Goal: Task Accomplishment & Management: Manage account settings

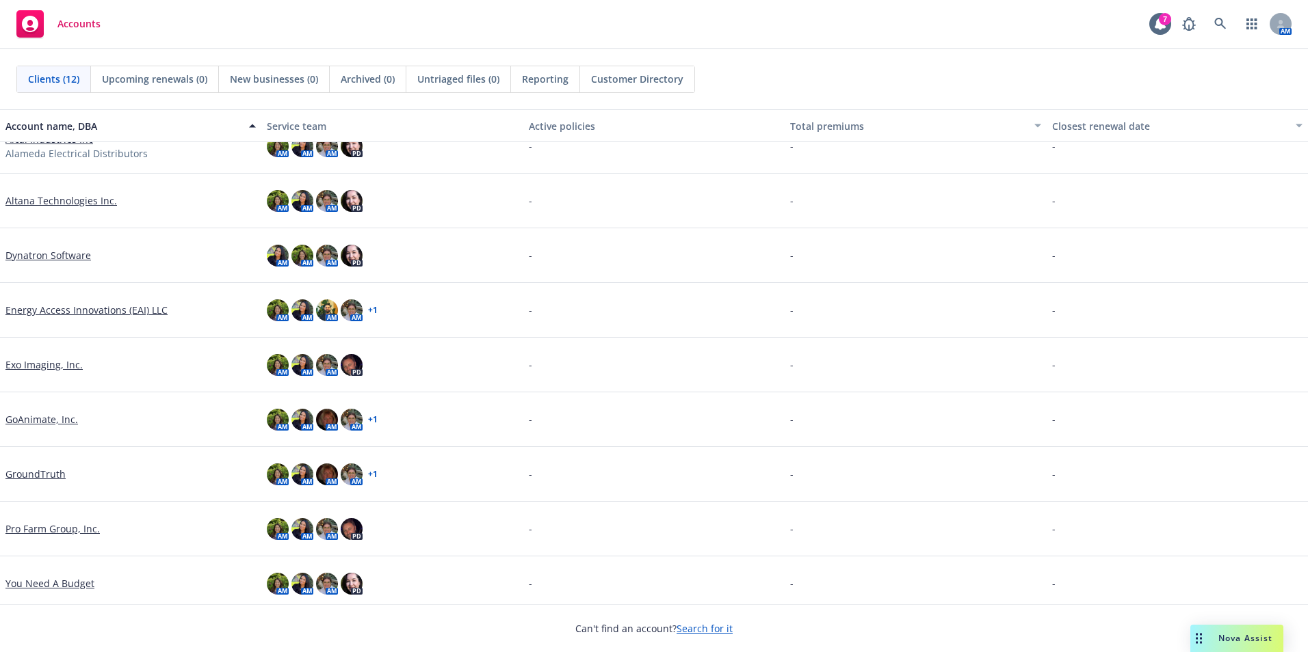
scroll to position [194, 0]
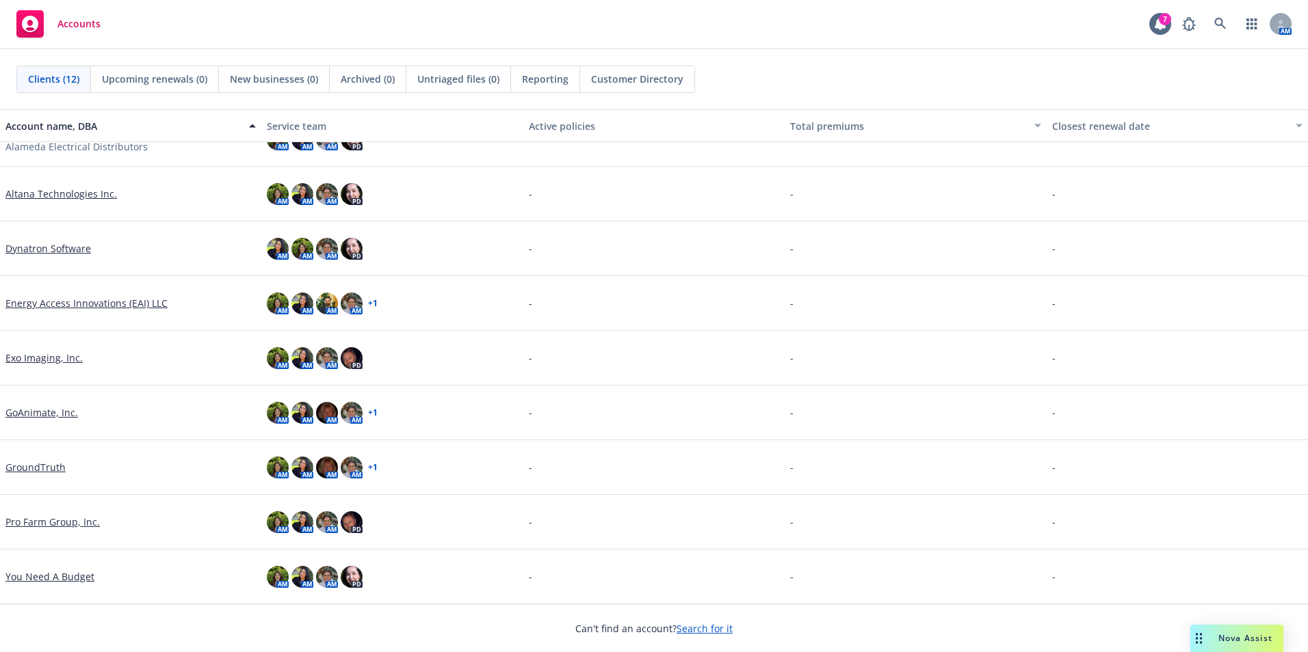
click at [37, 527] on link "Pro Farm Group, Inc." at bounding box center [52, 522] width 94 height 14
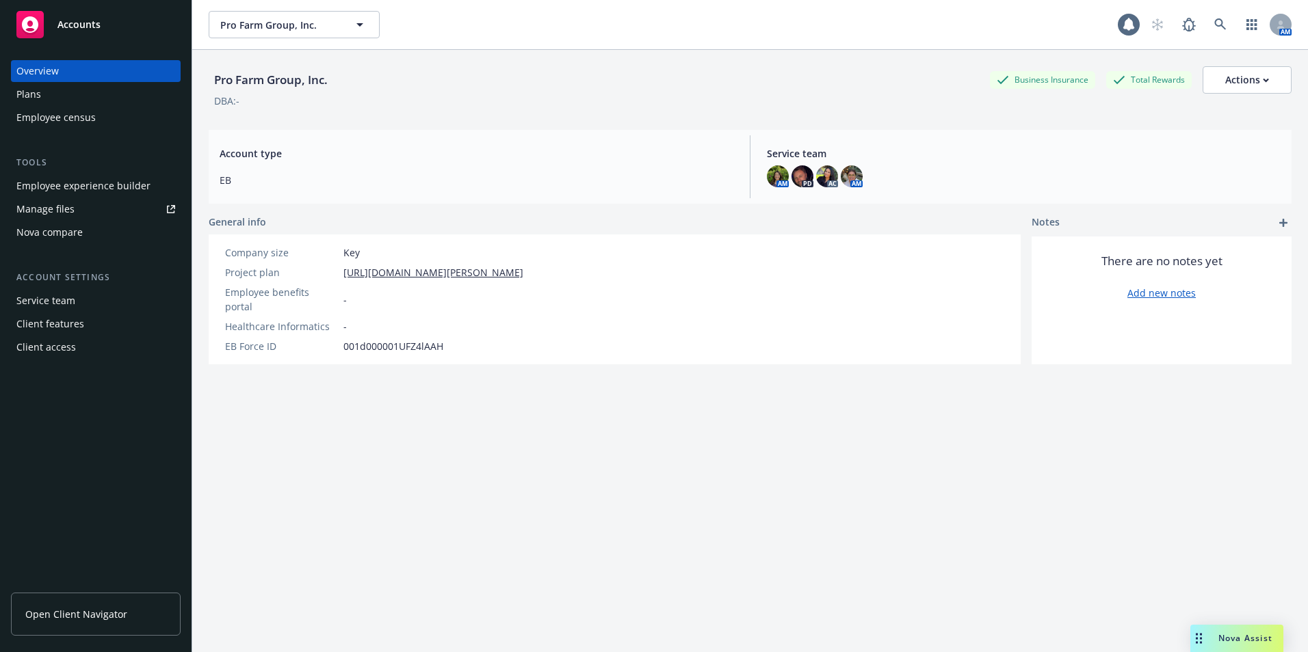
click at [79, 204] on link "Manage files" at bounding box center [96, 209] width 170 height 22
click at [123, 609] on span "Open Client Navigator" at bounding box center [76, 614] width 102 height 14
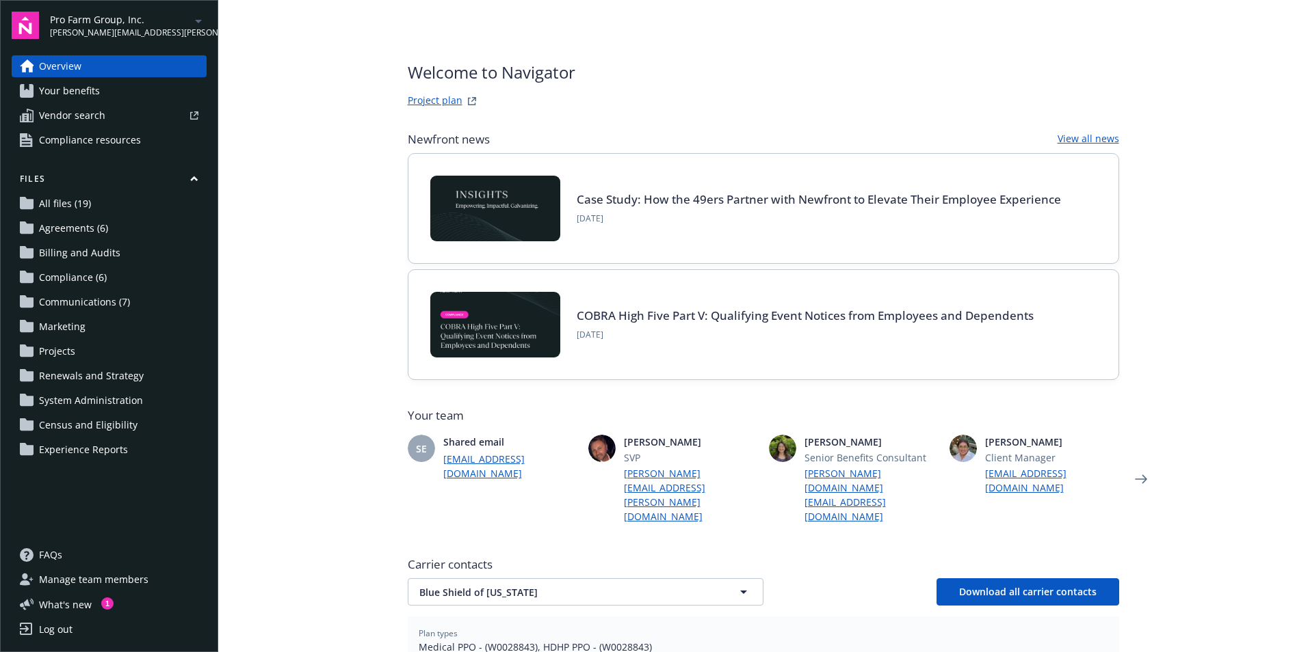
click at [70, 226] on span "Agreements (6)" at bounding box center [73, 228] width 69 height 22
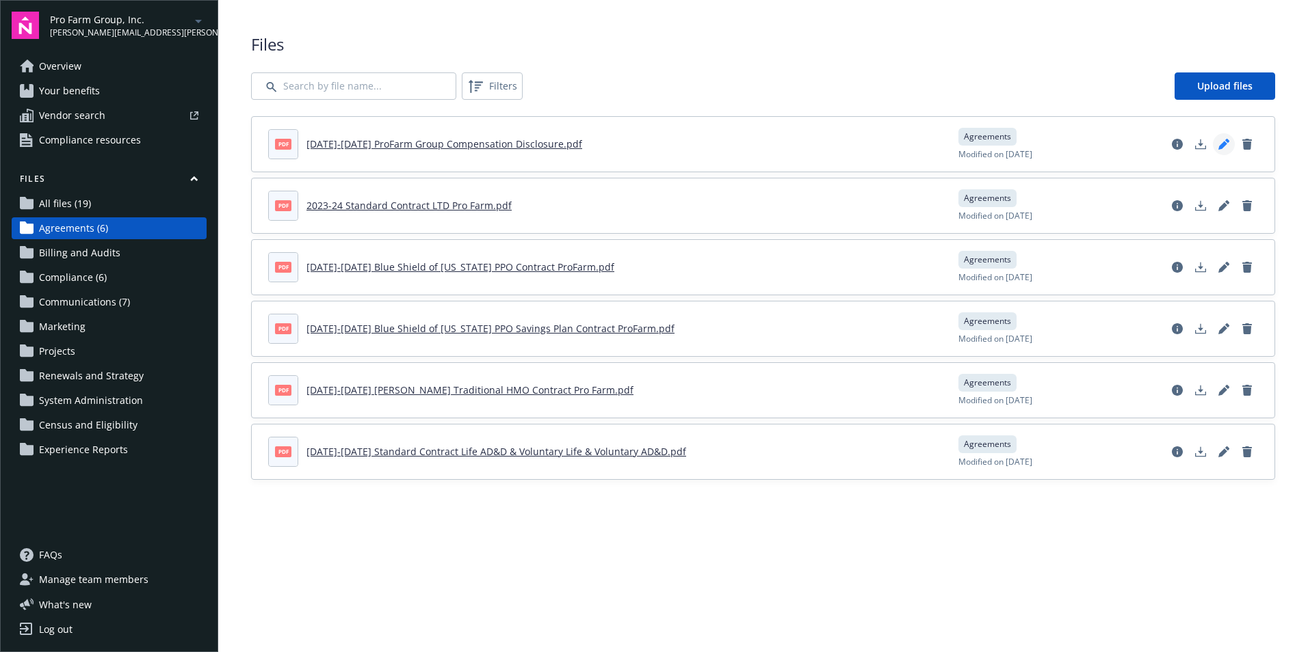
click at [1223, 142] on icon "Edit document" at bounding box center [1222, 145] width 9 height 9
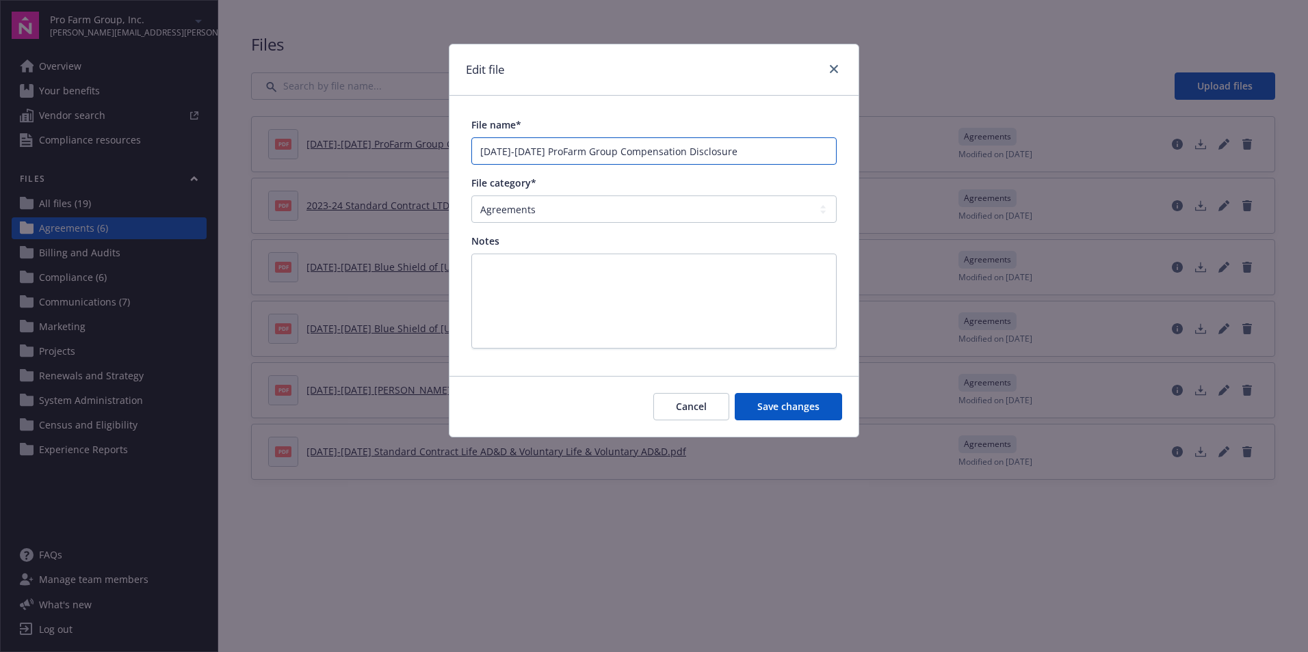
drag, startPoint x: 765, startPoint y: 155, endPoint x: 462, endPoint y: 148, distance: 303.0
click at [389, 142] on div "Edit file File name* 2025-2026 ProFarm Group Compensation Disclosure File categ…" at bounding box center [654, 326] width 1308 height 652
click at [696, 404] on span "Cancel" at bounding box center [691, 406] width 31 height 13
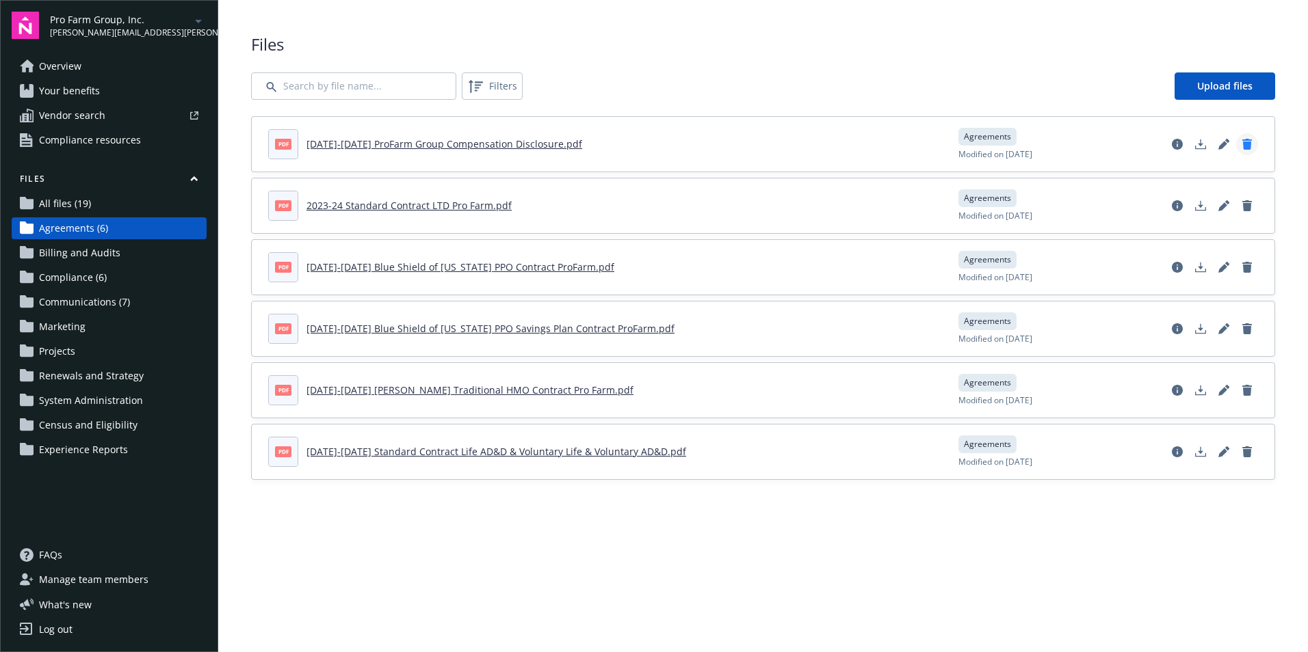
click at [1243, 150] on link "Delete document" at bounding box center [1247, 144] width 22 height 22
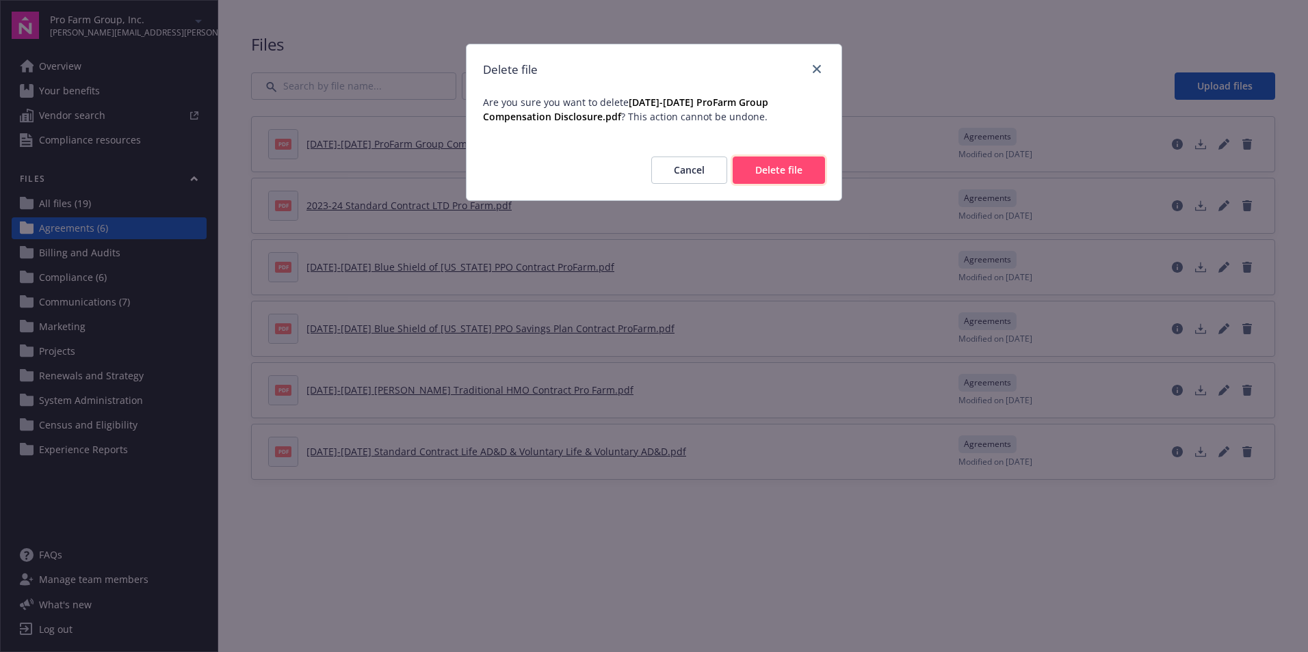
drag, startPoint x: 784, startPoint y: 168, endPoint x: 1123, endPoint y: 155, distance: 338.8
click at [785, 167] on span "Delete file" at bounding box center [778, 169] width 47 height 13
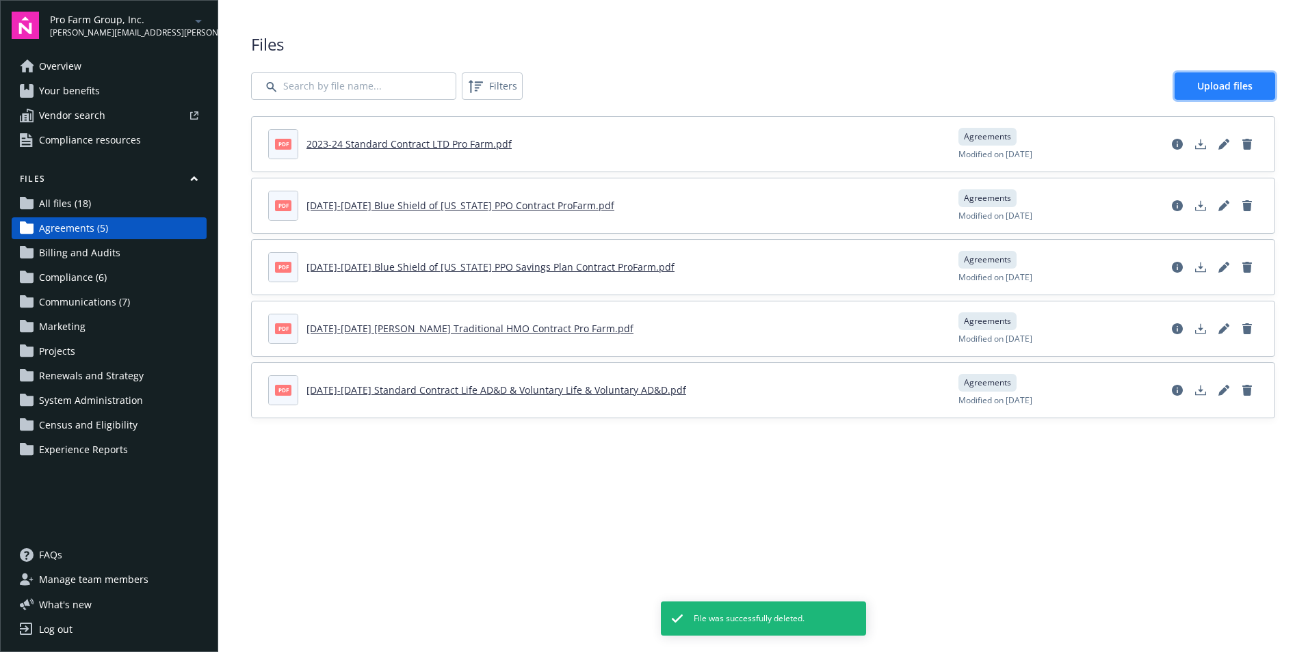
click at [1217, 90] on span "Upload files" at bounding box center [1224, 85] width 55 height 13
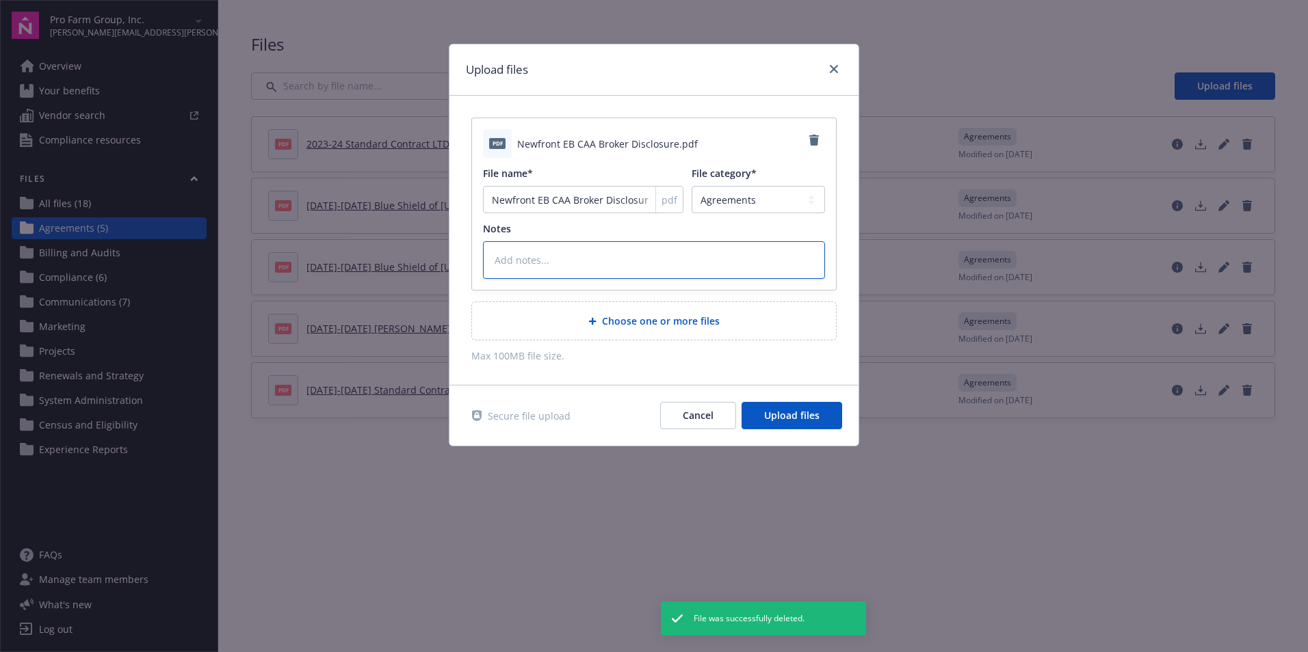
click at [563, 265] on textarea at bounding box center [654, 260] width 342 height 38
click at [593, 211] on input "Newfront EB CAA Broker Disclosure" at bounding box center [583, 199] width 200 height 27
click at [590, 208] on input "Newfront EB CAA Broker Disclosure" at bounding box center [583, 199] width 200 height 27
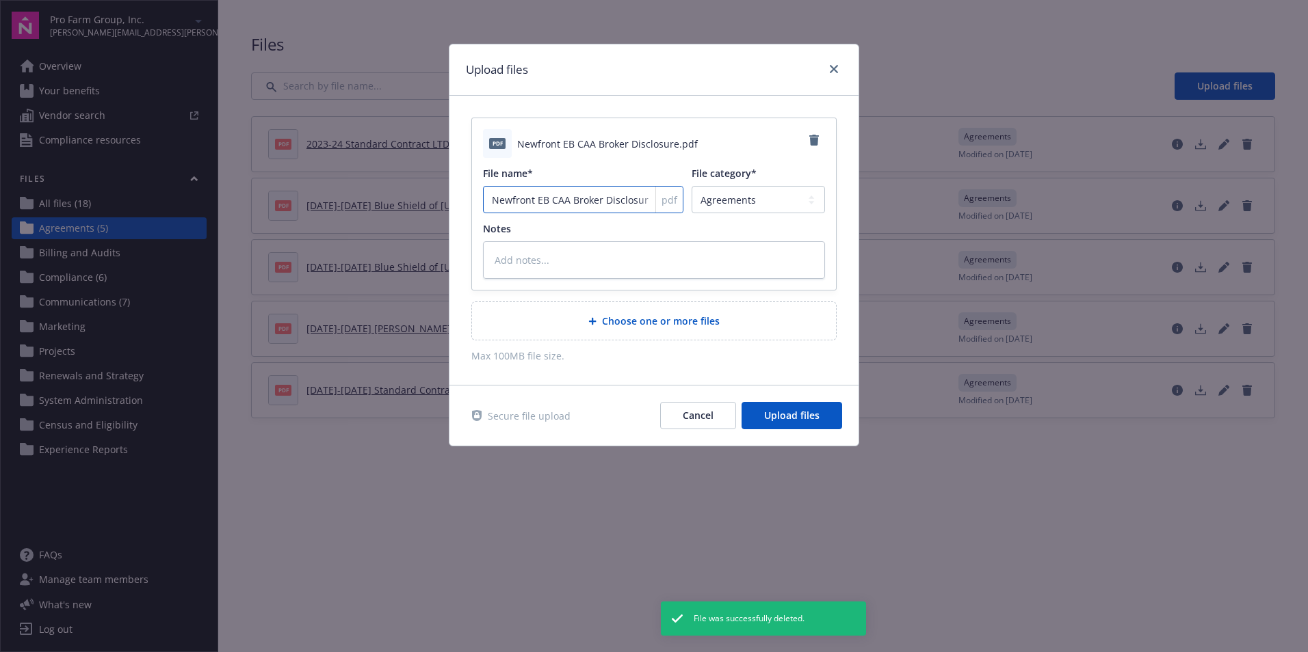
paste input "2025-2026 ProFarm Group Compensation"
type textarea "x"
type input "2025-2026 ProFarm Group Compensation Disclosure"
type textarea "x"
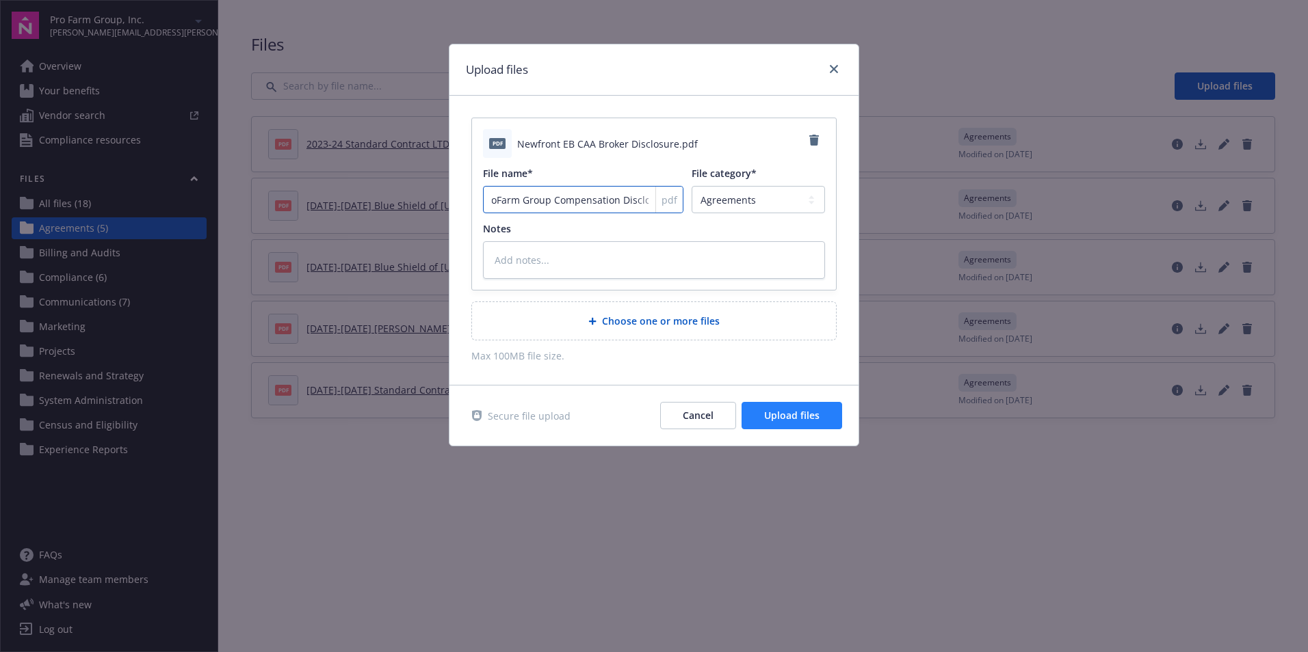
type input "2025-2026 ProFarm Group Compensation Disclosure"
click at [810, 410] on span "Upload files" at bounding box center [791, 415] width 55 height 13
type textarea "x"
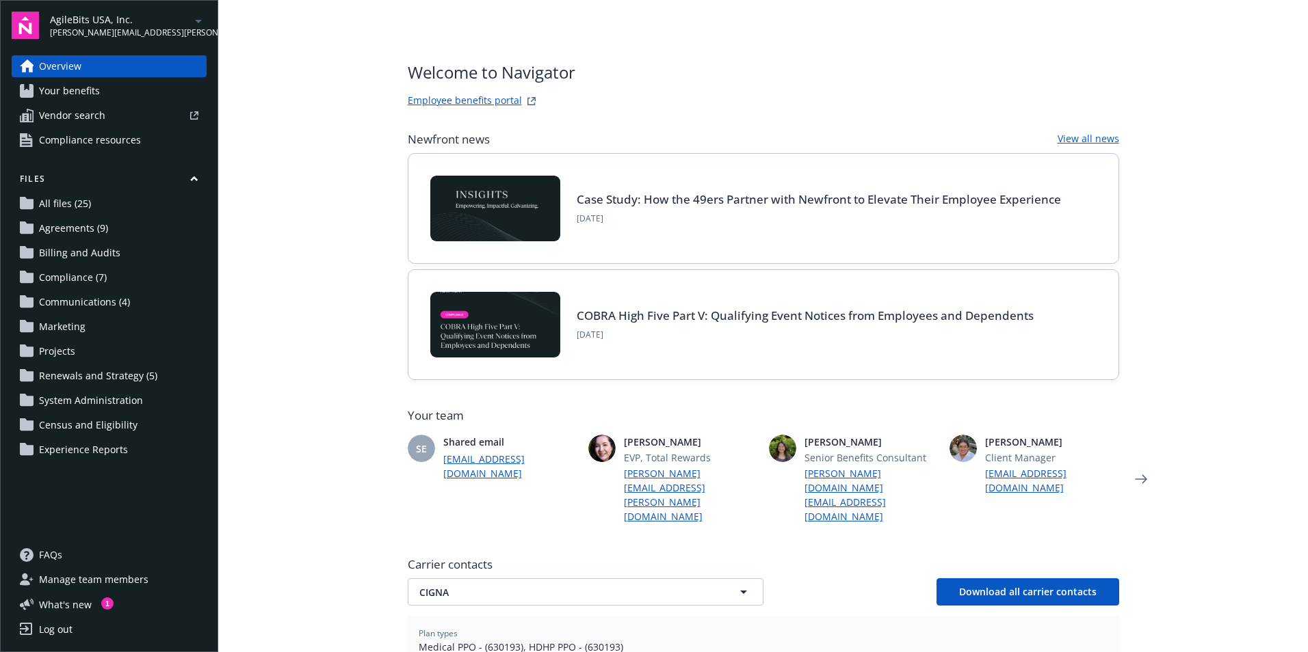
click at [96, 92] on span "Your benefits" at bounding box center [69, 91] width 61 height 22
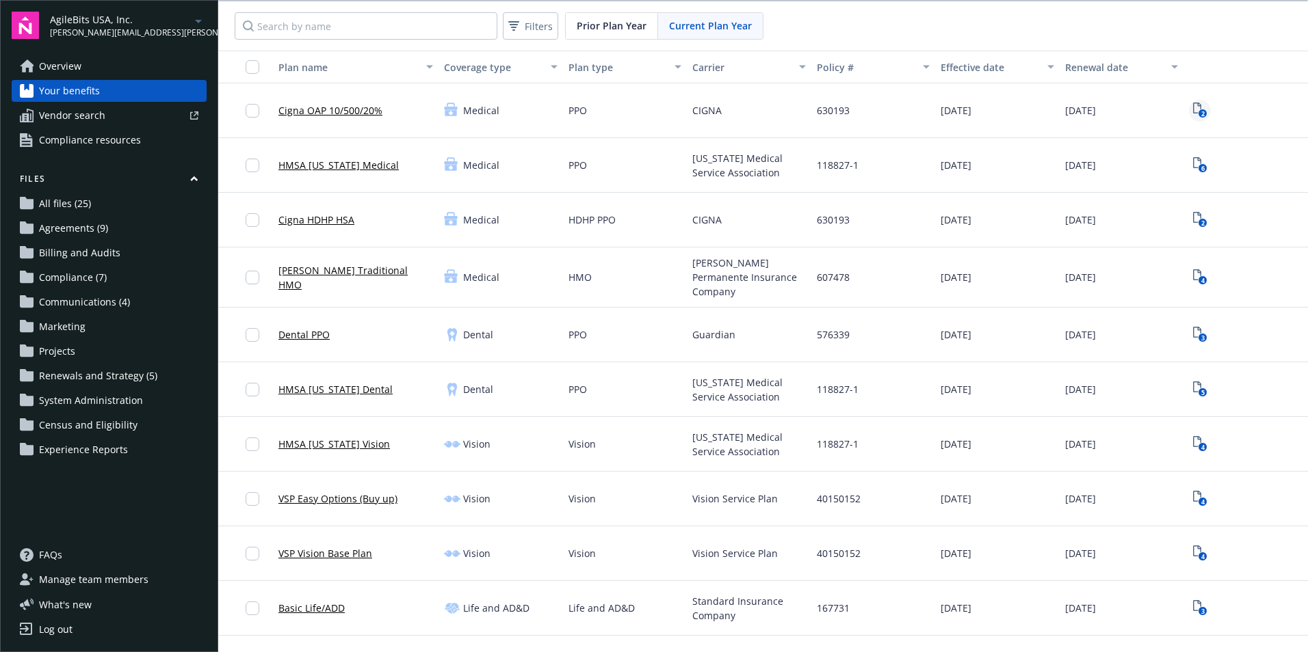
click at [1197, 111] on rect "View Plan Documents" at bounding box center [1201, 113] width 9 height 9
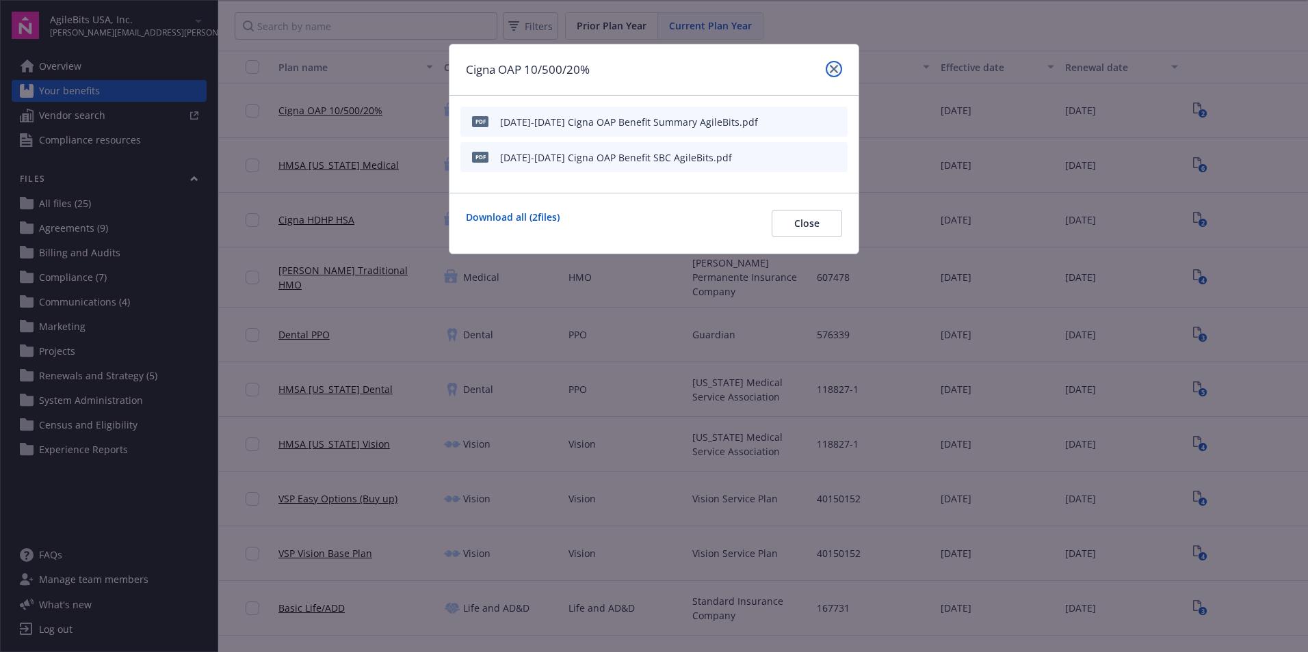
click at [840, 66] on link "close" at bounding box center [833, 69] width 16 height 16
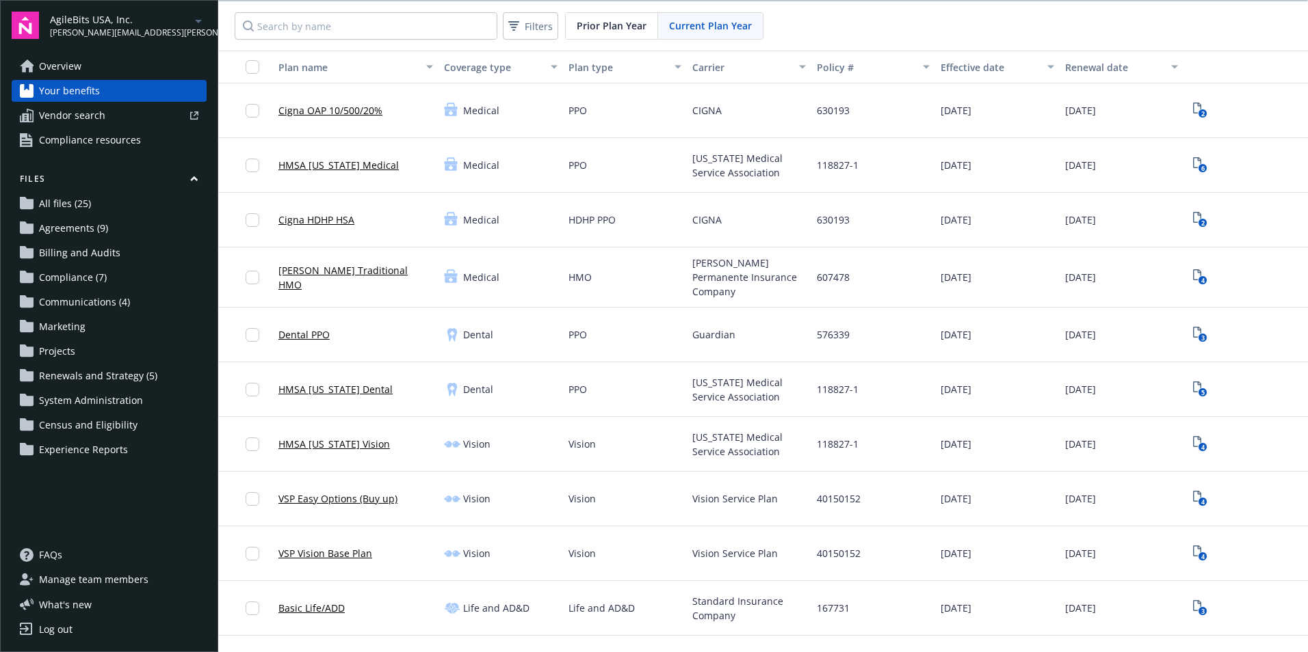
click at [103, 233] on span "Agreements (9)" at bounding box center [73, 228] width 69 height 22
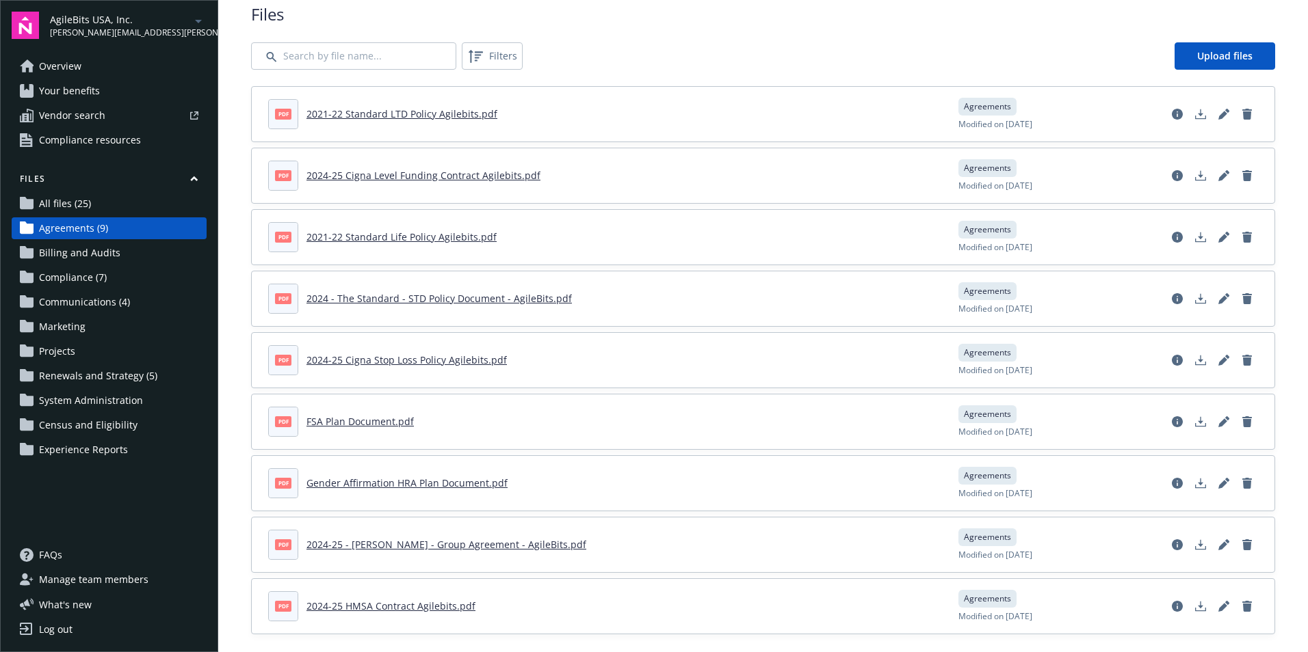
scroll to position [45, 0]
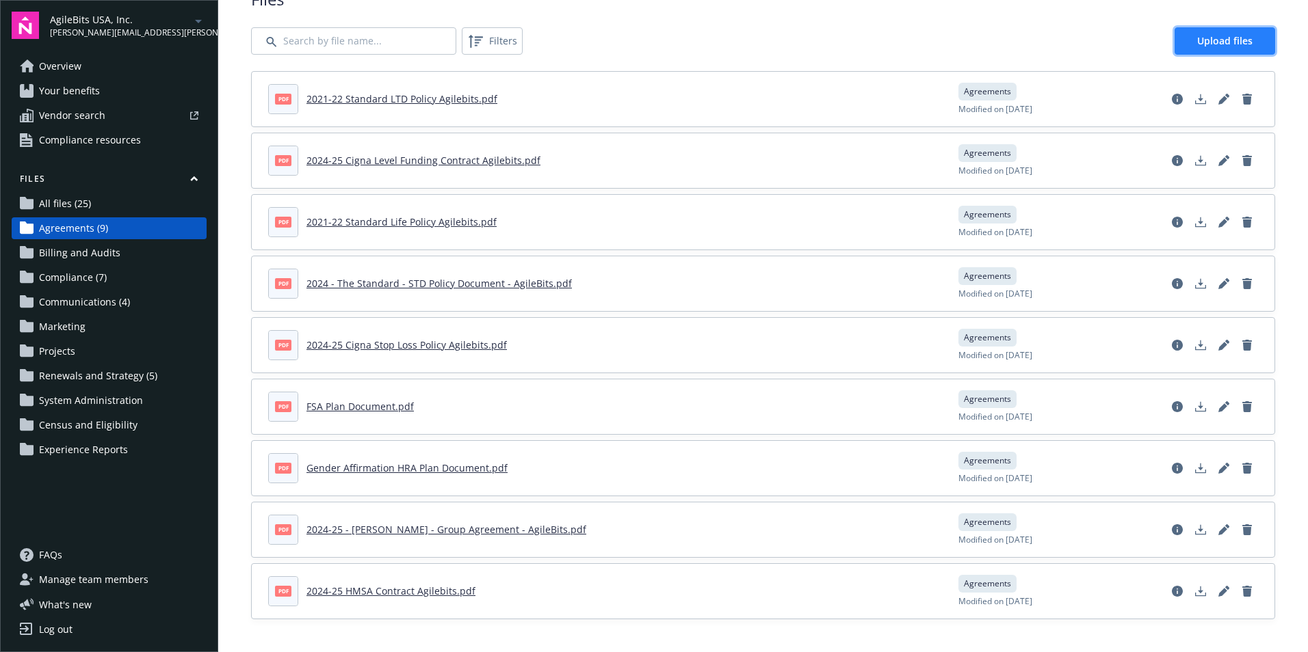
click at [1245, 32] on link "Upload files" at bounding box center [1224, 40] width 101 height 27
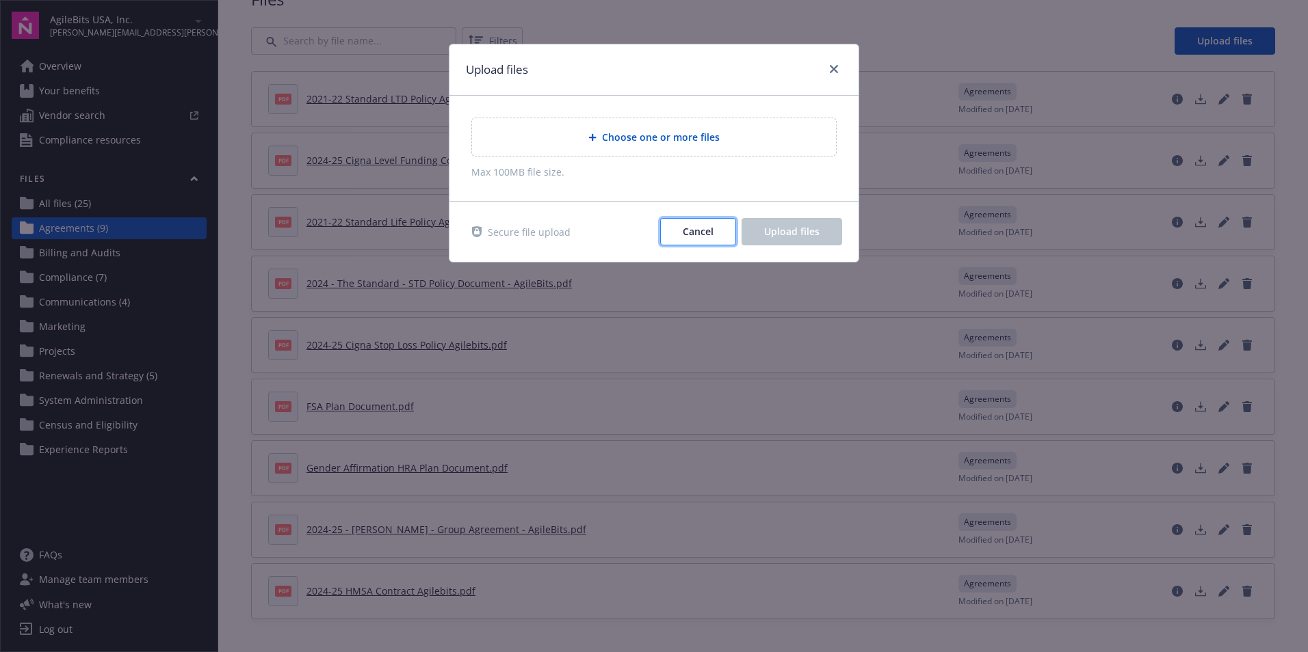
click at [695, 242] on button "Cancel" at bounding box center [698, 231] width 76 height 27
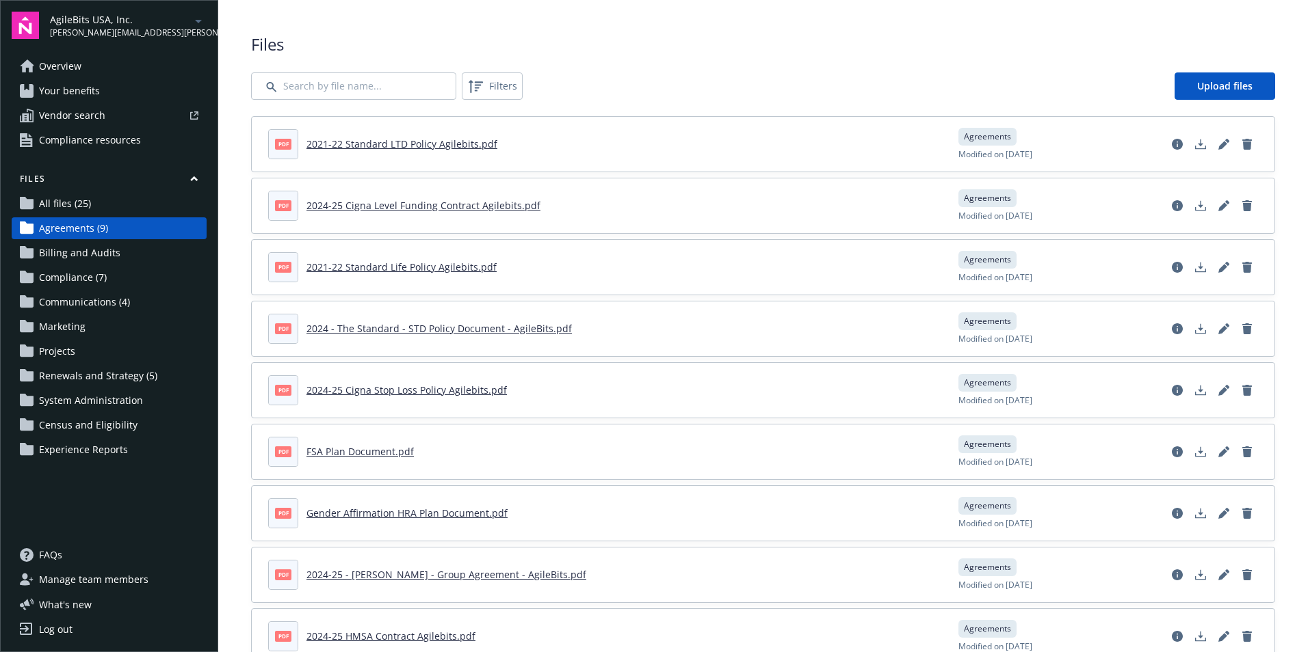
click at [95, 196] on link "All files (25)" at bounding box center [109, 204] width 195 height 22
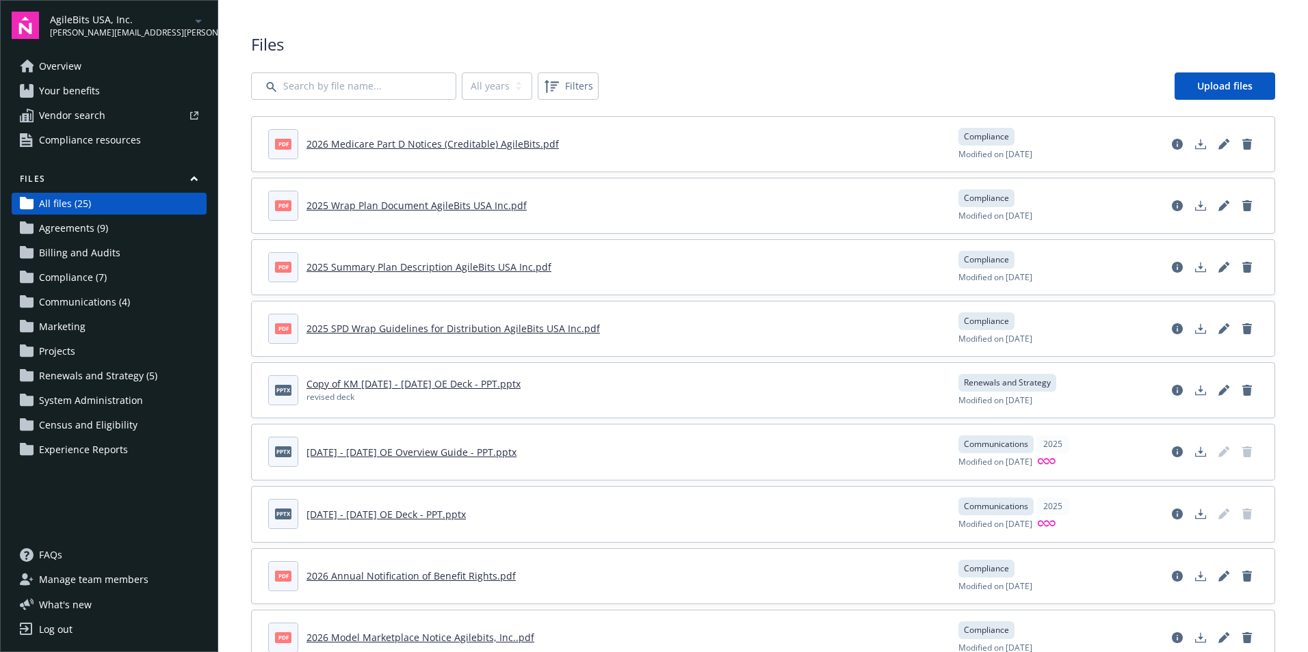
drag, startPoint x: 85, startPoint y: 449, endPoint x: 72, endPoint y: 501, distance: 53.7
click at [72, 501] on div "Overview Your benefits Vendor search Compliance resources Files All files (25) …" at bounding box center [109, 291] width 195 height 473
click at [103, 85] on link "Your benefits" at bounding box center [109, 91] width 195 height 22
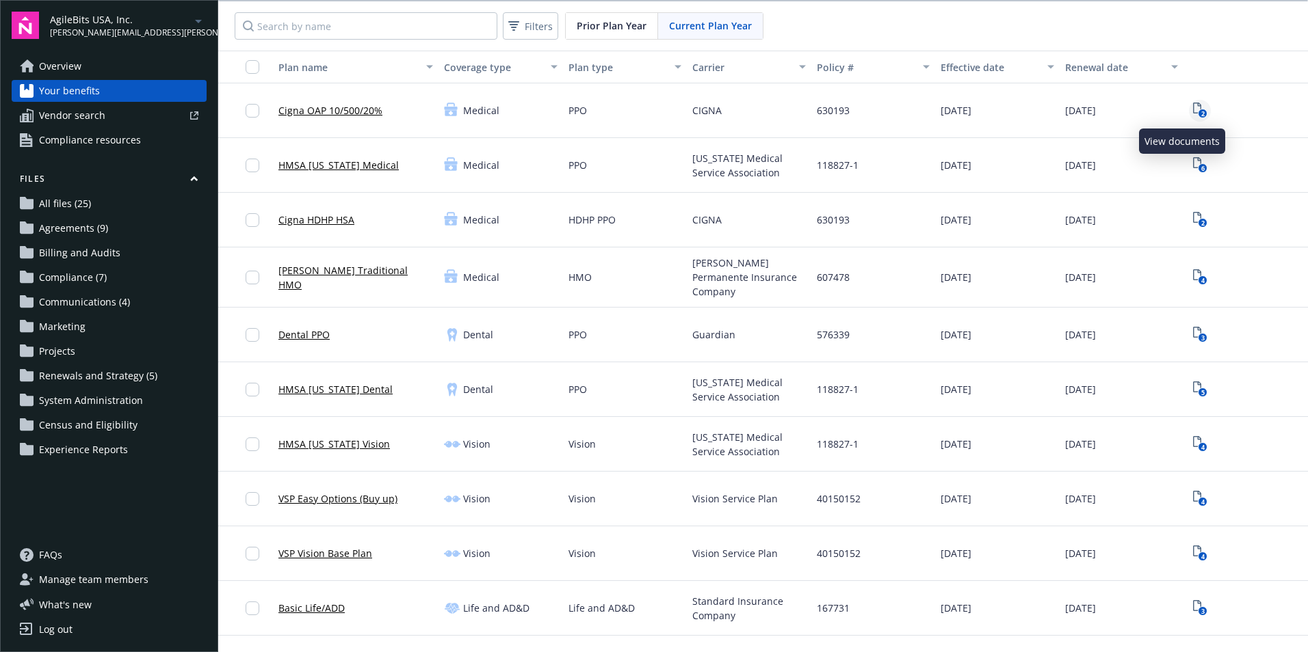
click at [1200, 111] on text "2" at bounding box center [1201, 113] width 3 height 9
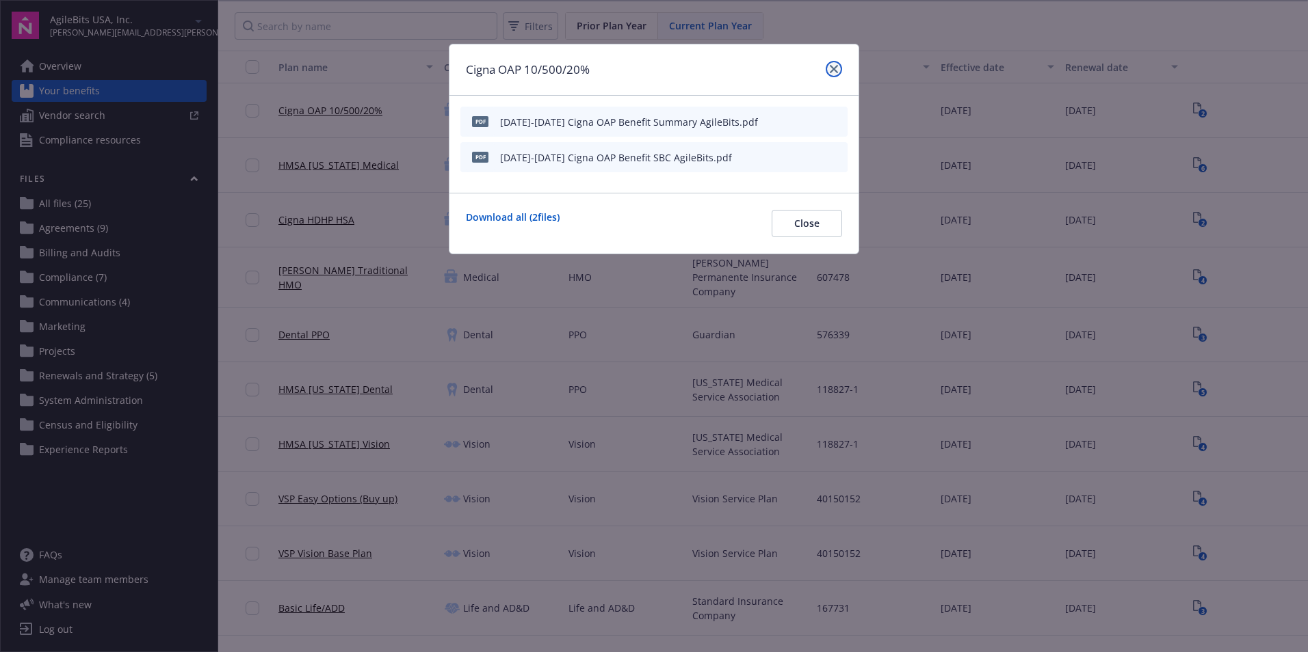
click at [832, 65] on icon "close" at bounding box center [834, 69] width 8 height 8
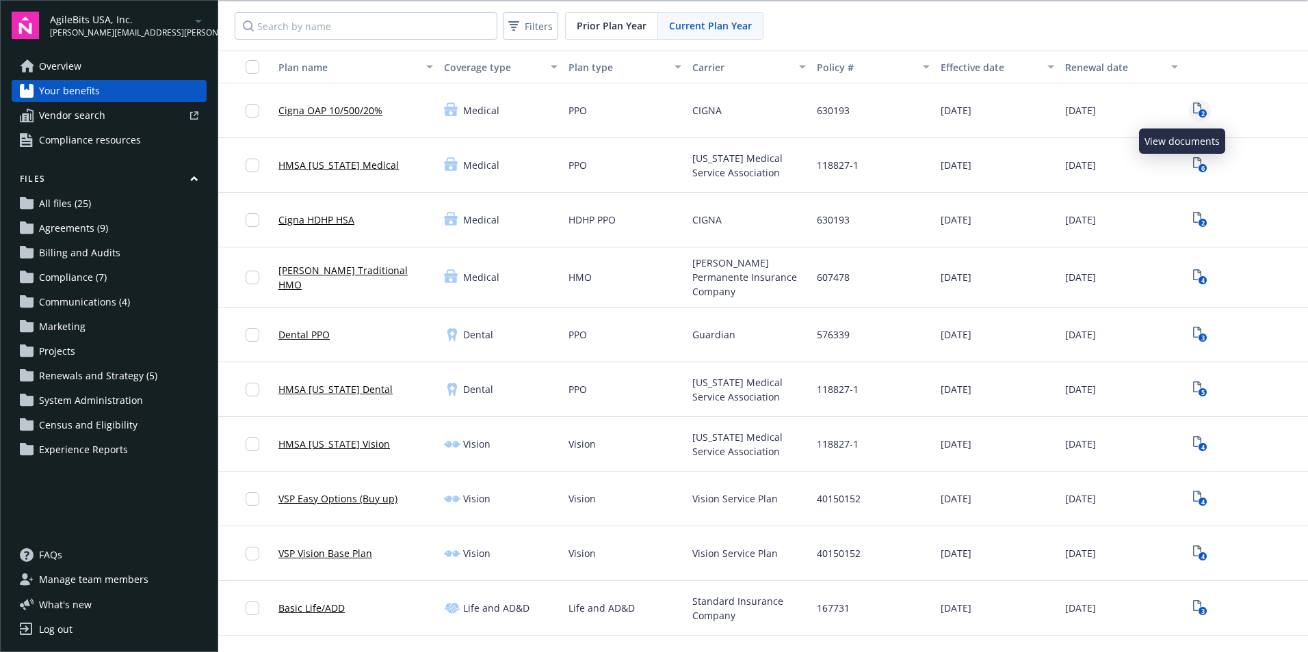
click at [1193, 111] on icon "2" at bounding box center [1200, 111] width 14 height 16
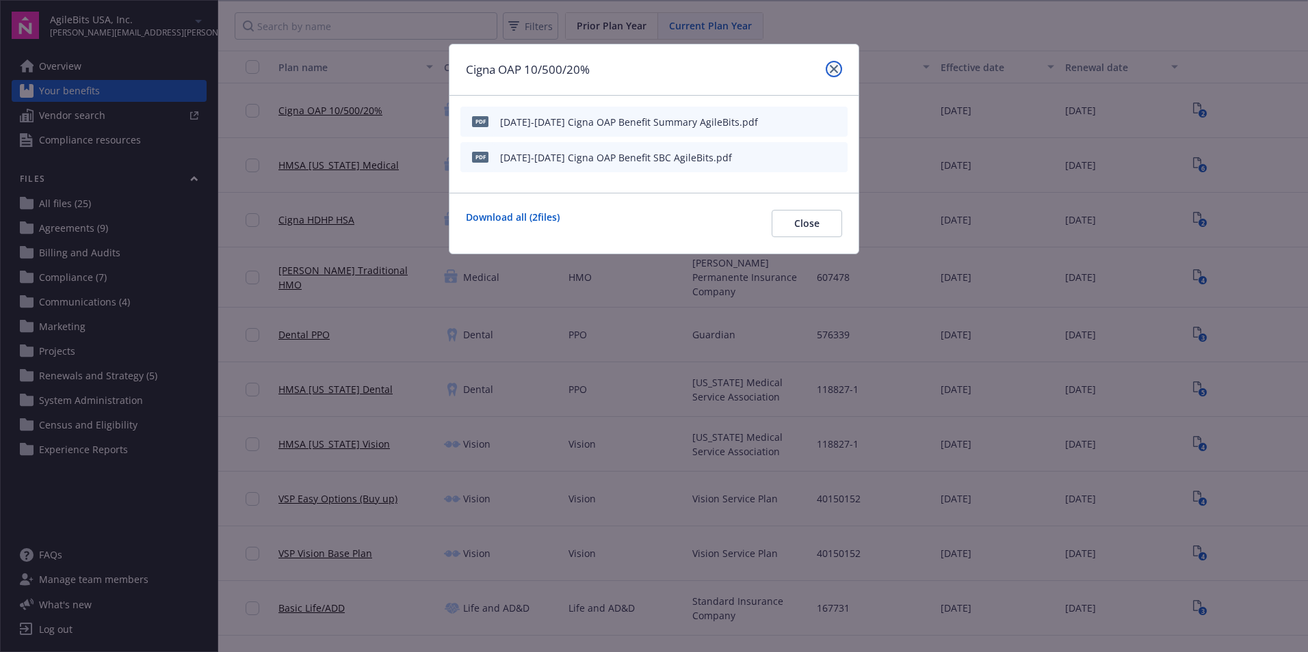
click at [832, 69] on icon "close" at bounding box center [834, 69] width 8 height 8
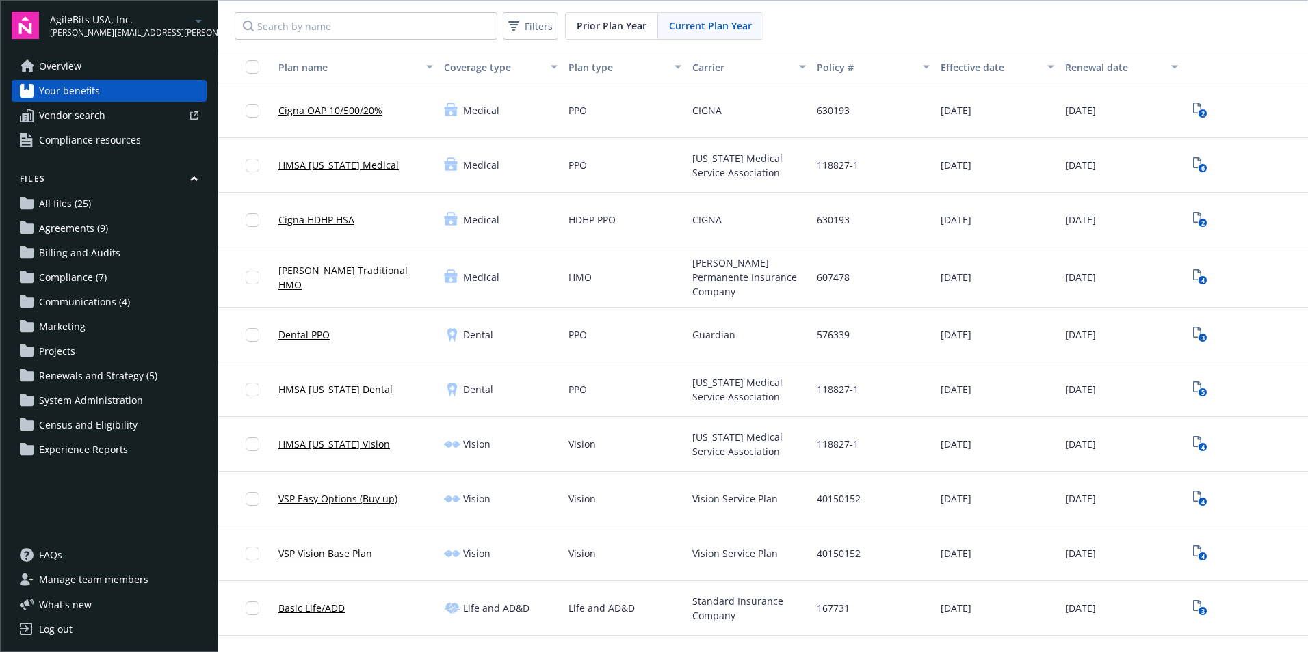
click at [612, 29] on span "Prior Plan Year" at bounding box center [611, 25] width 70 height 14
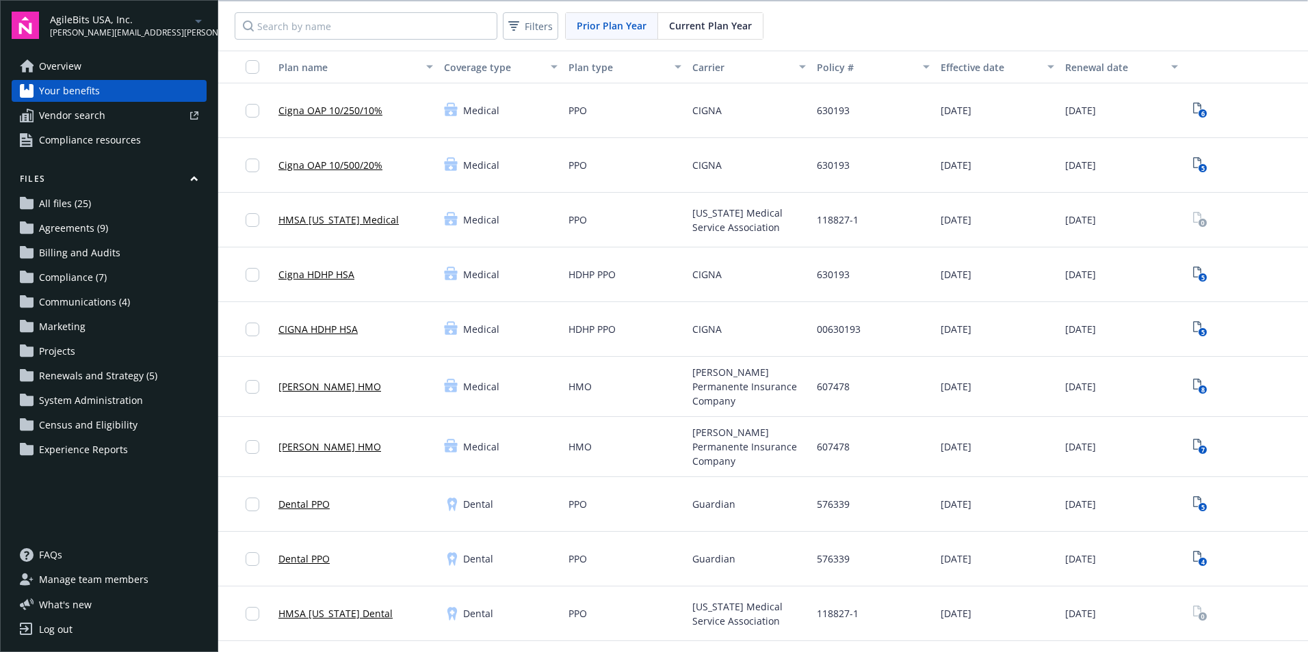
click at [729, 35] on div "Current Plan Year" at bounding box center [710, 26] width 105 height 26
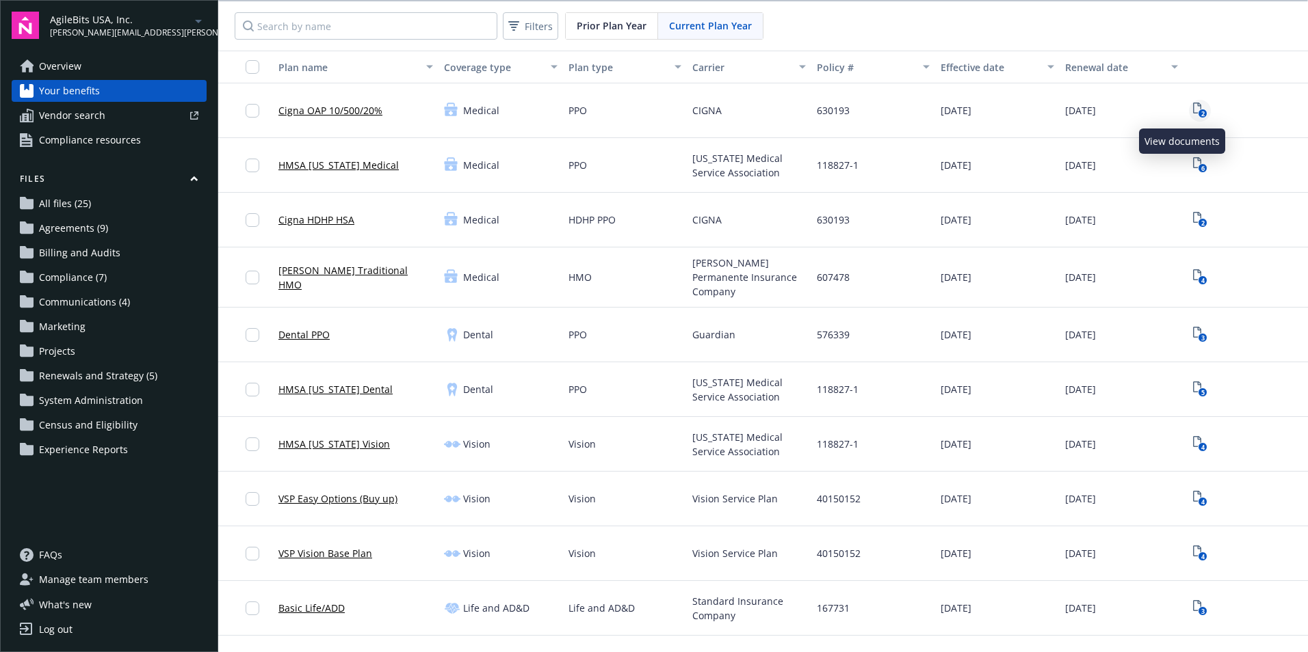
click at [1189, 115] on link "2" at bounding box center [1200, 111] width 22 height 22
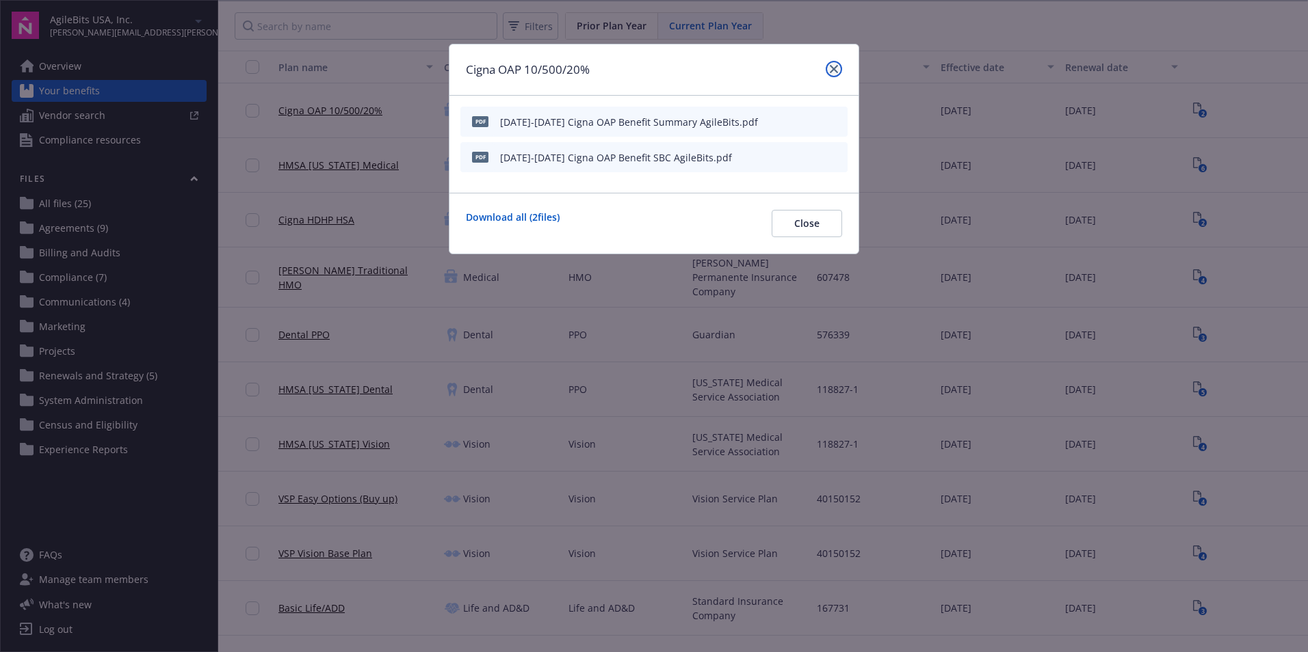
click at [831, 72] on icon "close" at bounding box center [834, 69] width 8 height 8
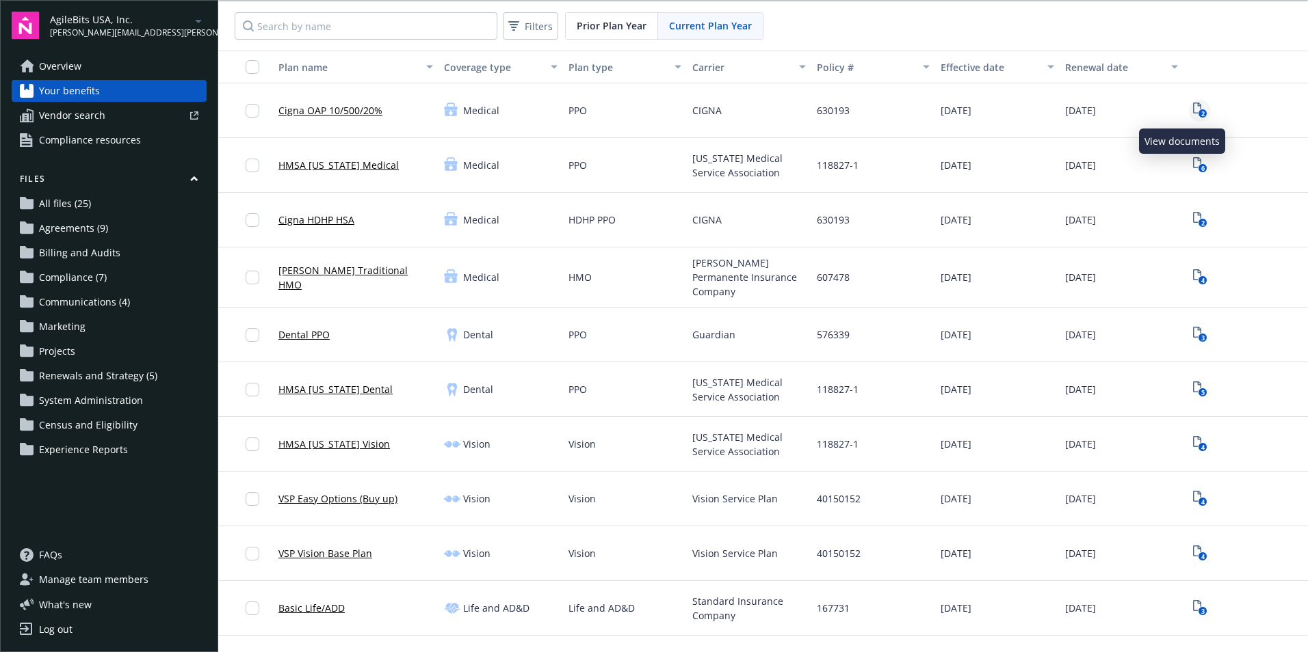
click at [1193, 114] on icon "View Plan Documents" at bounding box center [1197, 108] width 8 height 11
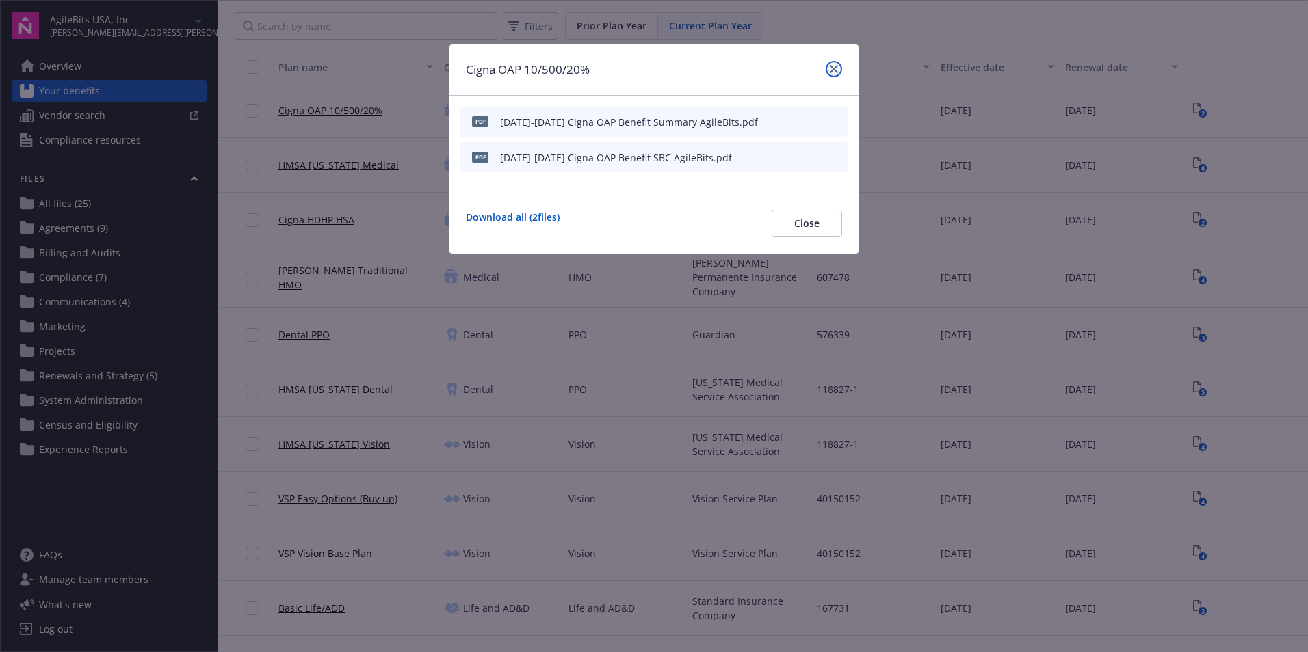
click at [830, 64] on link "close" at bounding box center [833, 69] width 16 height 16
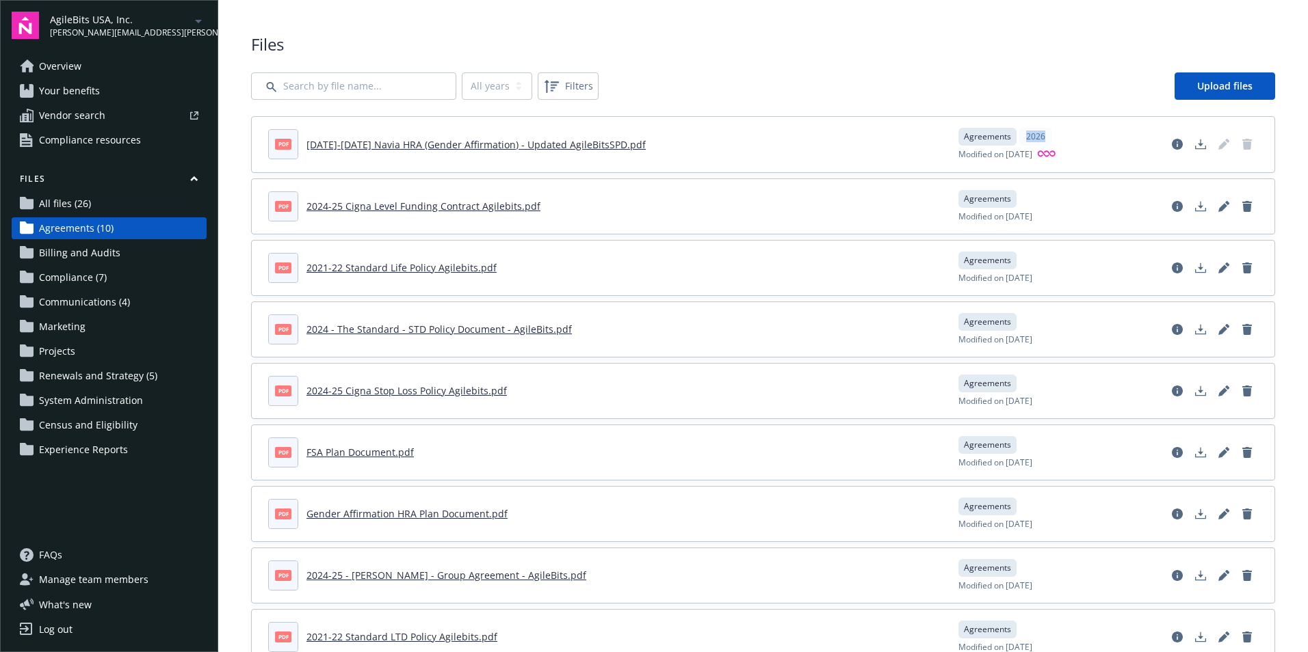
drag, startPoint x: 1039, startPoint y: 143, endPoint x: 1014, endPoint y: 142, distance: 24.7
click at [1019, 142] on div "2026" at bounding box center [1035, 137] width 33 height 18
click at [982, 77] on div "All years 2026 Filters Upload files" at bounding box center [763, 85] width 1024 height 27
click at [742, 63] on div "Files All years 2026 Filters Upload files pdf 2024-2025 Navia HRA (Gender Affir…" at bounding box center [763, 380] width 1024 height 694
click at [732, 68] on div "Files All years 2026 Filters Upload files pdf 2024-2025 Navia HRA (Gender Affir…" at bounding box center [763, 380] width 1024 height 694
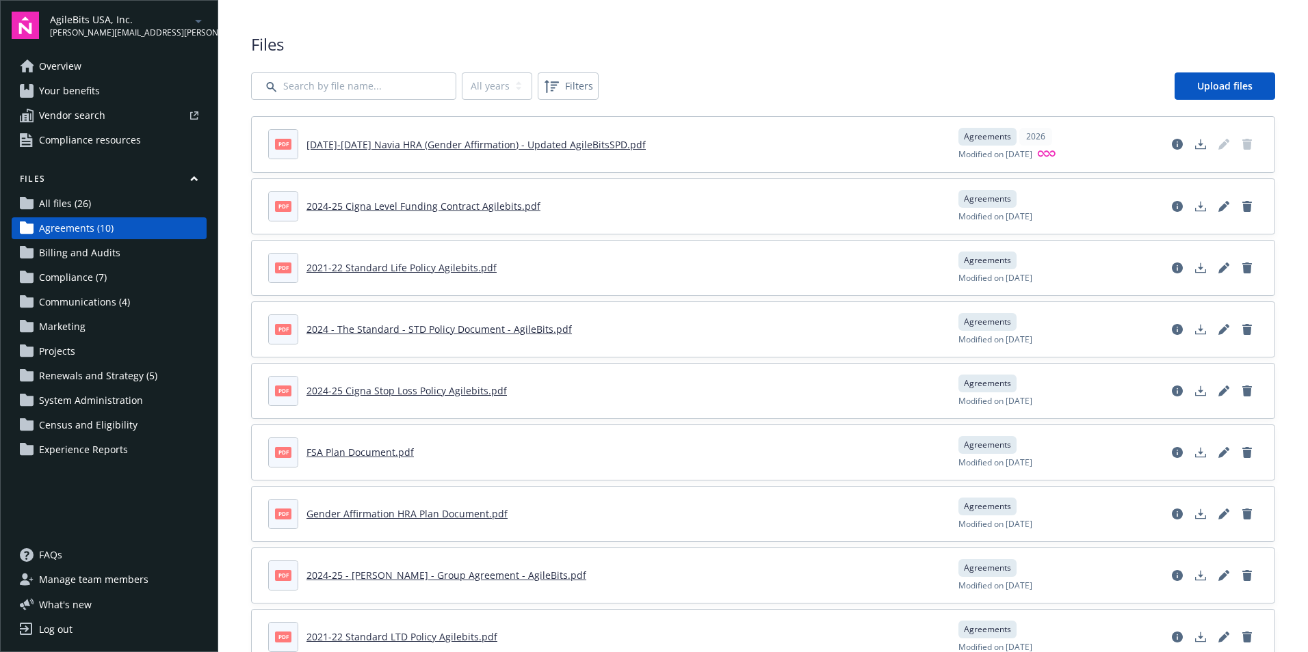
click at [607, 51] on span "Files" at bounding box center [763, 44] width 1024 height 23
click at [1243, 81] on link "Upload files" at bounding box center [1224, 85] width 101 height 27
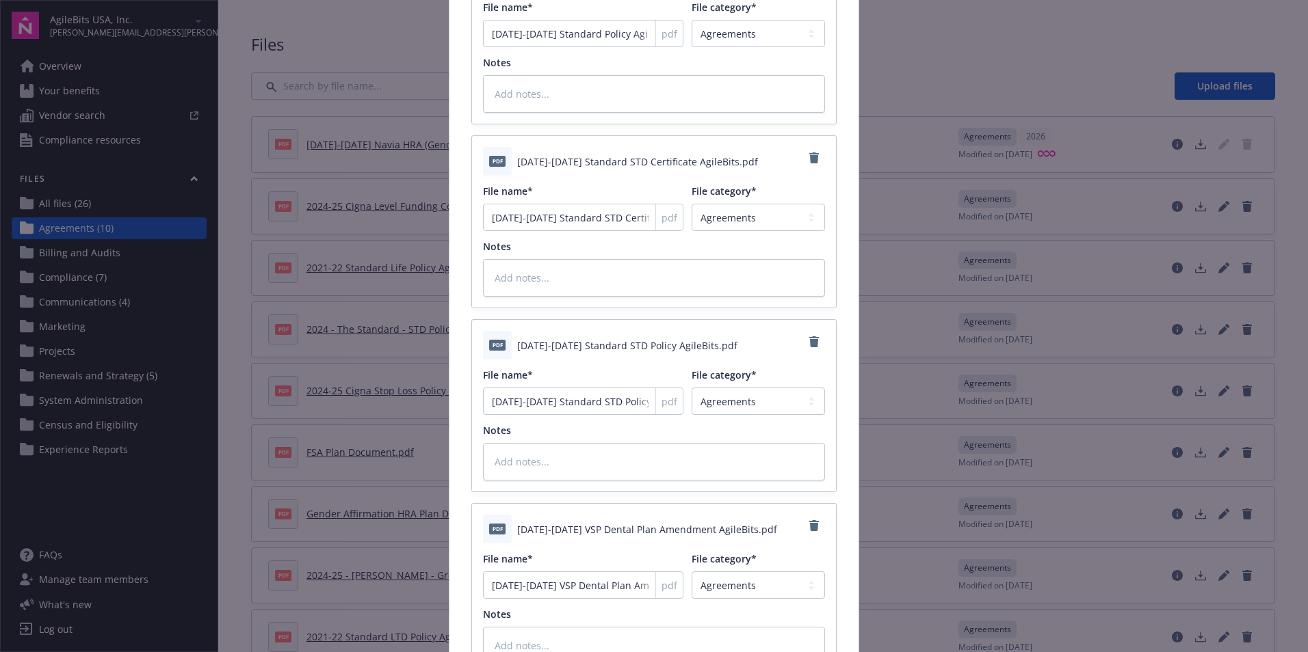
scroll to position [5541, 0]
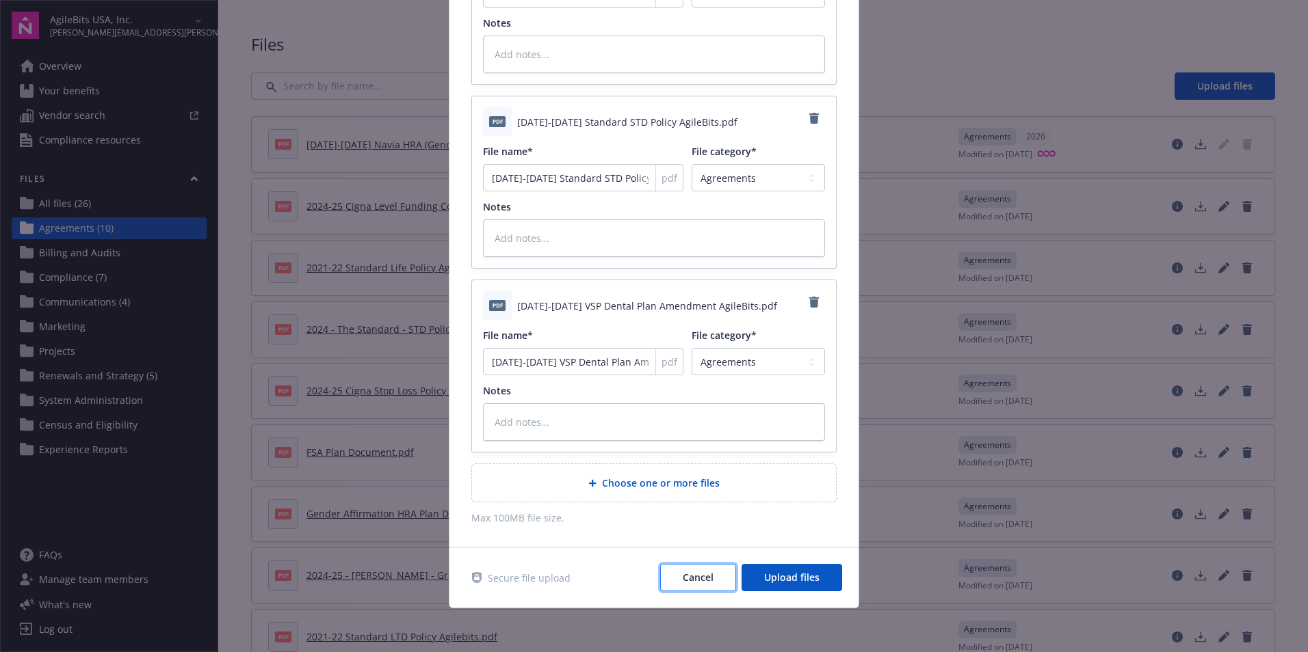
click at [697, 587] on button "Cancel" at bounding box center [698, 577] width 76 height 27
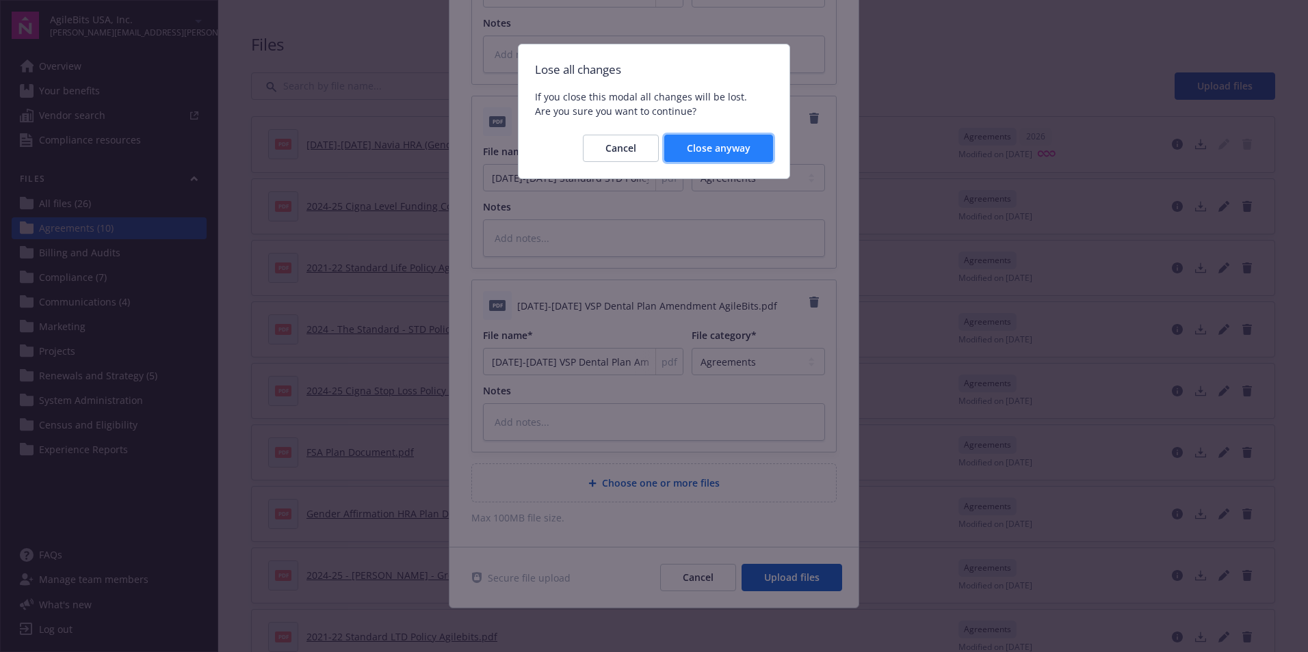
click at [719, 153] on span "Close anyway" at bounding box center [719, 148] width 64 height 13
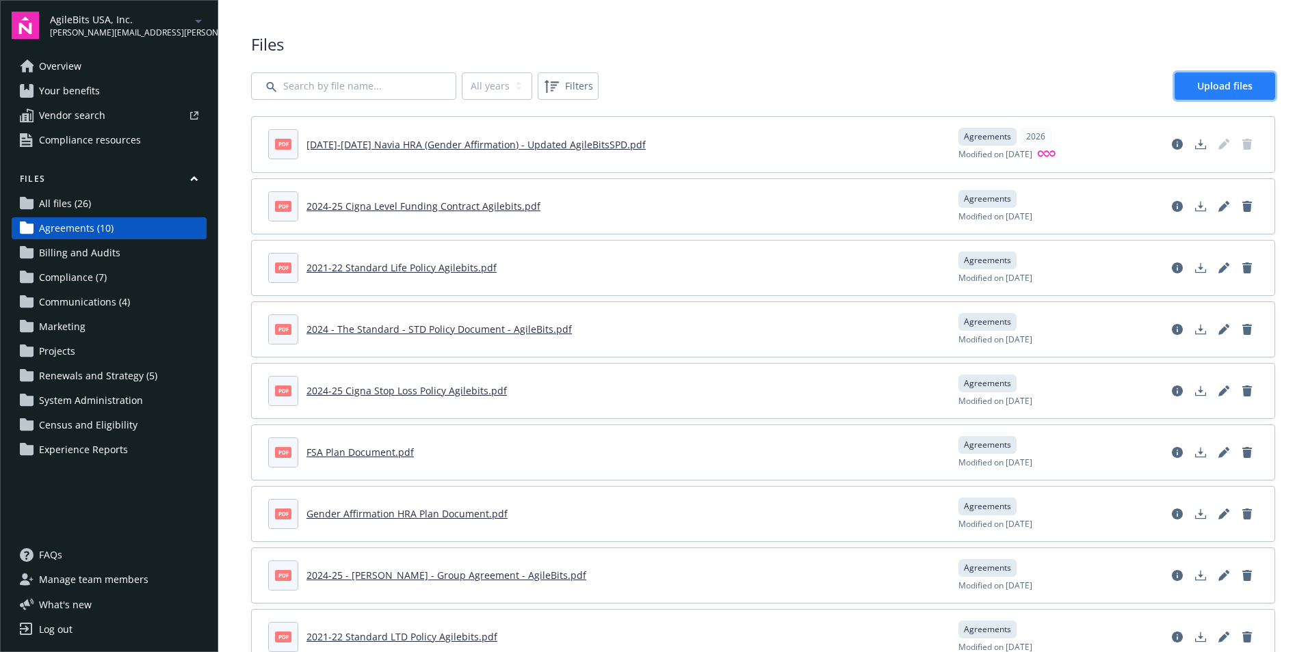
click at [1233, 92] on link "Upload files" at bounding box center [1224, 85] width 101 height 27
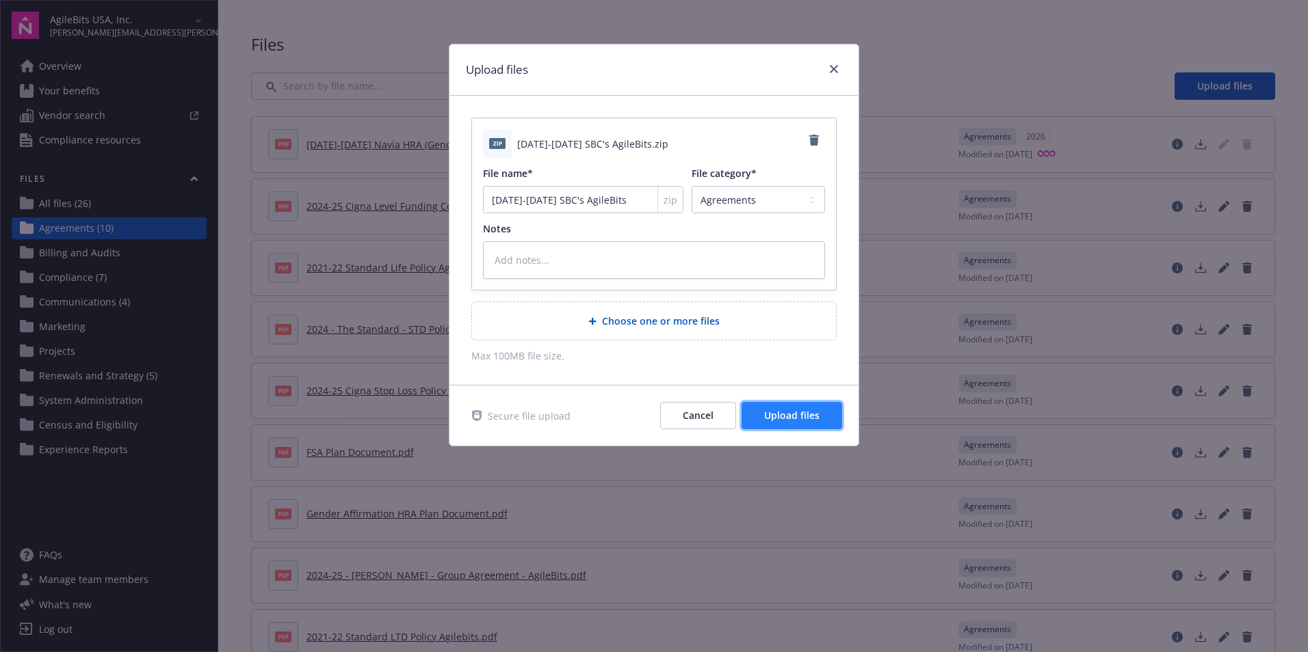
click at [793, 421] on span "Upload files" at bounding box center [791, 415] width 55 height 13
type textarea "x"
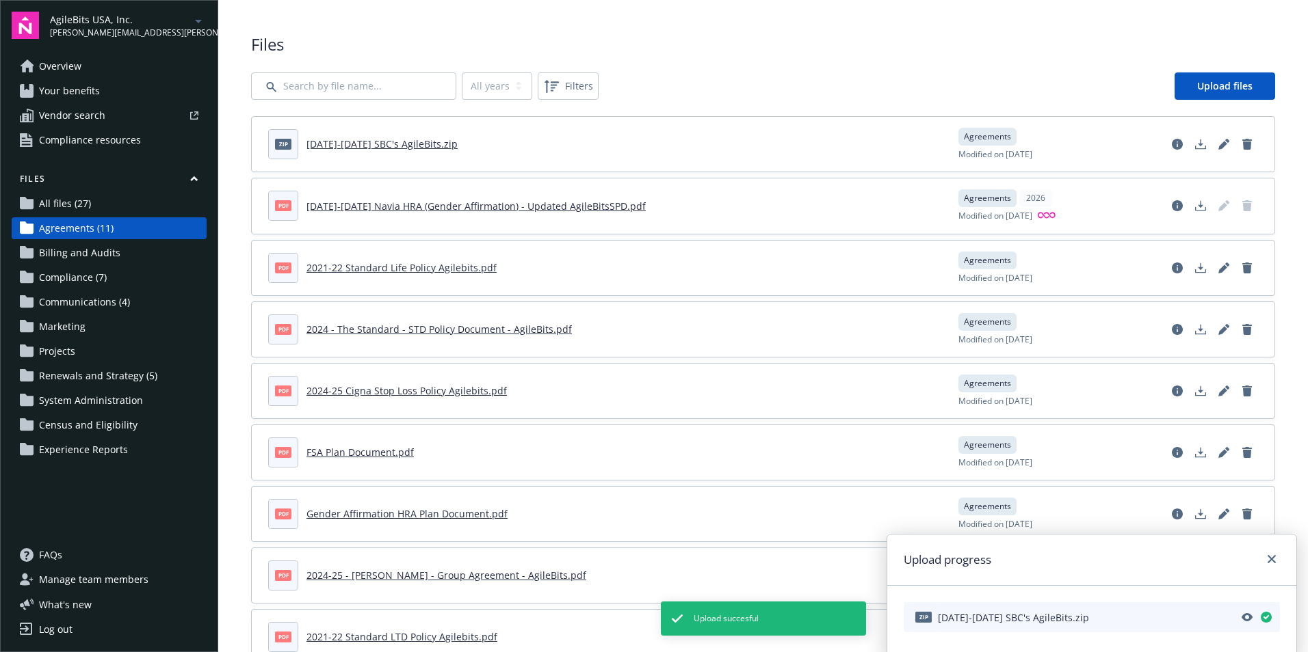
click at [362, 148] on link "[DATE]-[DATE] SBC's AgileBits.zip" at bounding box center [381, 143] width 151 height 13
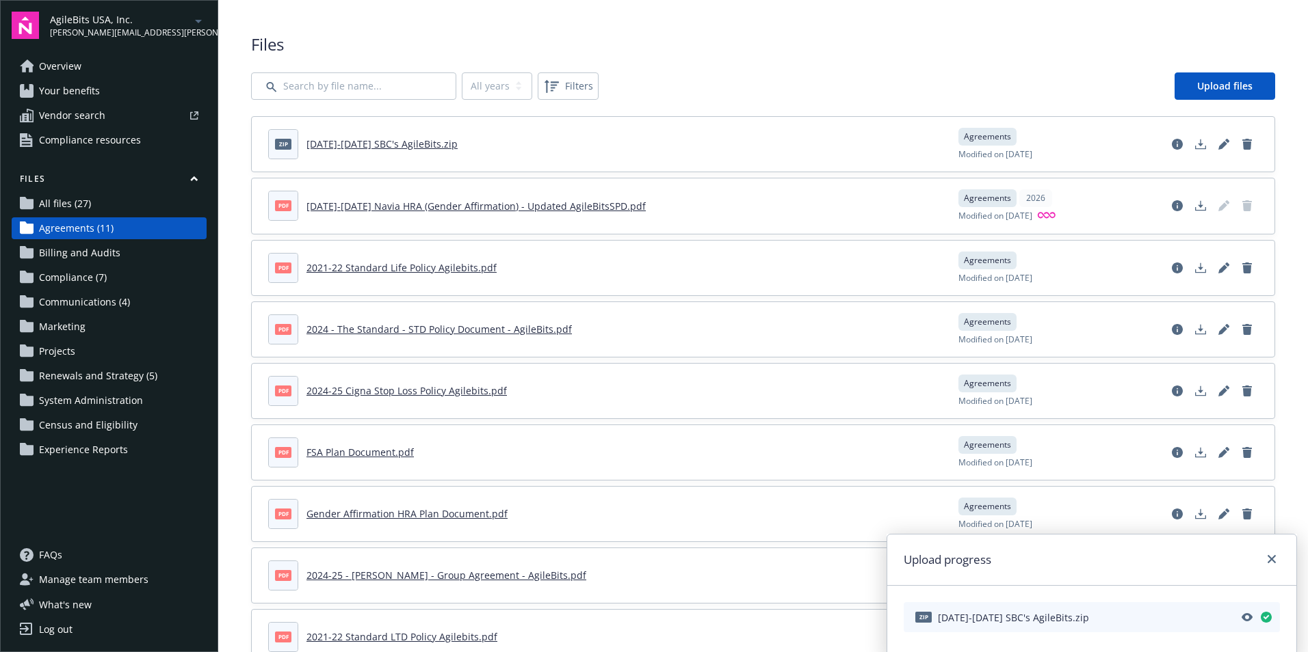
click at [790, 66] on div "Files All years 2026 Filters Upload files zip 2025-2026 SBC's AgileBits.zip Agr…" at bounding box center [763, 411] width 1024 height 756
click at [678, 67] on div "Files All years 2026 Filters Upload files zip 2025-2026 SBC's AgileBits.zip Agr…" at bounding box center [763, 411] width 1024 height 756
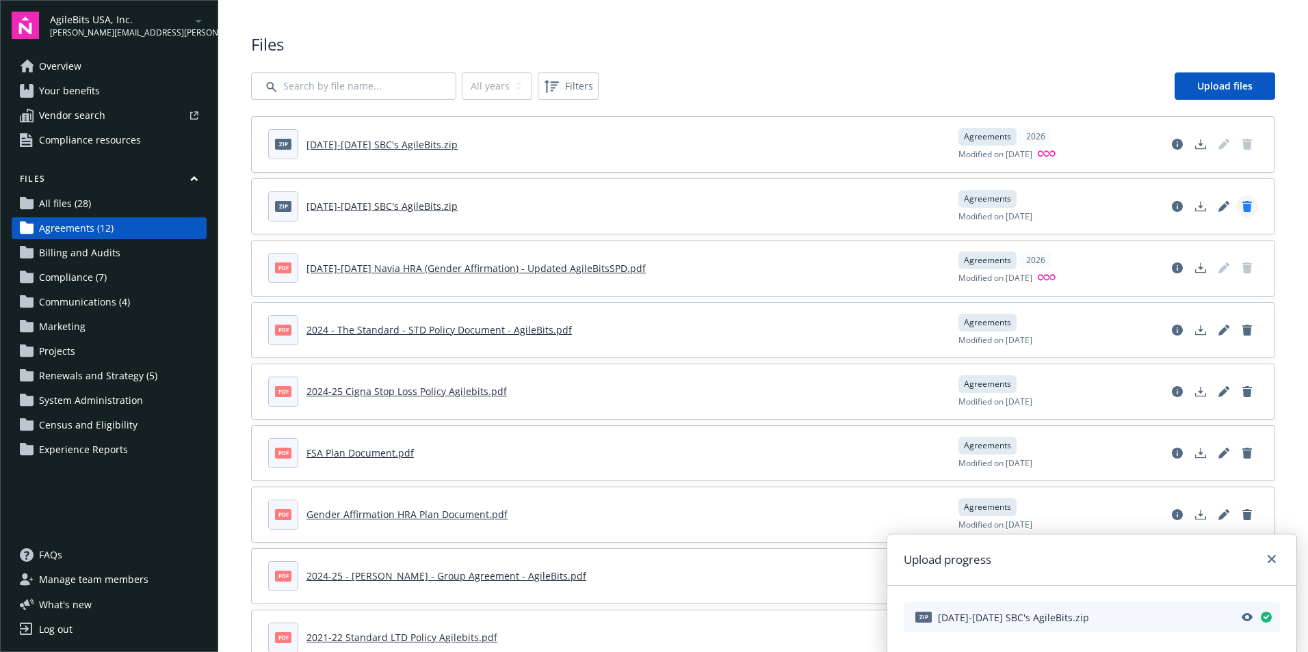
click at [1241, 201] on icon "Delete document" at bounding box center [1246, 206] width 11 height 11
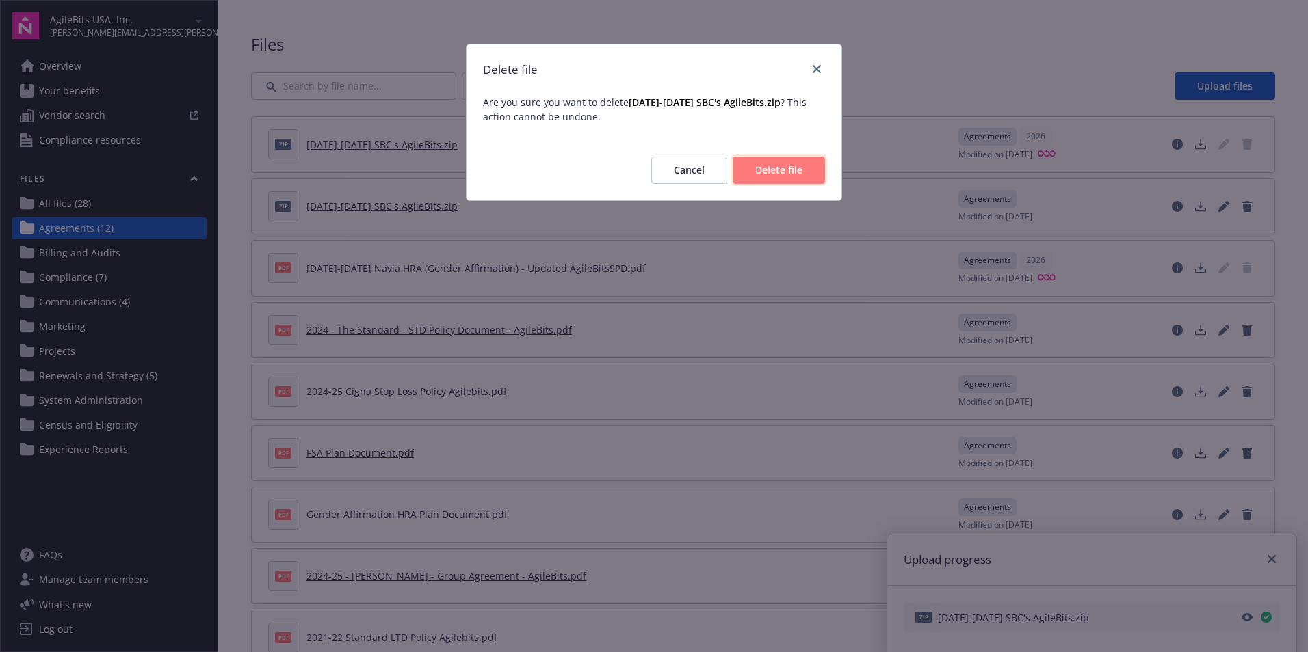
click at [801, 166] on span "Delete file" at bounding box center [778, 169] width 47 height 13
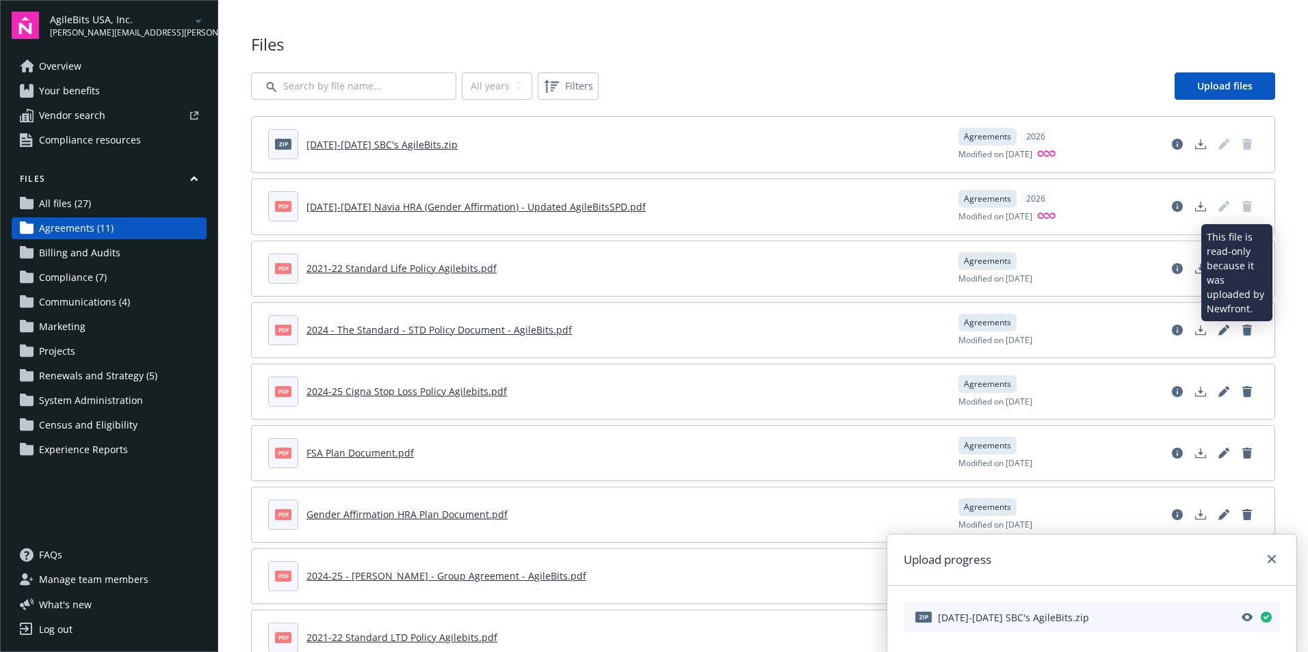
click at [1243, 208] on link "Delete document" at bounding box center [1247, 207] width 22 height 22
click at [1242, 208] on icon "Delete document" at bounding box center [1247, 206] width 10 height 11
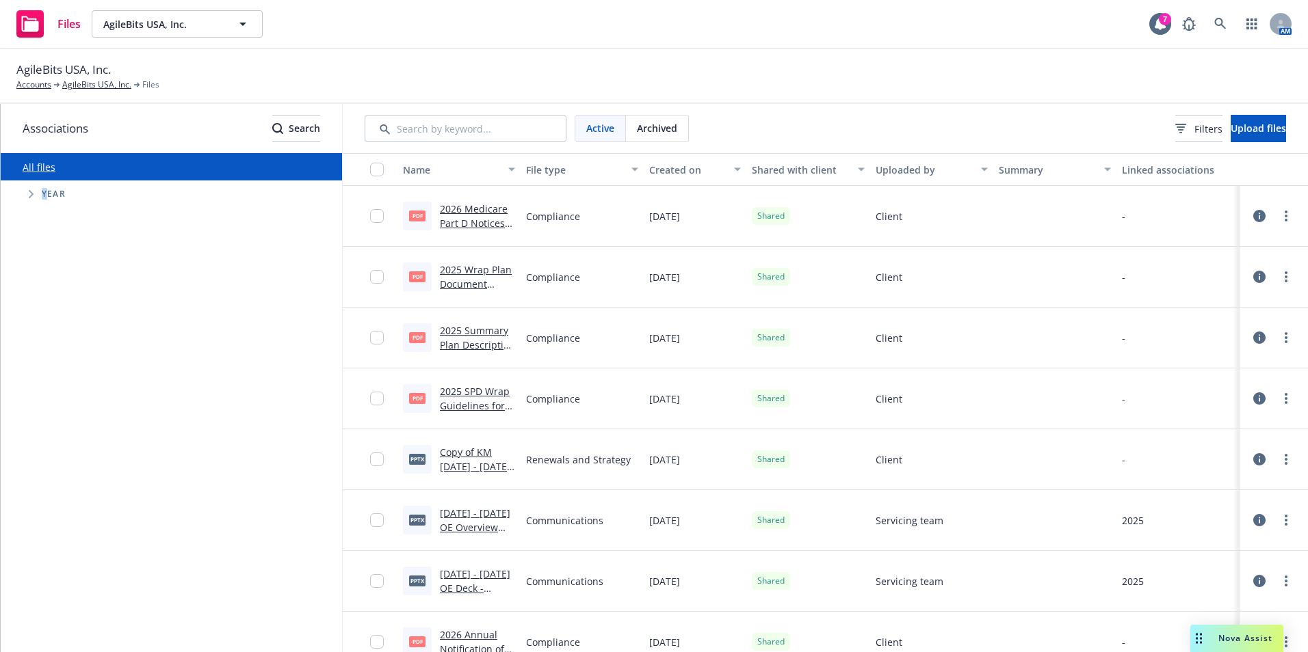
drag, startPoint x: 0, startPoint y: 0, endPoint x: 42, endPoint y: 199, distance: 203.3
click at [41, 198] on span "Tree Example" at bounding box center [31, 194] width 22 height 22
click at [44, 416] on span "Tree Example" at bounding box center [48, 413] width 22 height 22
click at [69, 437] on span "Tree Example" at bounding box center [65, 443] width 22 height 22
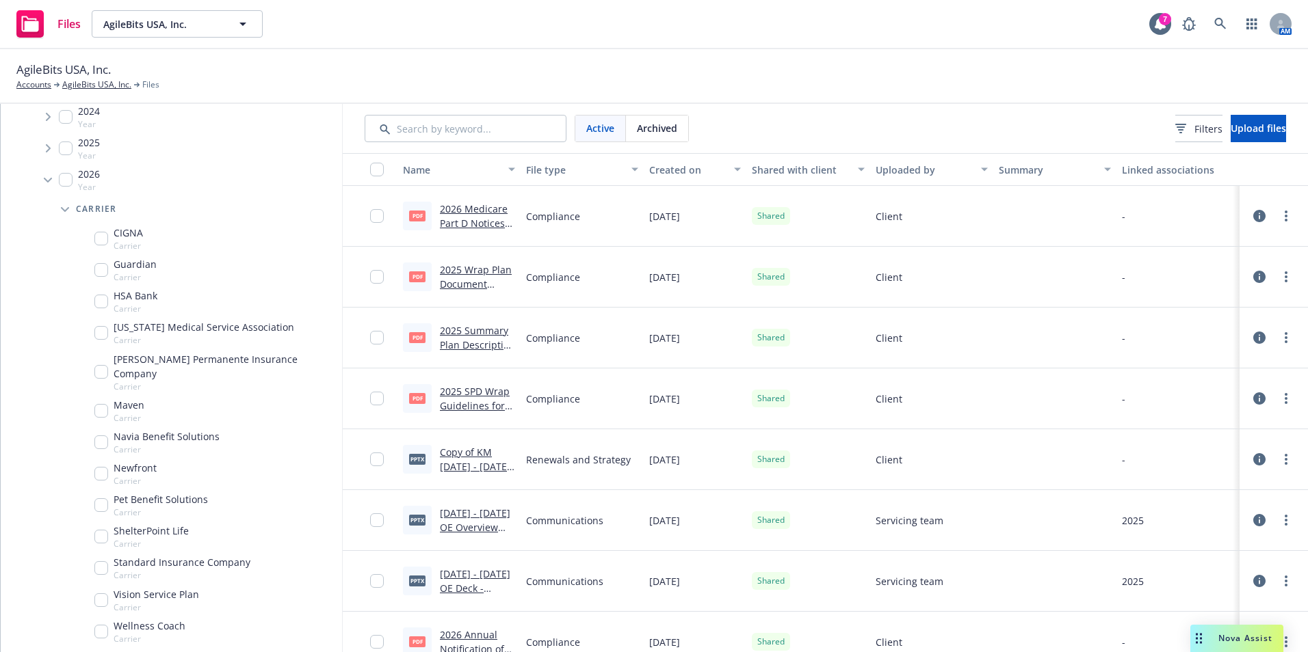
scroll to position [241, 0]
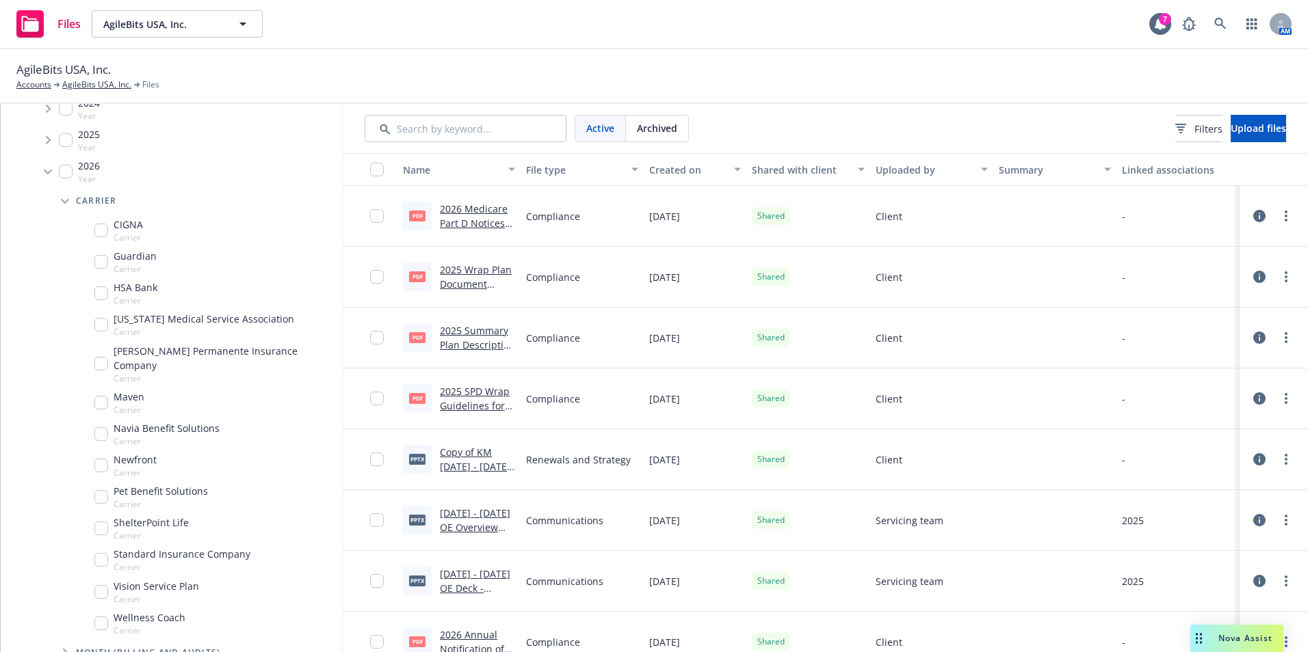
click at [101, 235] on input "Tree Example" at bounding box center [101, 231] width 14 height 14
checkbox input "true"
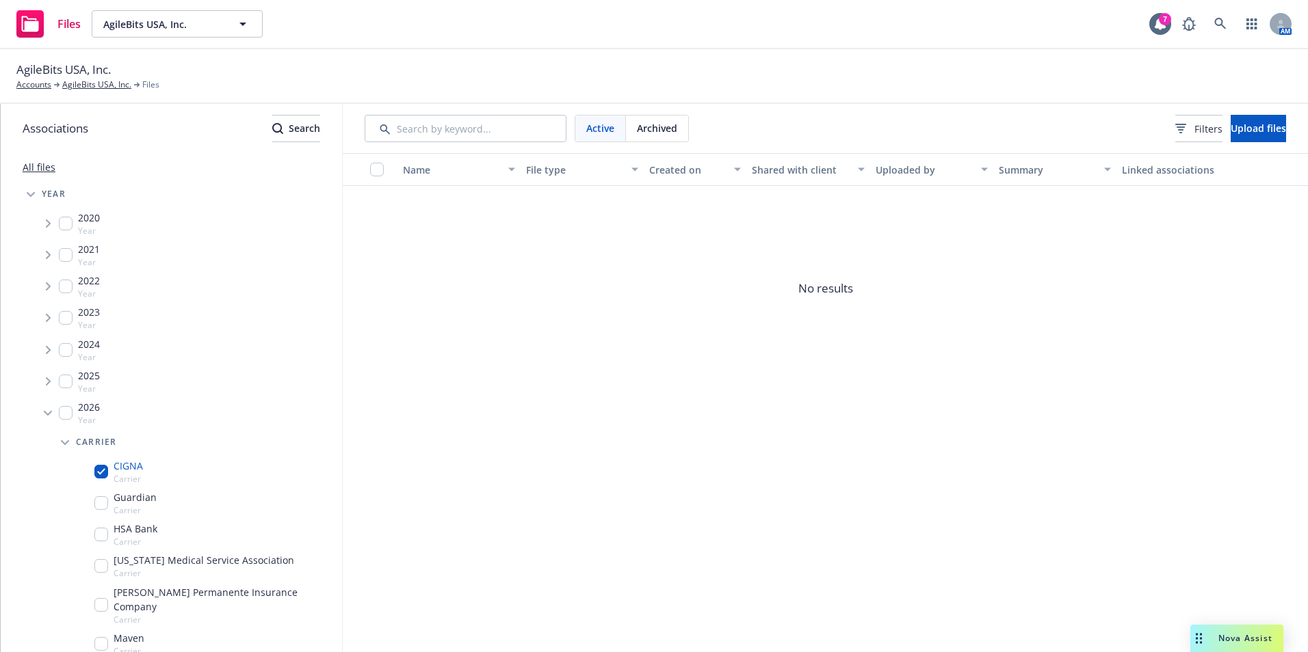
click at [49, 382] on icon "Tree Example" at bounding box center [48, 381] width 5 height 8
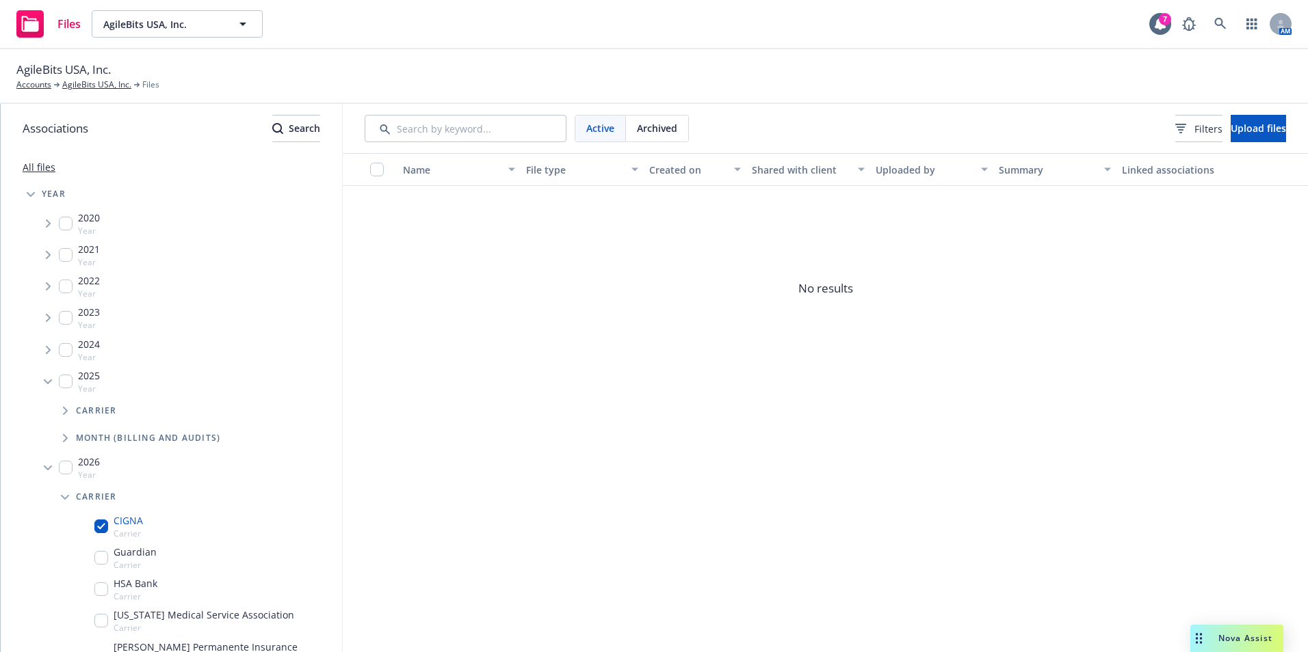
drag, startPoint x: 70, startPoint y: 435, endPoint x: 70, endPoint y: 427, distance: 8.2
click at [70, 431] on span "Tree Example" at bounding box center [65, 438] width 22 height 22
click at [61, 414] on span "Tree Example" at bounding box center [65, 411] width 22 height 22
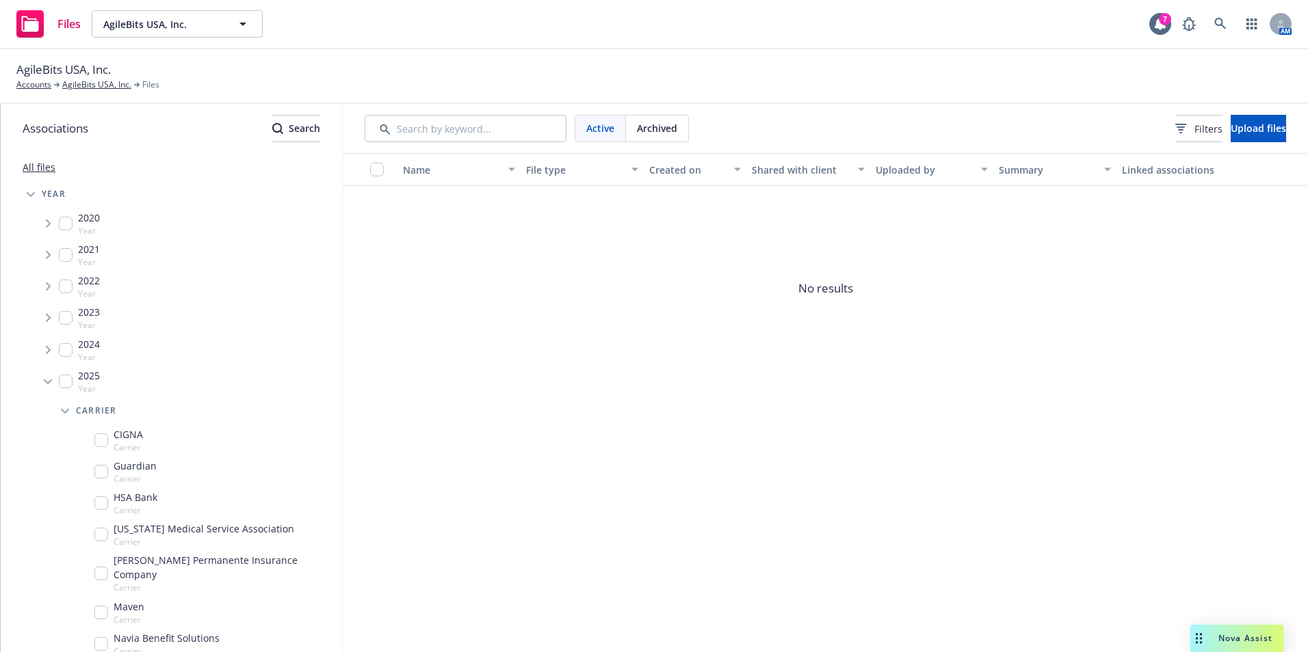
click at [98, 438] on input "Tree Example" at bounding box center [101, 441] width 14 height 14
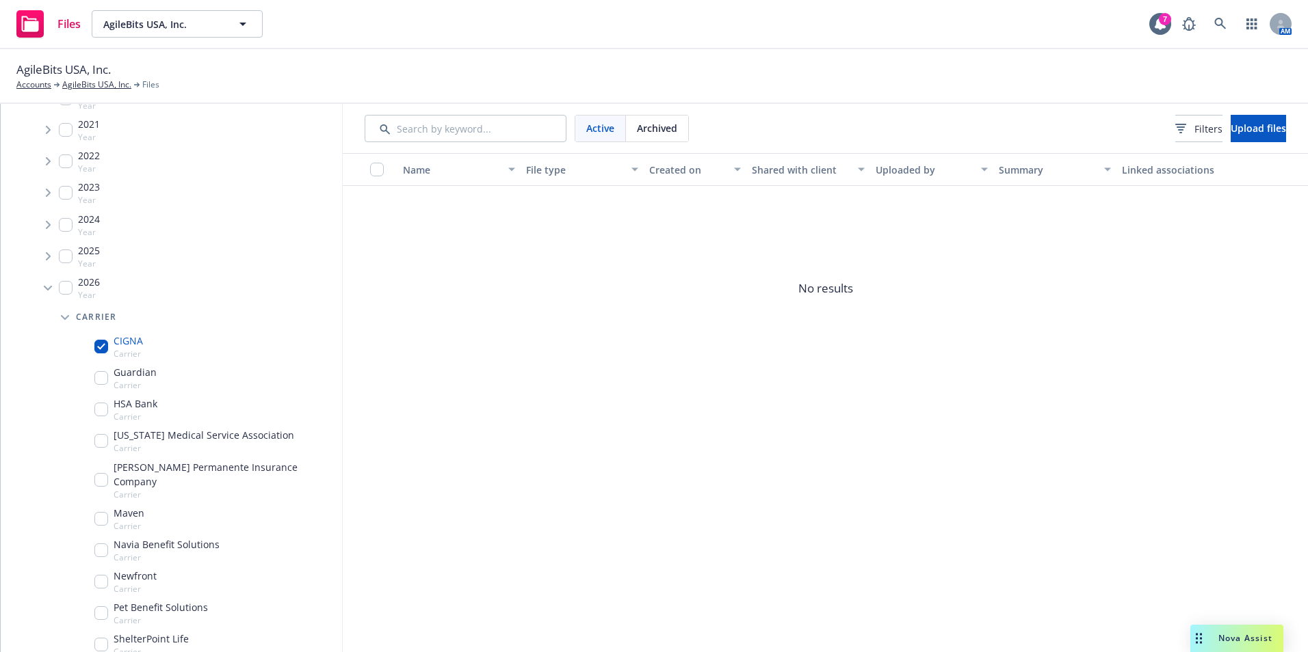
scroll to position [137, 0]
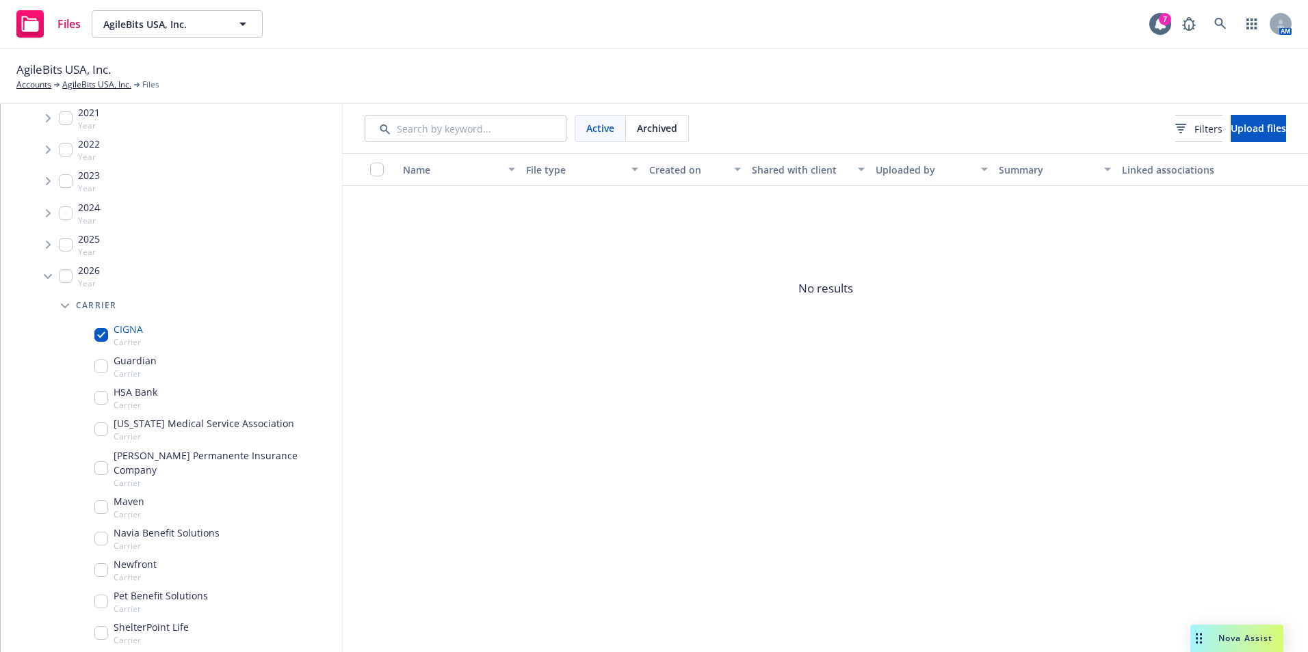
click at [100, 330] on input "Tree Example" at bounding box center [101, 335] width 14 height 14
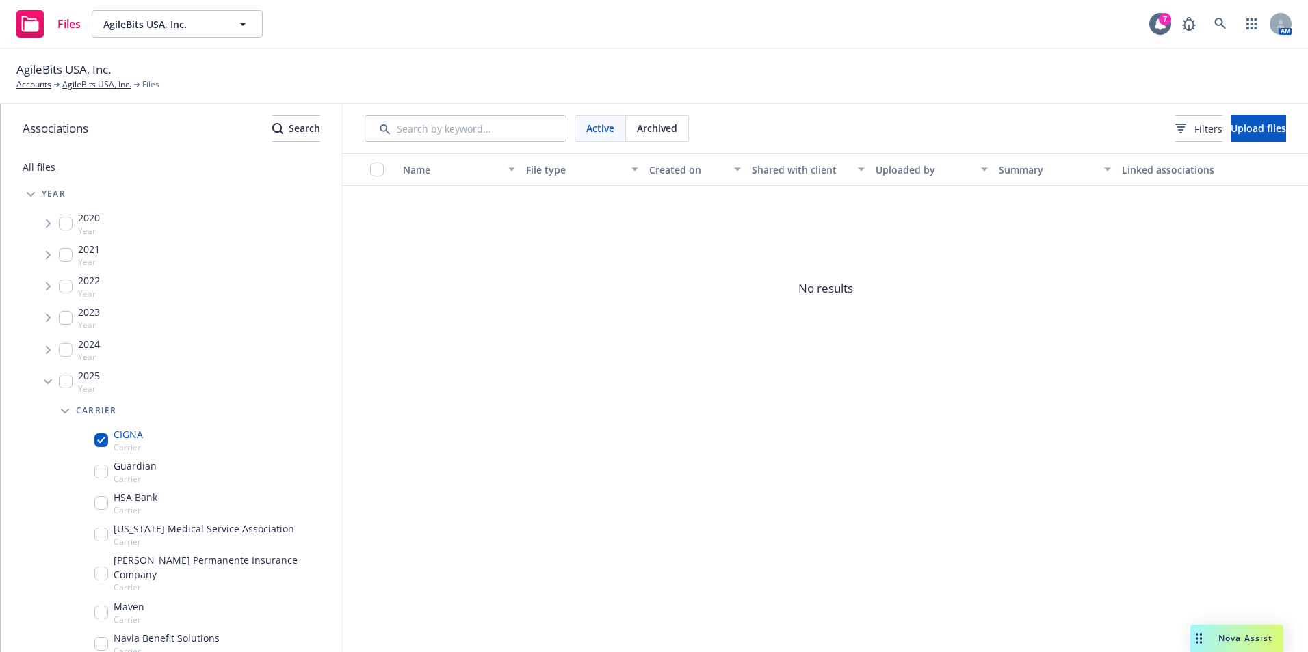
click at [96, 442] on input "Tree Example" at bounding box center [101, 441] width 14 height 14
checkbox input "false"
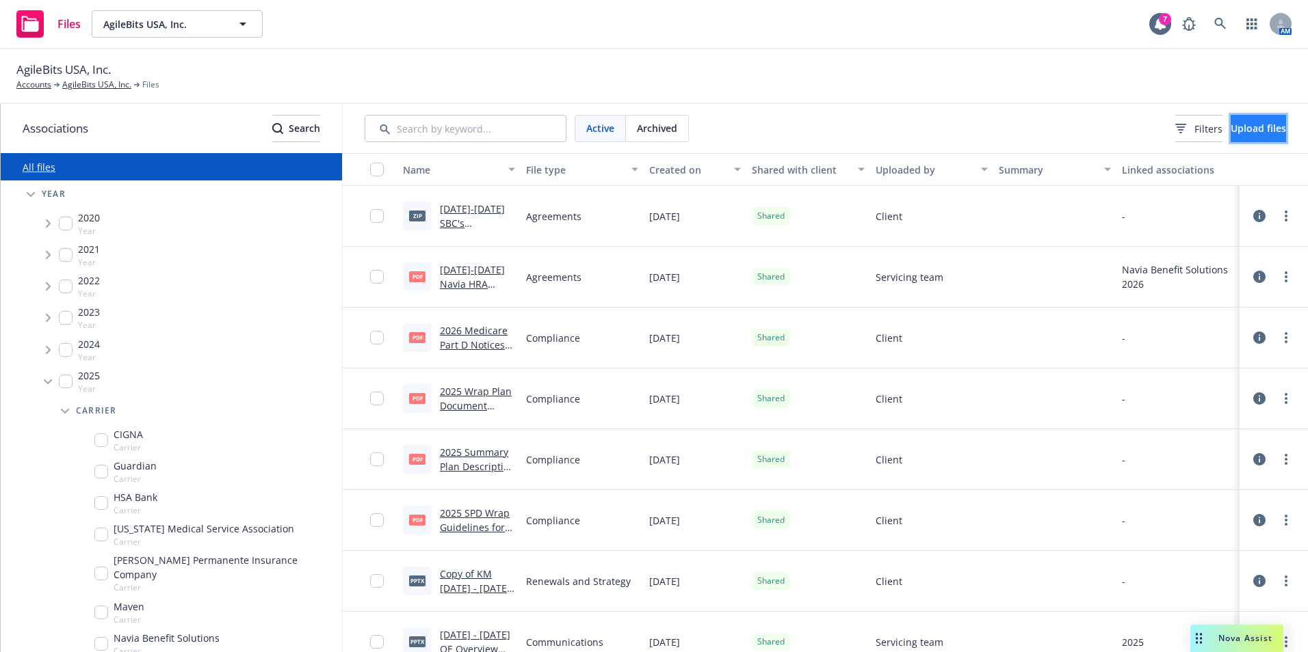
click at [1230, 124] on span "Upload files" at bounding box center [1257, 128] width 55 height 13
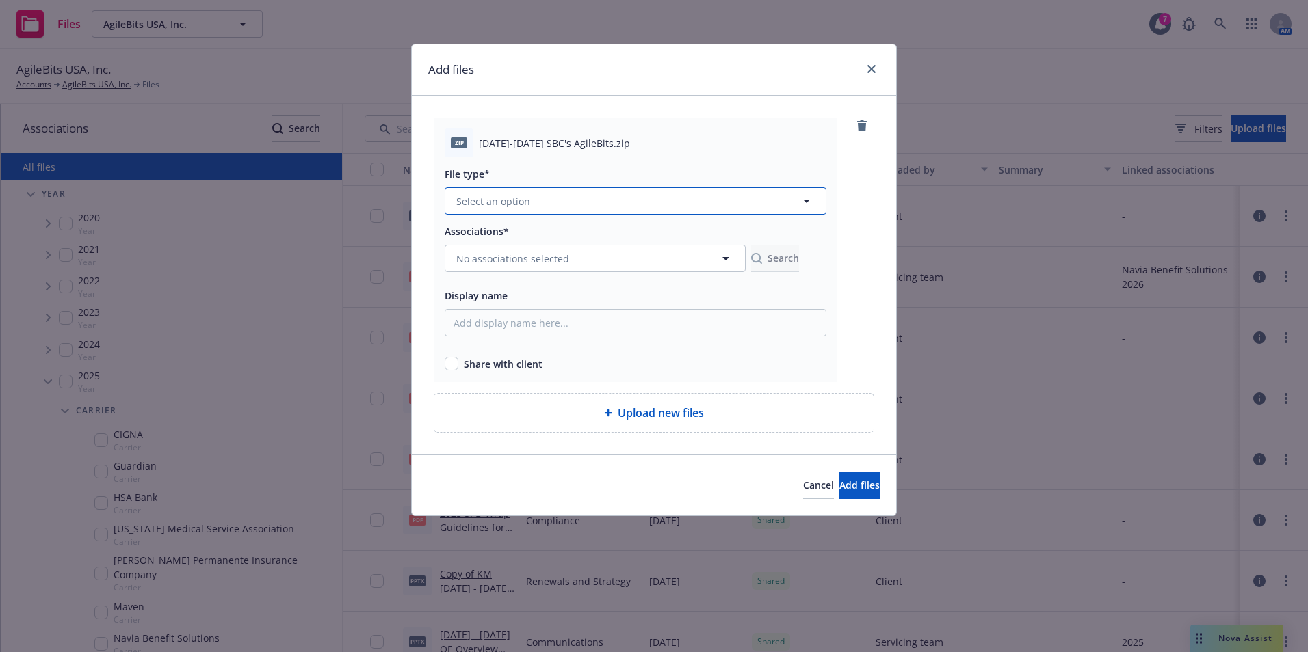
click at [653, 204] on button "Select an option" at bounding box center [636, 200] width 382 height 27
click at [719, 212] on button "Select an option" at bounding box center [636, 200] width 382 height 27
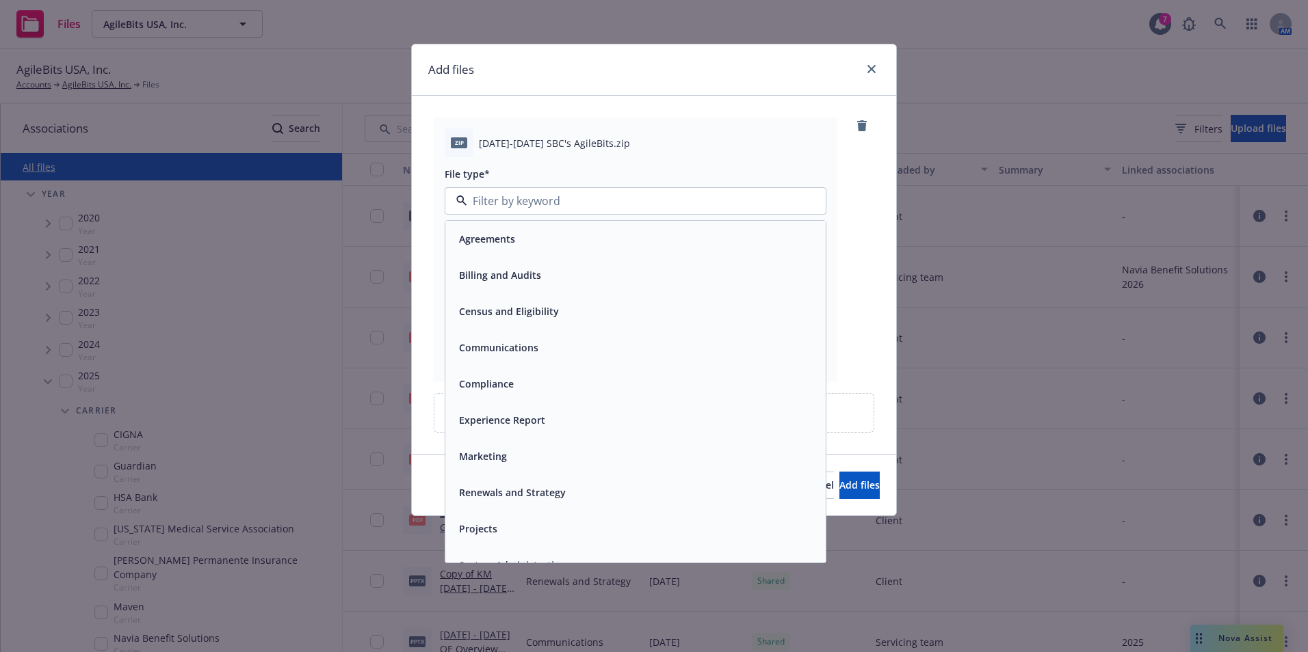
click at [692, 241] on div "Agreements" at bounding box center [635, 239] width 364 height 20
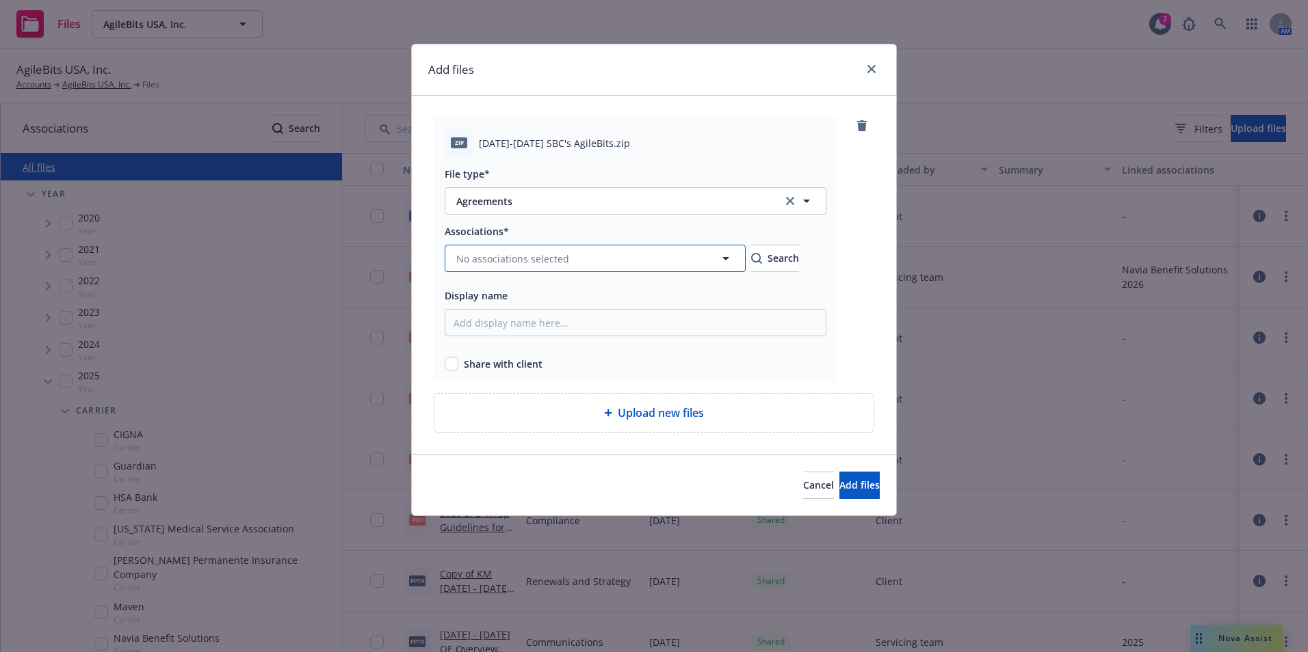
click at [642, 257] on button "No associations selected" at bounding box center [595, 258] width 301 height 27
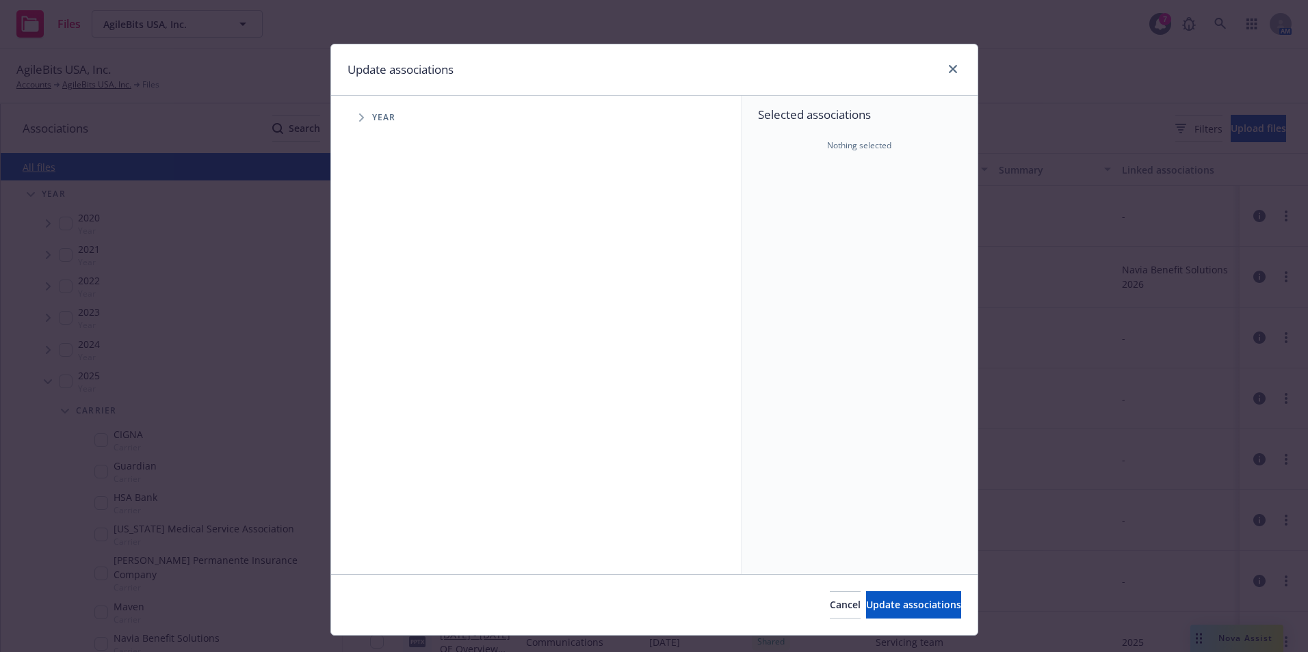
click at [358, 124] on span "Tree Example" at bounding box center [361, 118] width 22 height 22
click at [389, 338] on input "Tree Example" at bounding box center [396, 337] width 14 height 14
checkbox input "true"
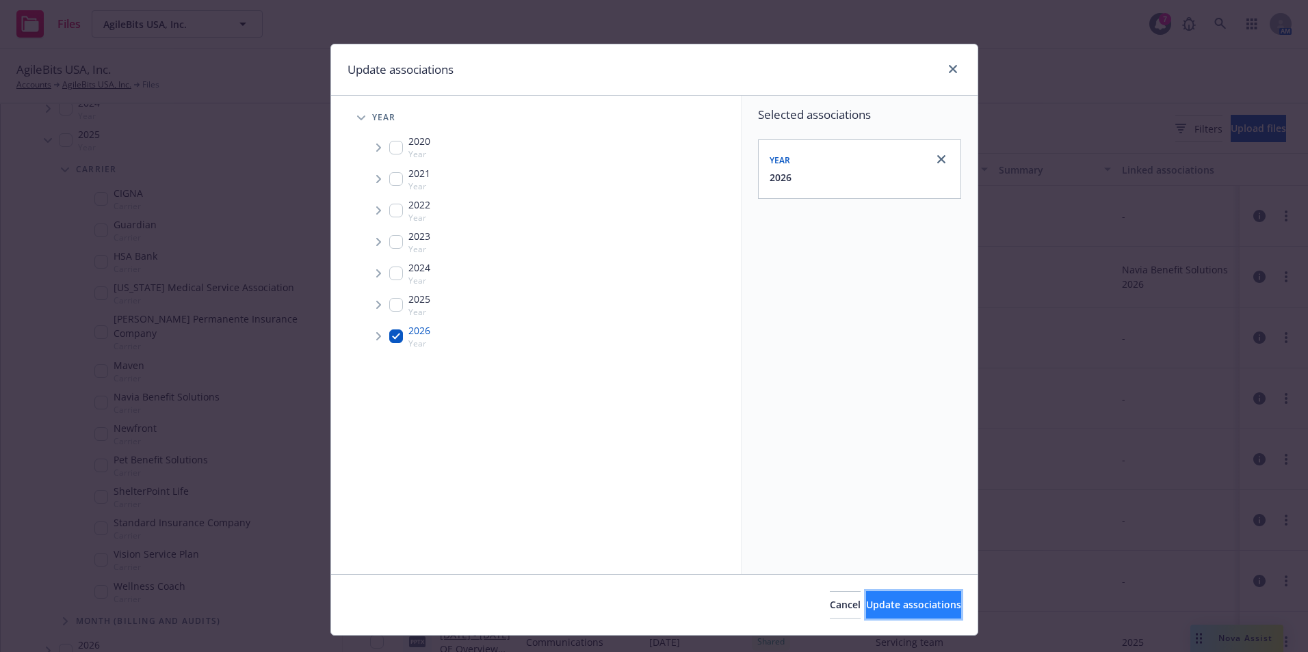
click at [915, 613] on button "Update associations" at bounding box center [913, 605] width 95 height 27
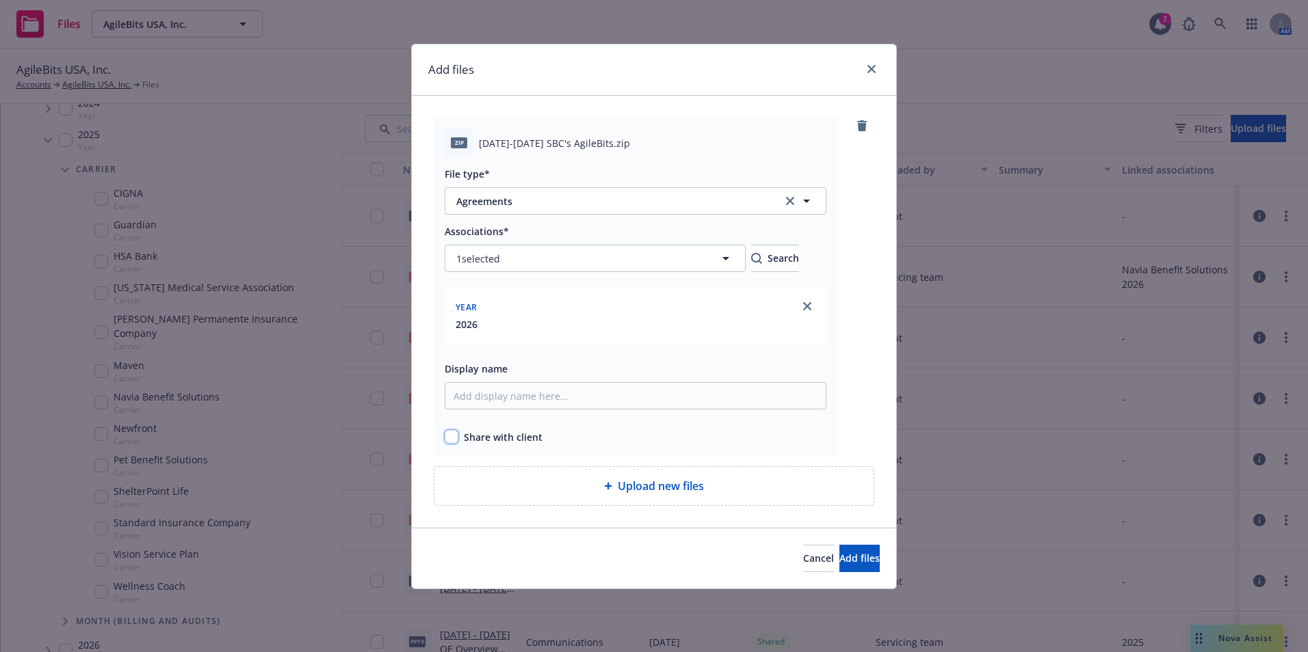
click at [450, 436] on input "checkbox" at bounding box center [452, 437] width 14 height 14
checkbox input "true"
click at [840, 559] on span "Add files" at bounding box center [859, 558] width 40 height 13
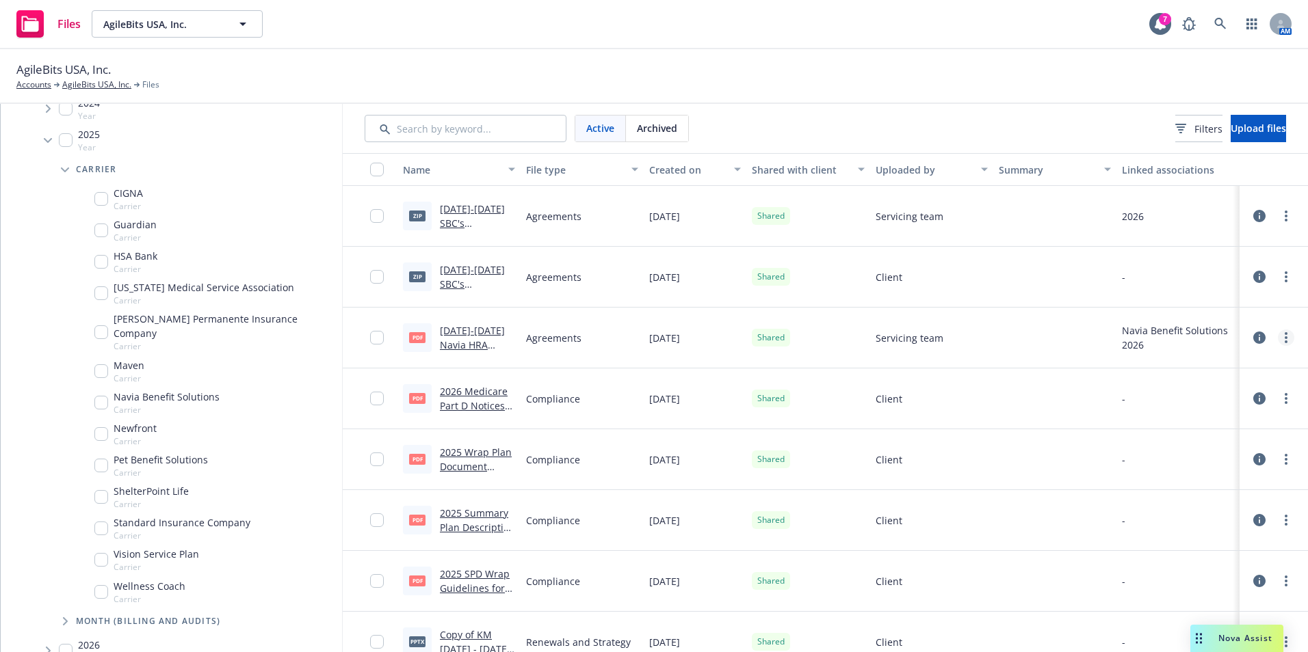
click at [1277, 343] on link "more" at bounding box center [1285, 338] width 16 height 16
click at [1204, 445] on link "Edit" at bounding box center [1215, 447] width 136 height 27
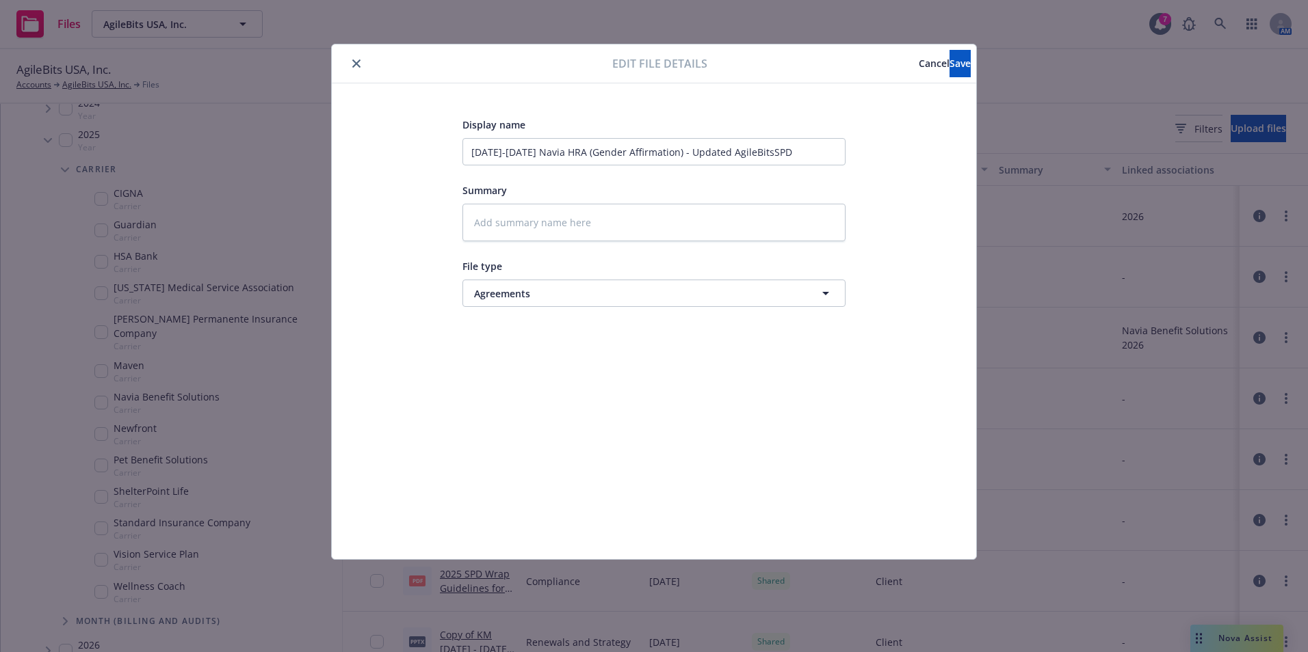
click at [354, 66] on icon "close" at bounding box center [356, 63] width 8 height 8
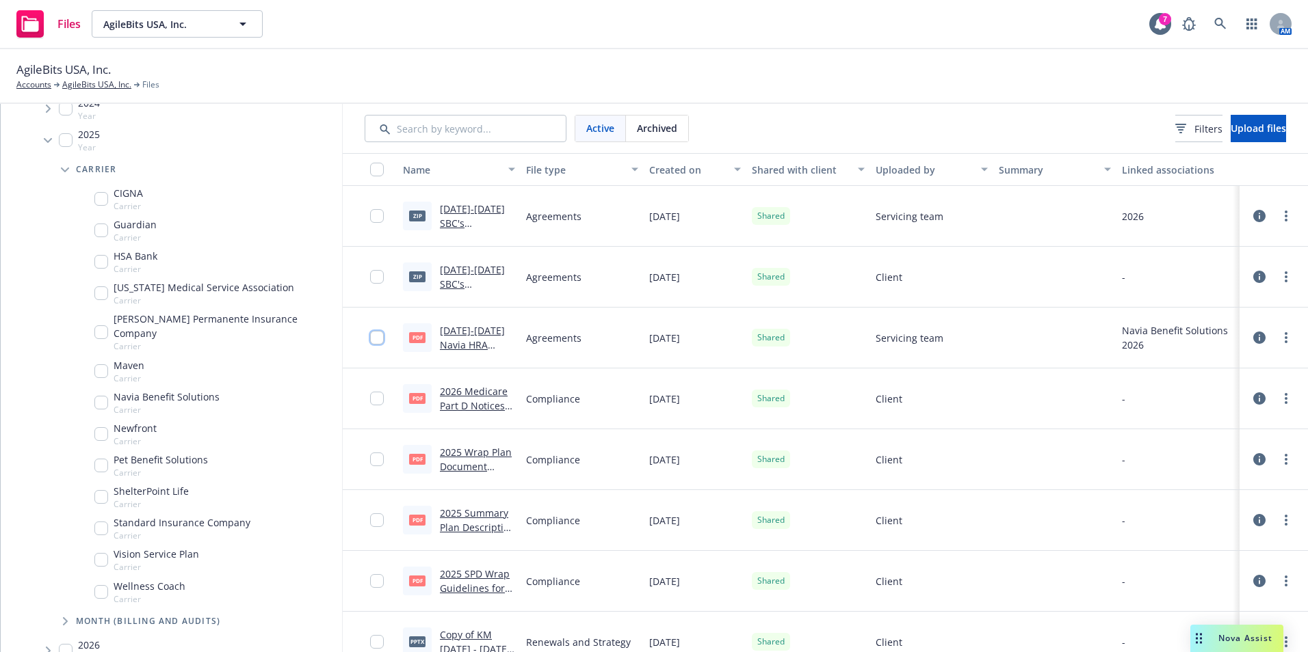
click at [376, 339] on input "checkbox" at bounding box center [377, 338] width 14 height 14
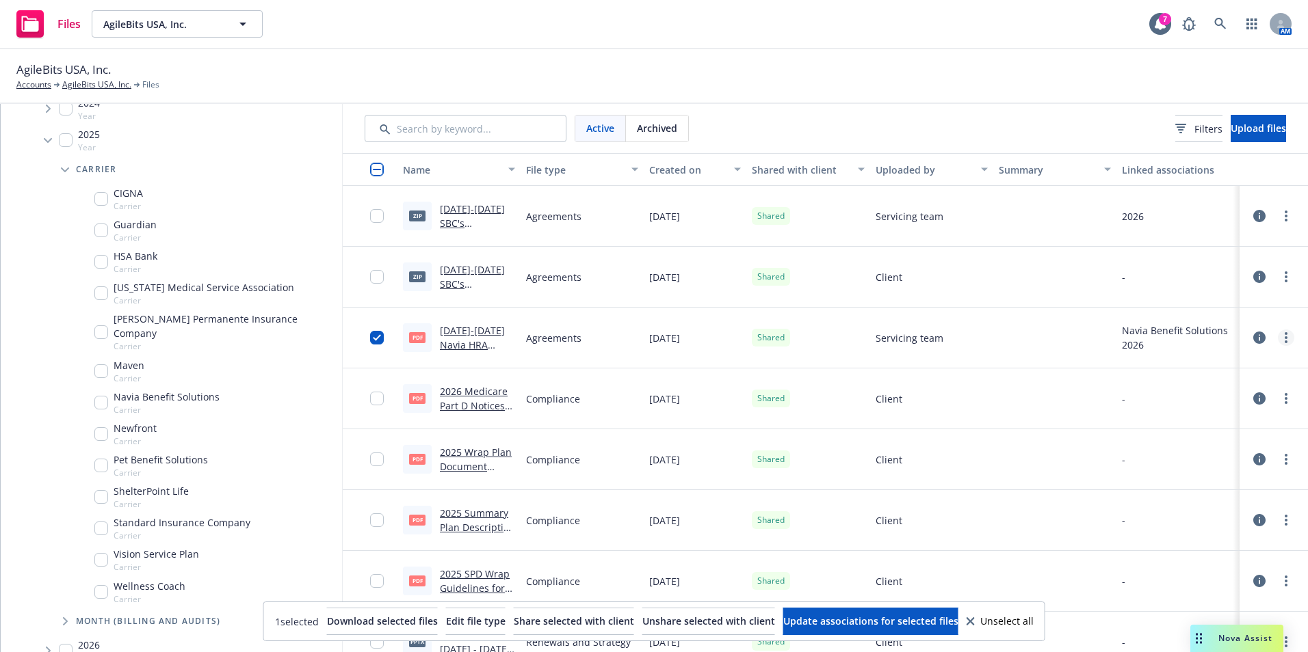
click at [1277, 334] on link "more" at bounding box center [1285, 338] width 16 height 16
click at [1230, 447] on link "Edit" at bounding box center [1215, 447] width 136 height 27
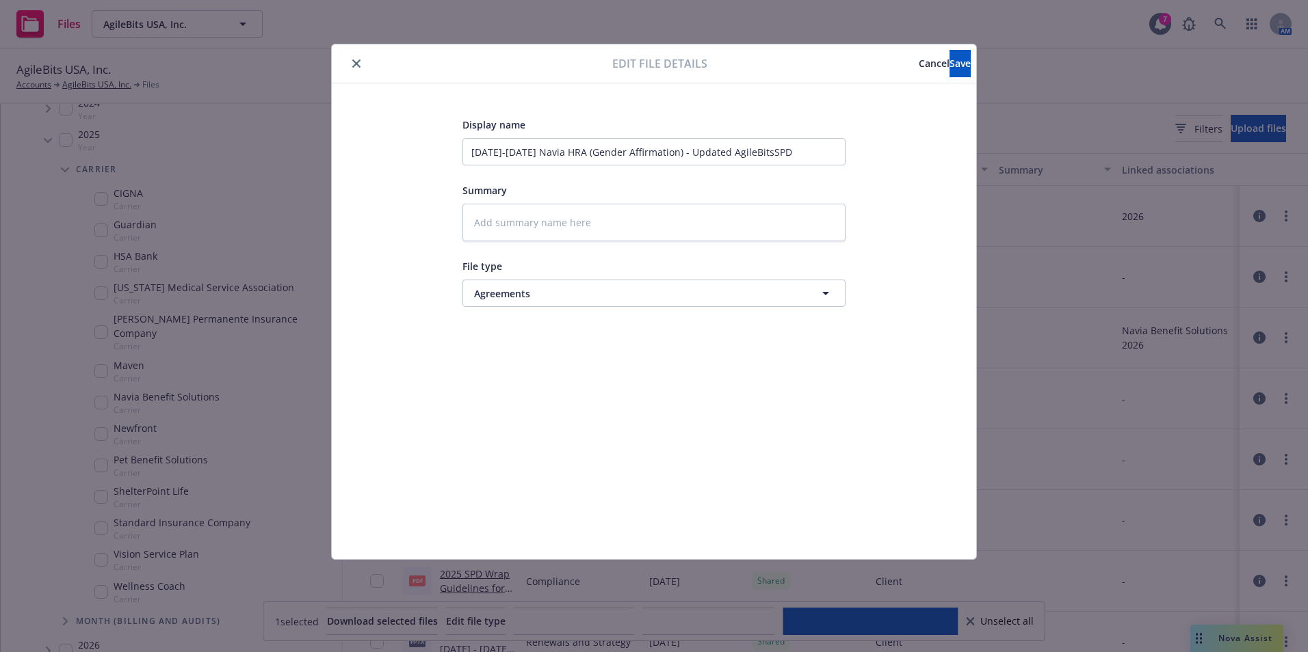
type textarea "x"
click at [359, 68] on button "close" at bounding box center [356, 63] width 16 height 16
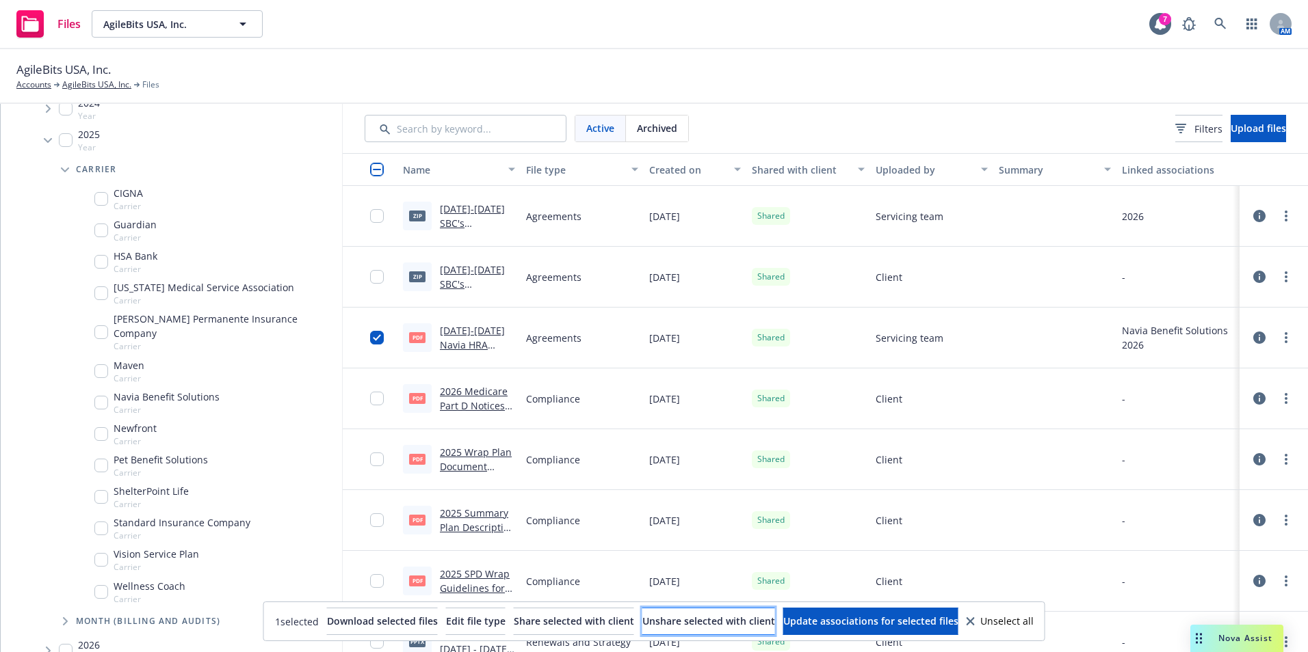
click at [775, 618] on span "Unshare selected with client" at bounding box center [708, 621] width 133 height 13
click at [1277, 337] on link "more" at bounding box center [1285, 338] width 16 height 16
click at [1037, 324] on div at bounding box center [1054, 338] width 123 height 61
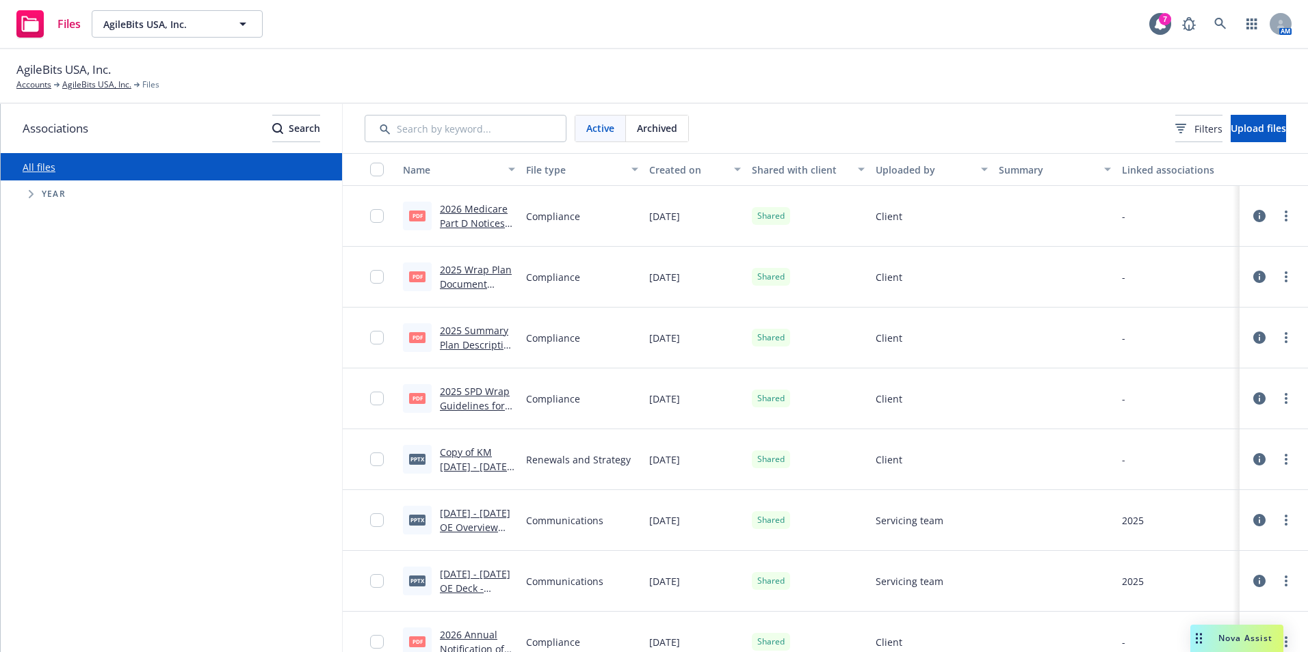
click at [38, 191] on span "Tree Example" at bounding box center [31, 194] width 22 height 22
click at [61, 415] on input "Tree Example" at bounding box center [66, 413] width 14 height 14
checkbox input "true"
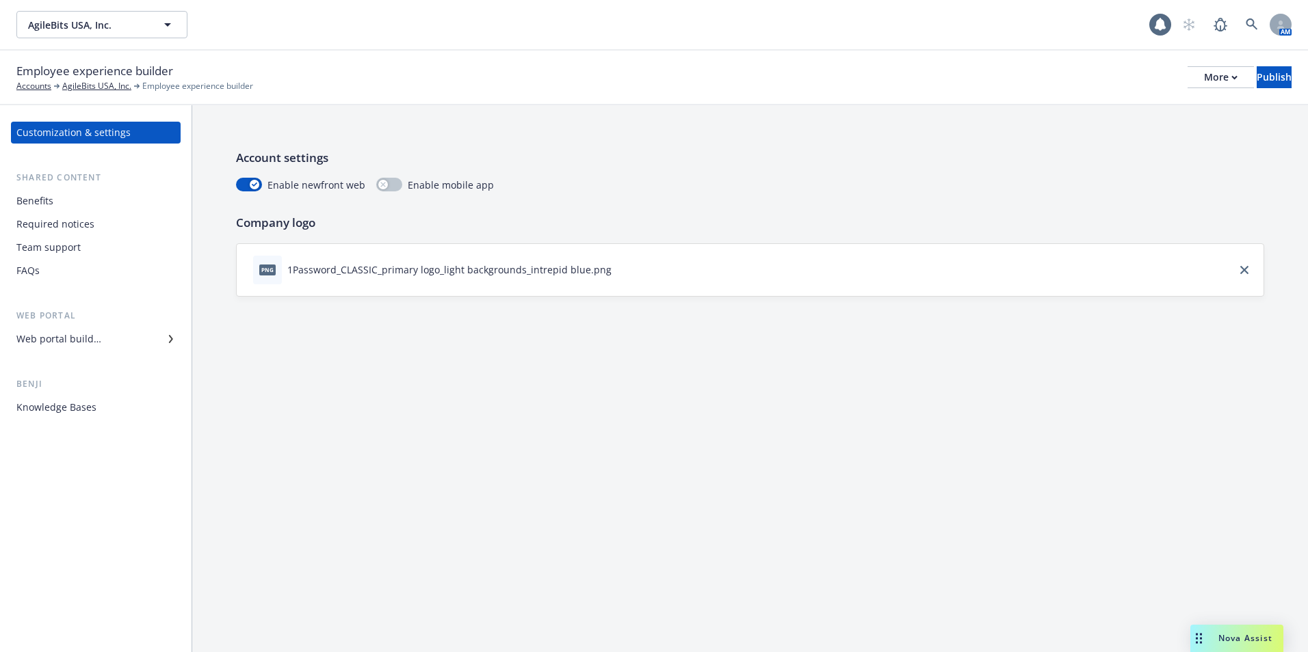
click at [63, 198] on div "Benefits" at bounding box center [95, 201] width 159 height 22
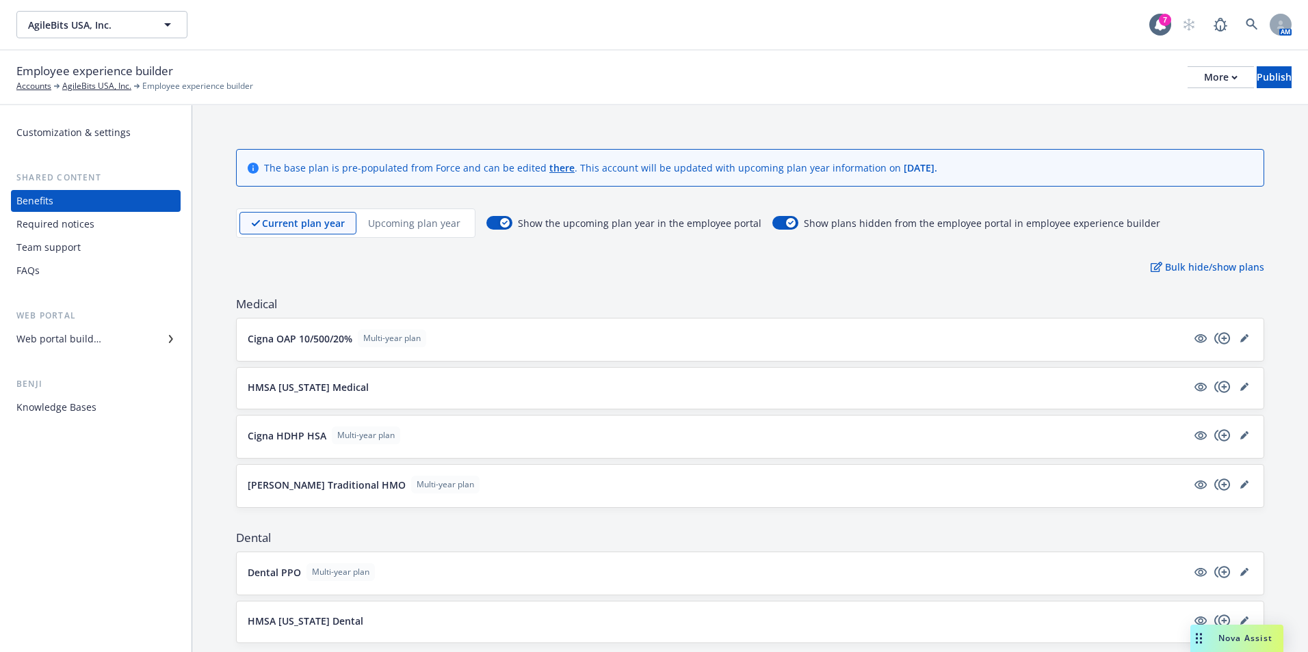
click at [289, 391] on p "HMSA Hawaii Medical" at bounding box center [308, 387] width 121 height 14
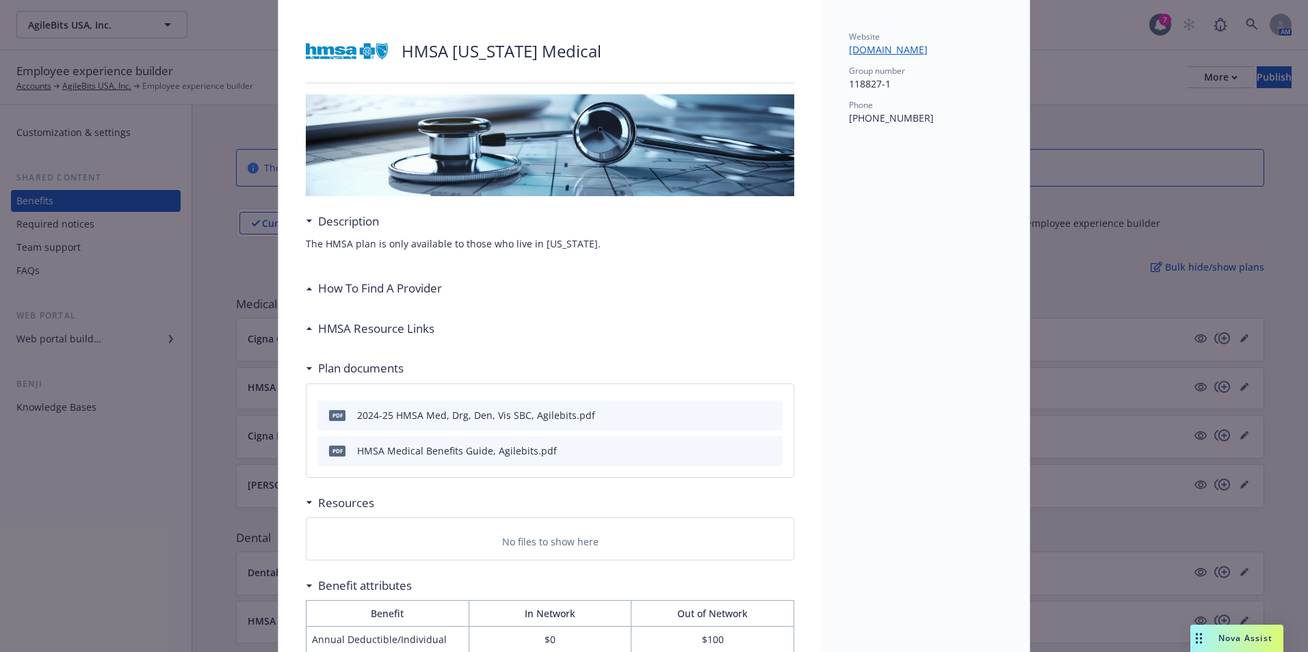
scroll to position [7, 0]
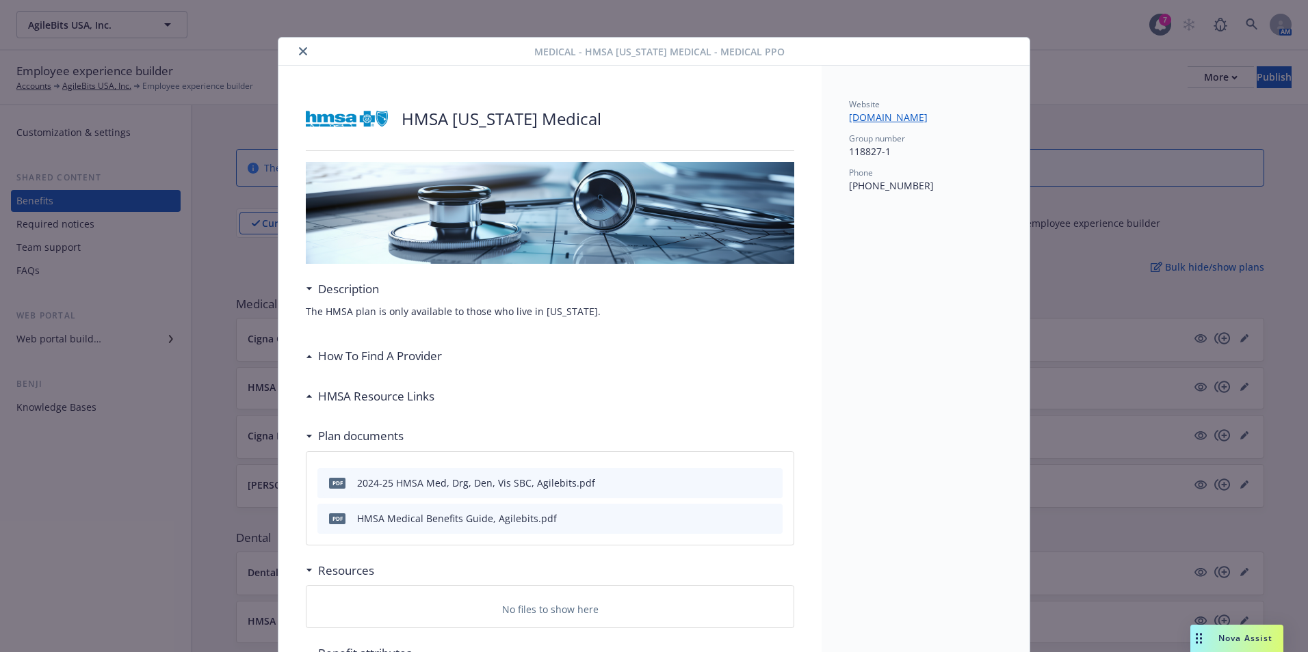
click at [299, 53] on icon "close" at bounding box center [303, 51] width 8 height 8
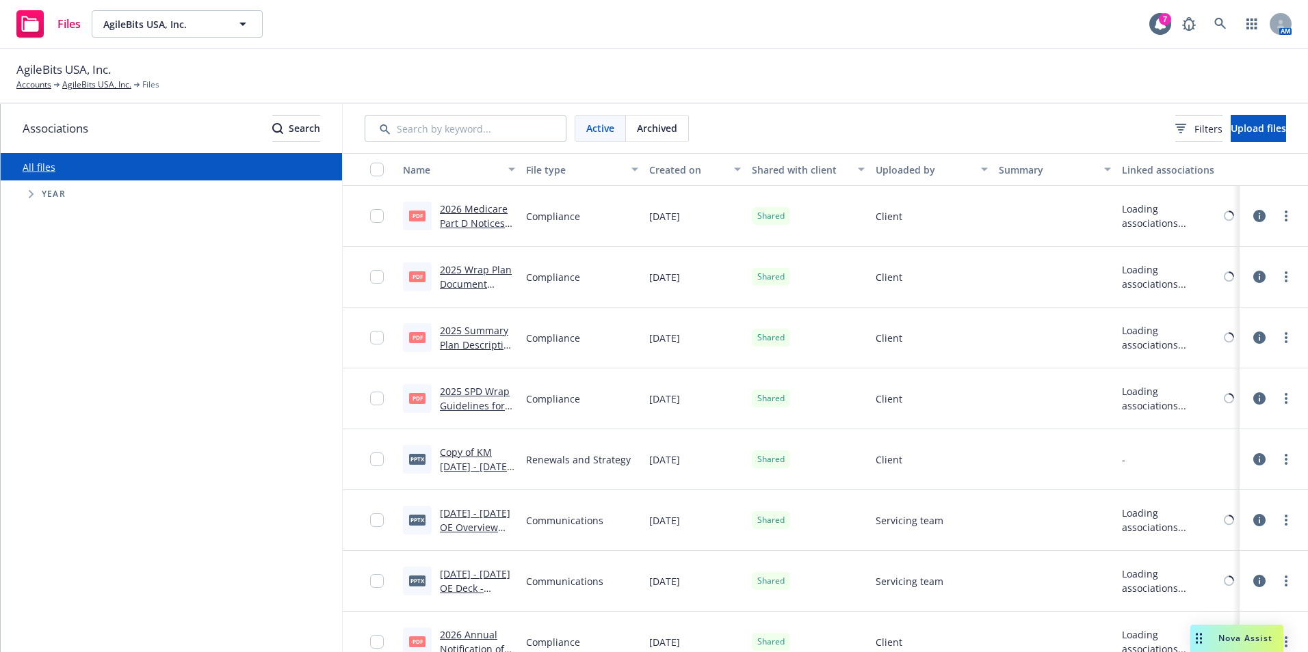
click at [44, 196] on span "Year" at bounding box center [54, 194] width 24 height 8
click at [27, 194] on span "Tree Example" at bounding box center [31, 194] width 22 height 22
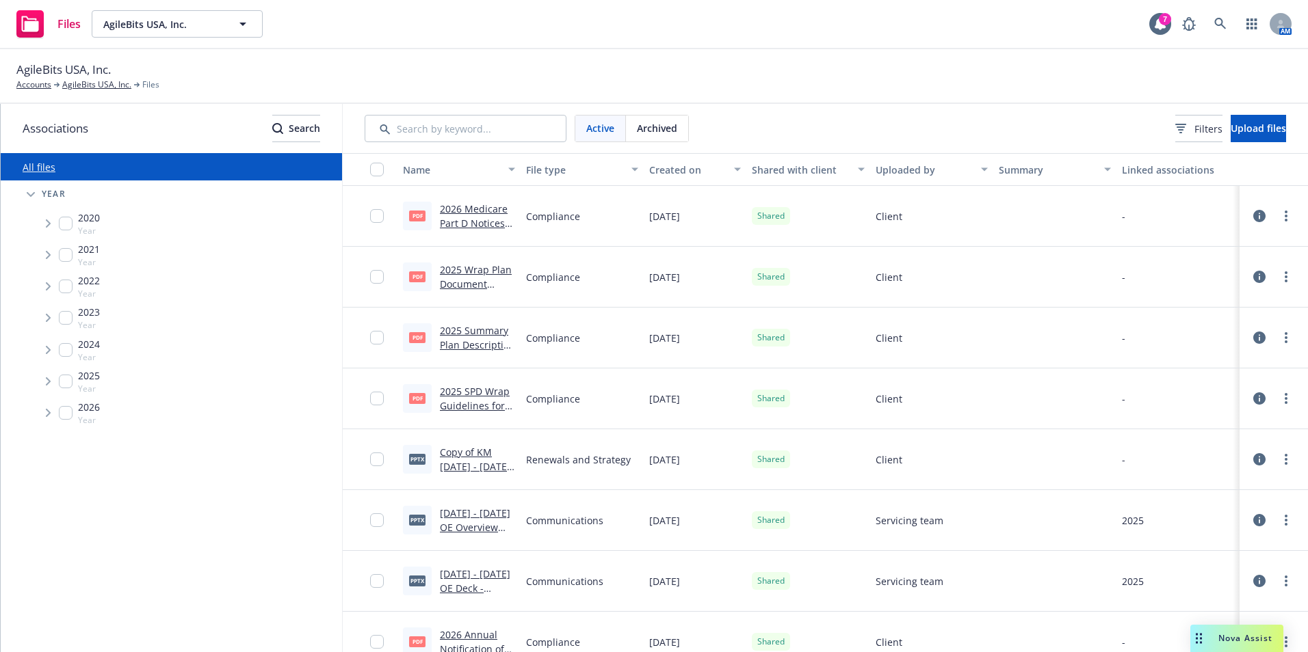
click at [44, 415] on span "Tree Example" at bounding box center [48, 413] width 22 height 22
click at [58, 449] on span "Tree Example" at bounding box center [65, 443] width 22 height 22
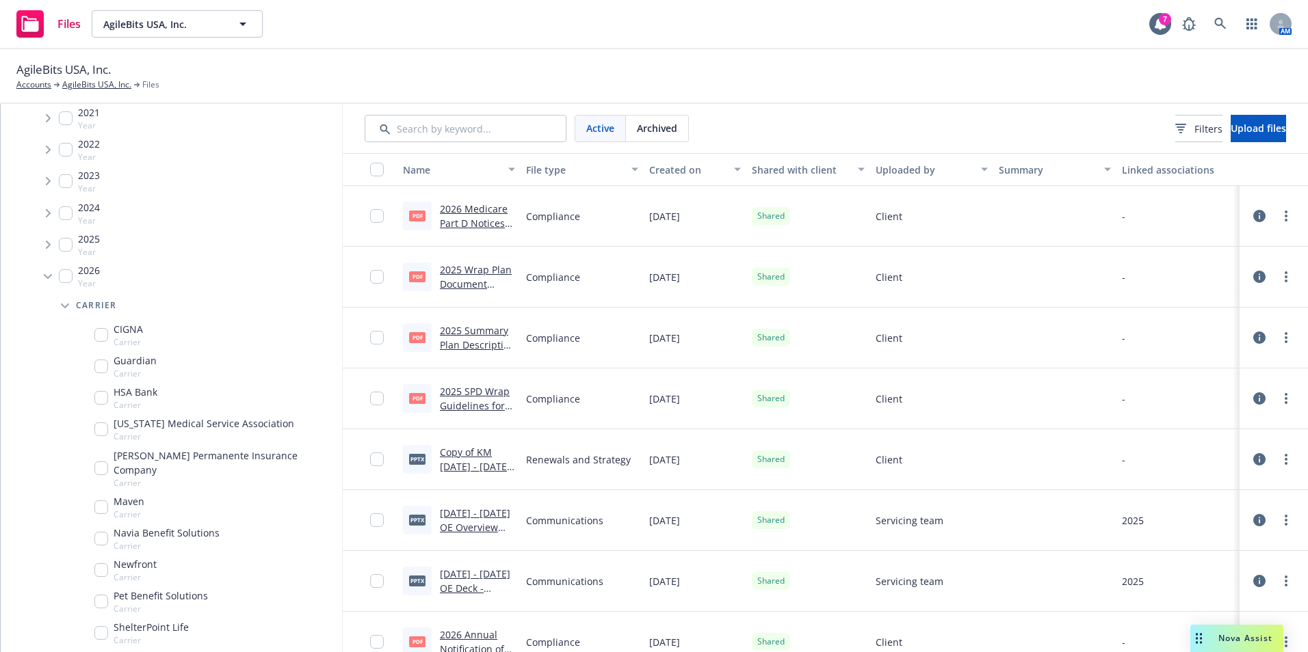
scroll to position [205, 0]
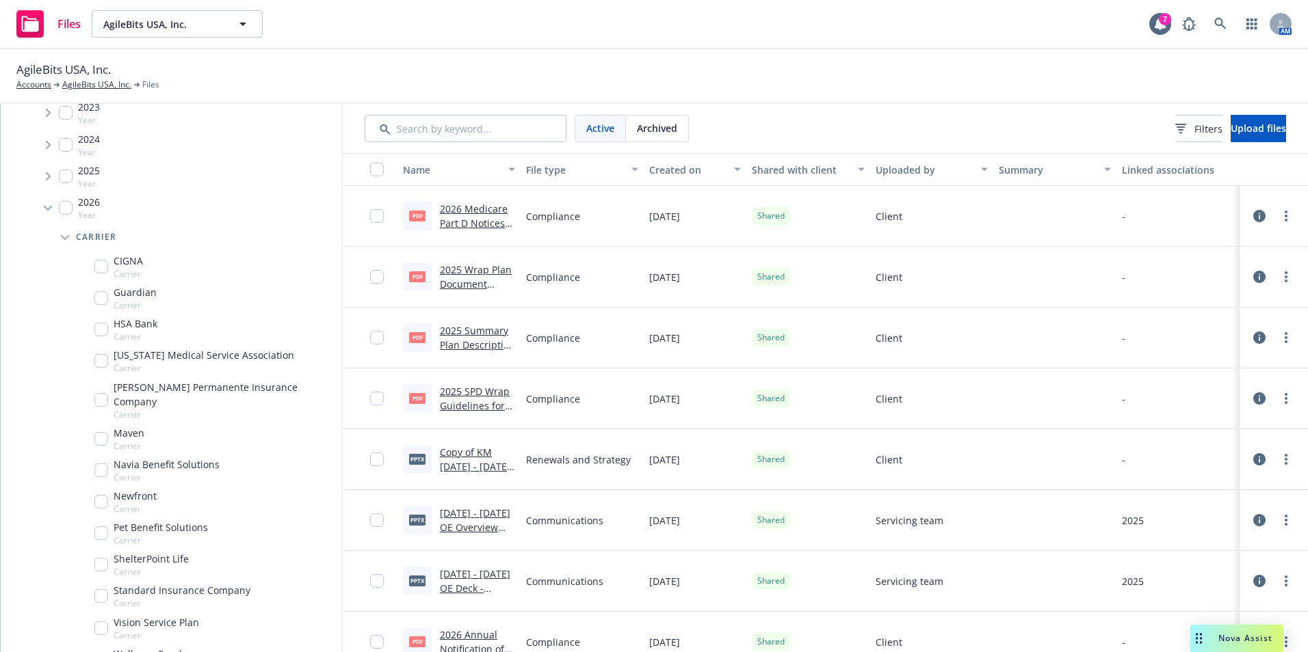
click at [103, 268] on input "Tree Example" at bounding box center [101, 267] width 14 height 14
checkbox input "true"
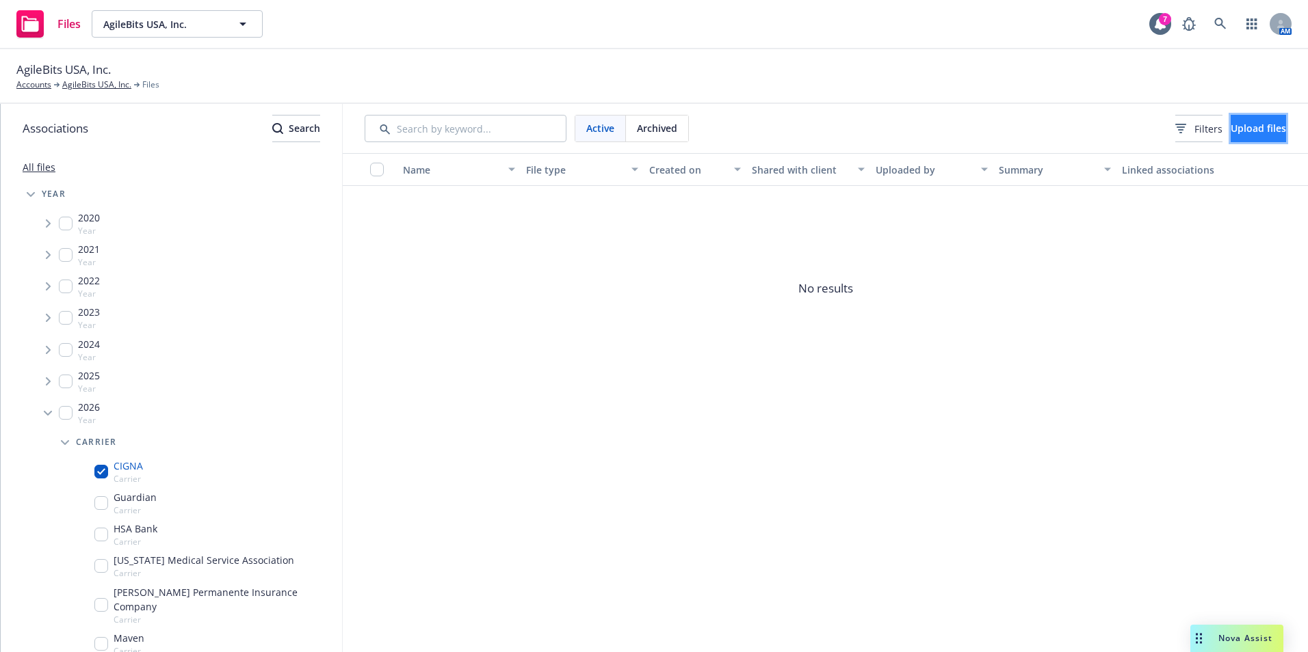
click at [1230, 127] on span "Upload files" at bounding box center [1257, 128] width 55 height 13
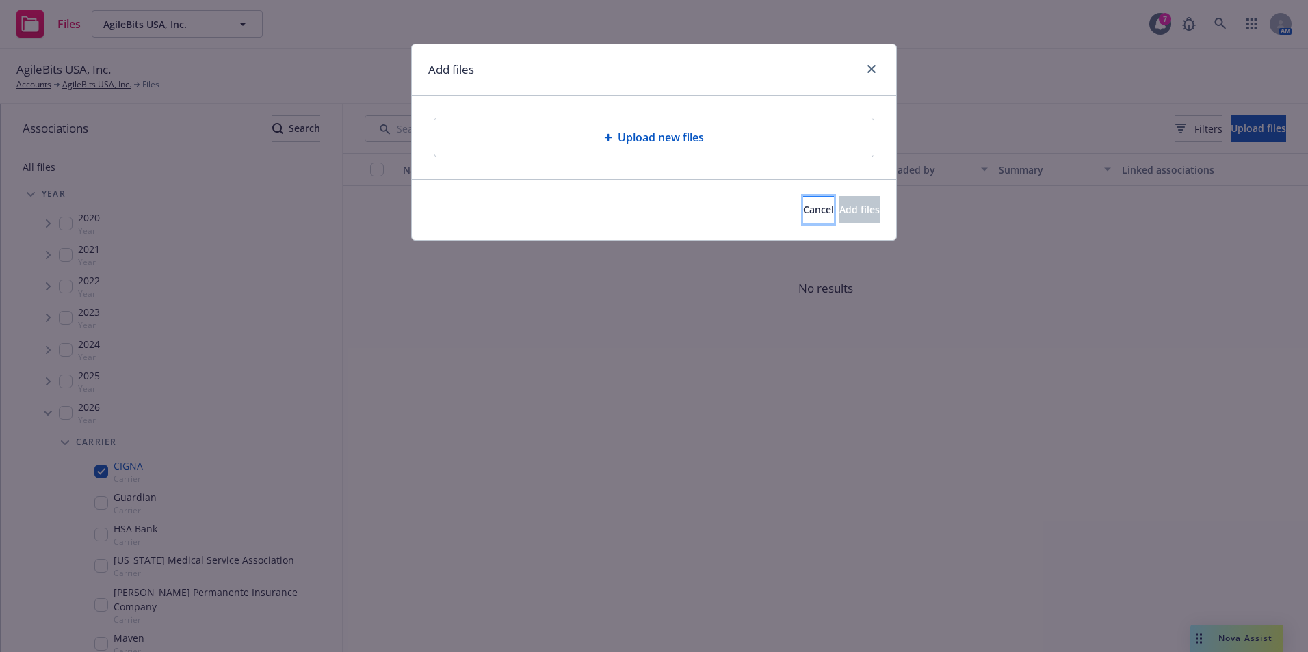
click at [803, 217] on button "Cancel" at bounding box center [818, 209] width 31 height 27
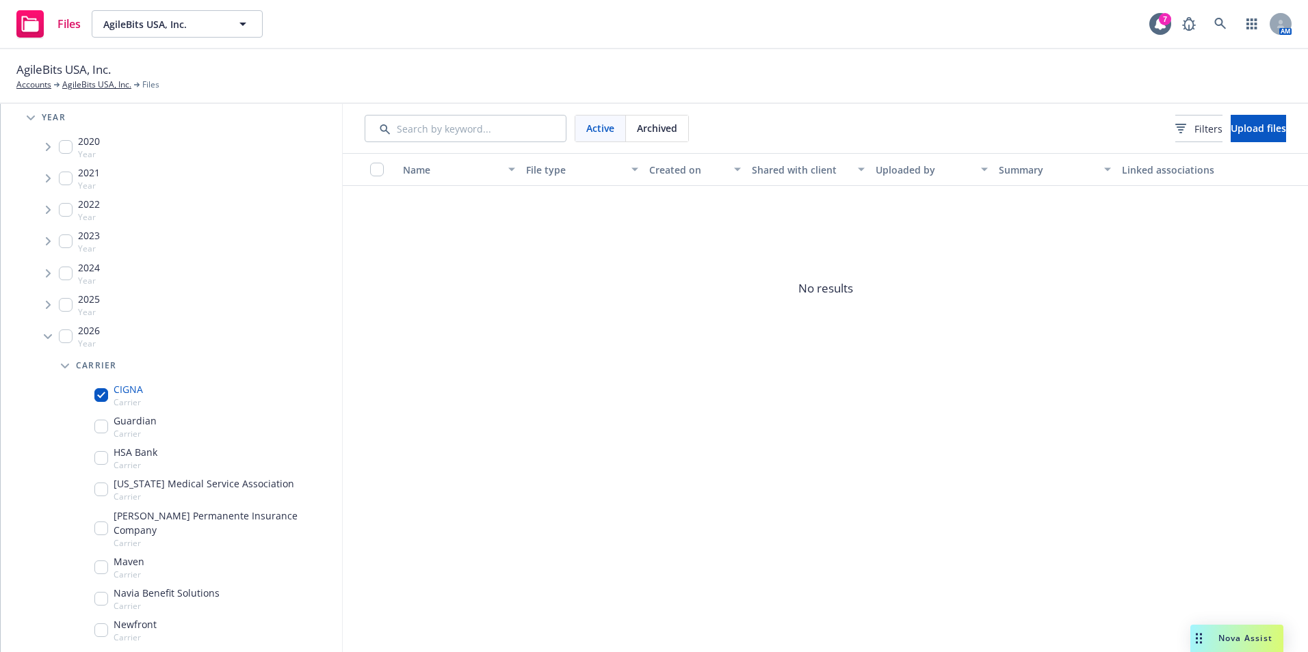
scroll to position [137, 0]
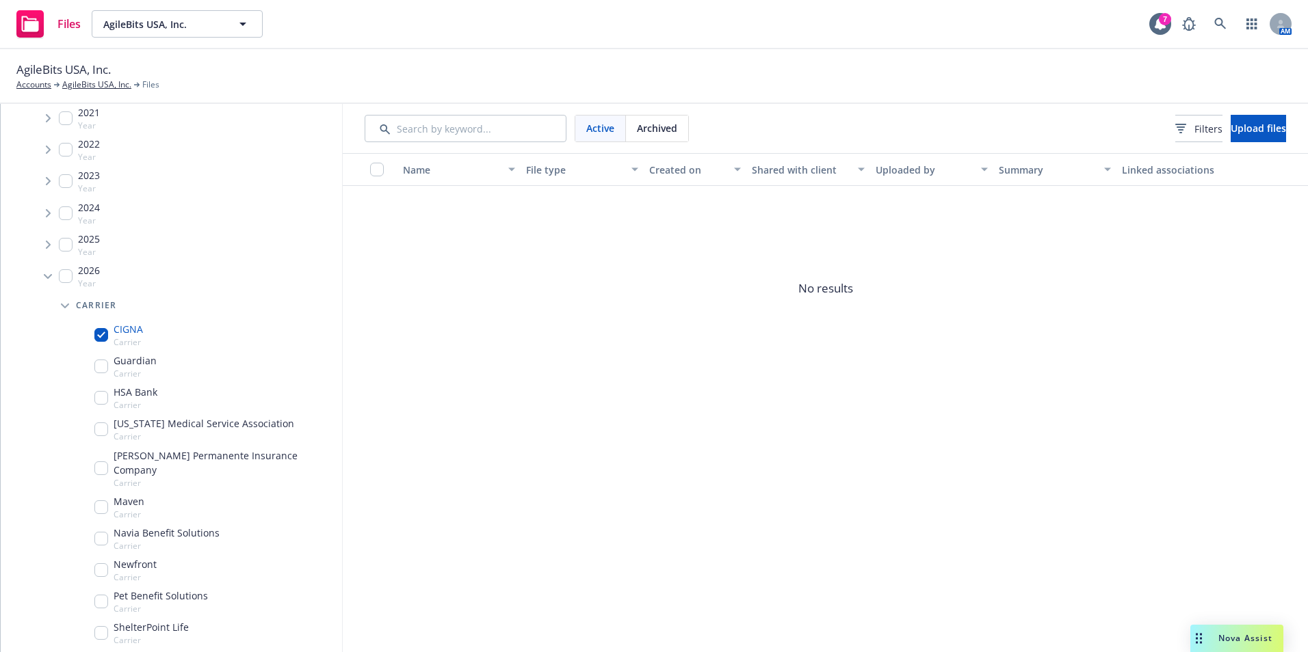
click at [530, 466] on div "Name File type Created on Shared with client Uploaded by Summary Linked associa…" at bounding box center [825, 402] width 965 height 499
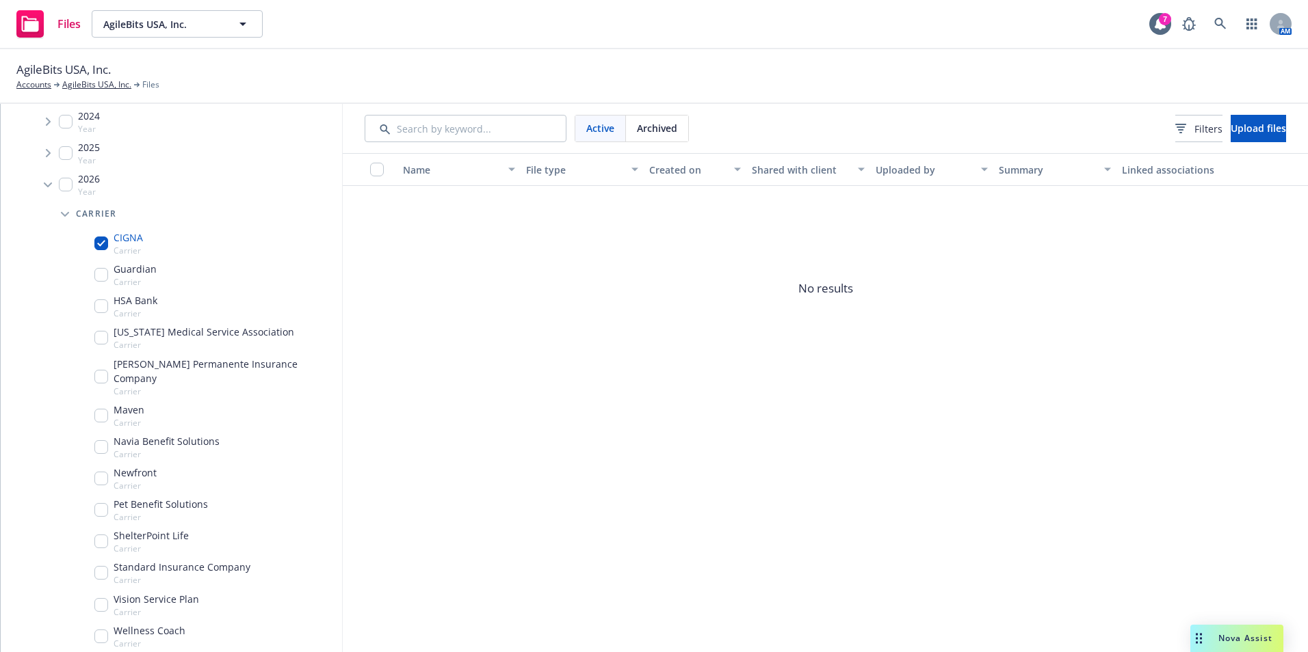
scroll to position [241, 0]
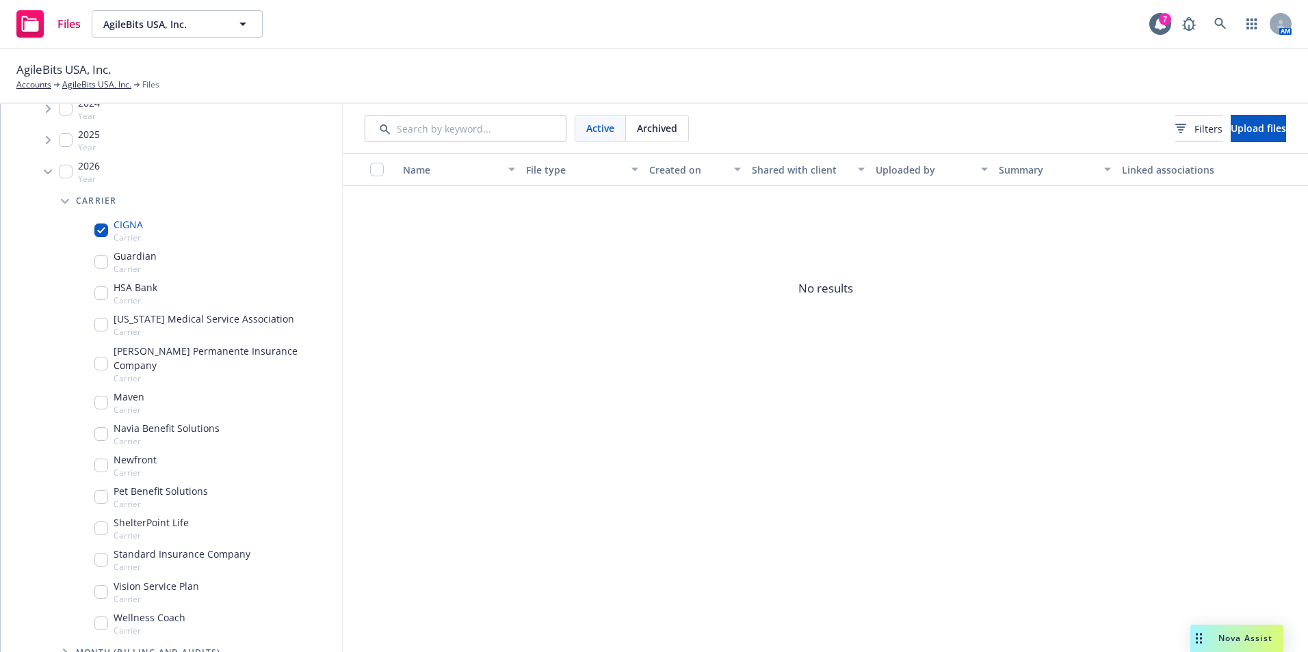
click at [101, 490] on input "Tree Example" at bounding box center [101, 497] width 14 height 14
checkbox input "true"
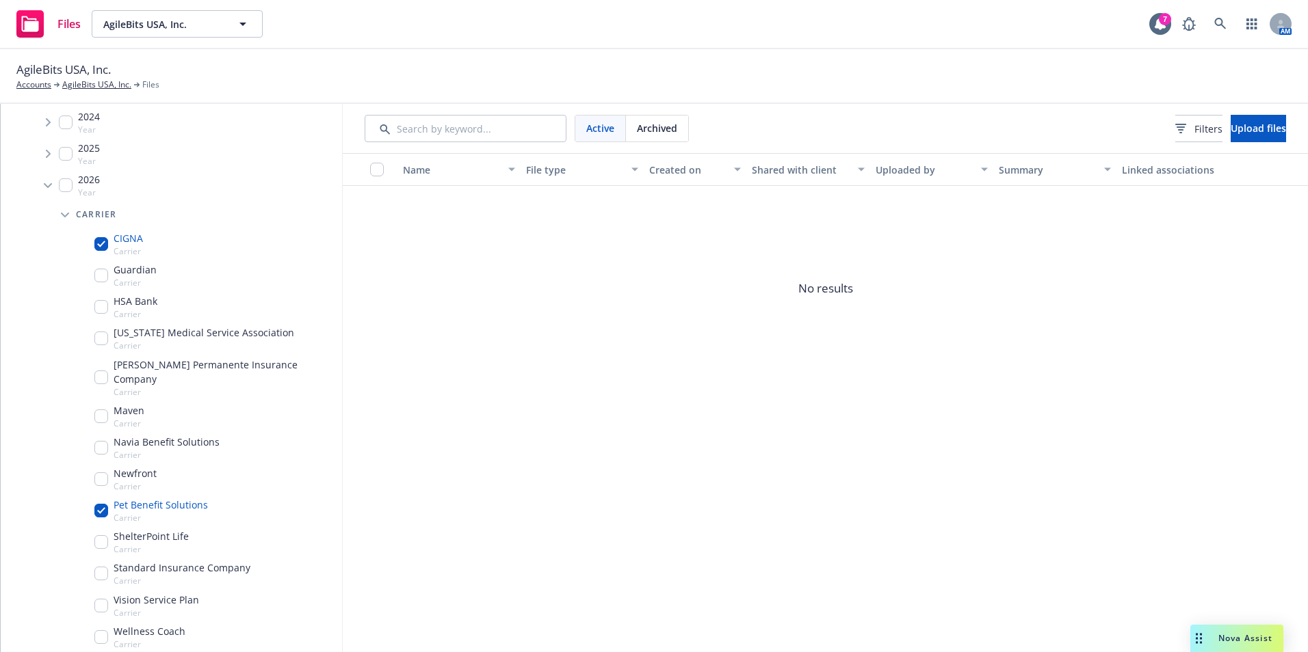
scroll to position [241, 0]
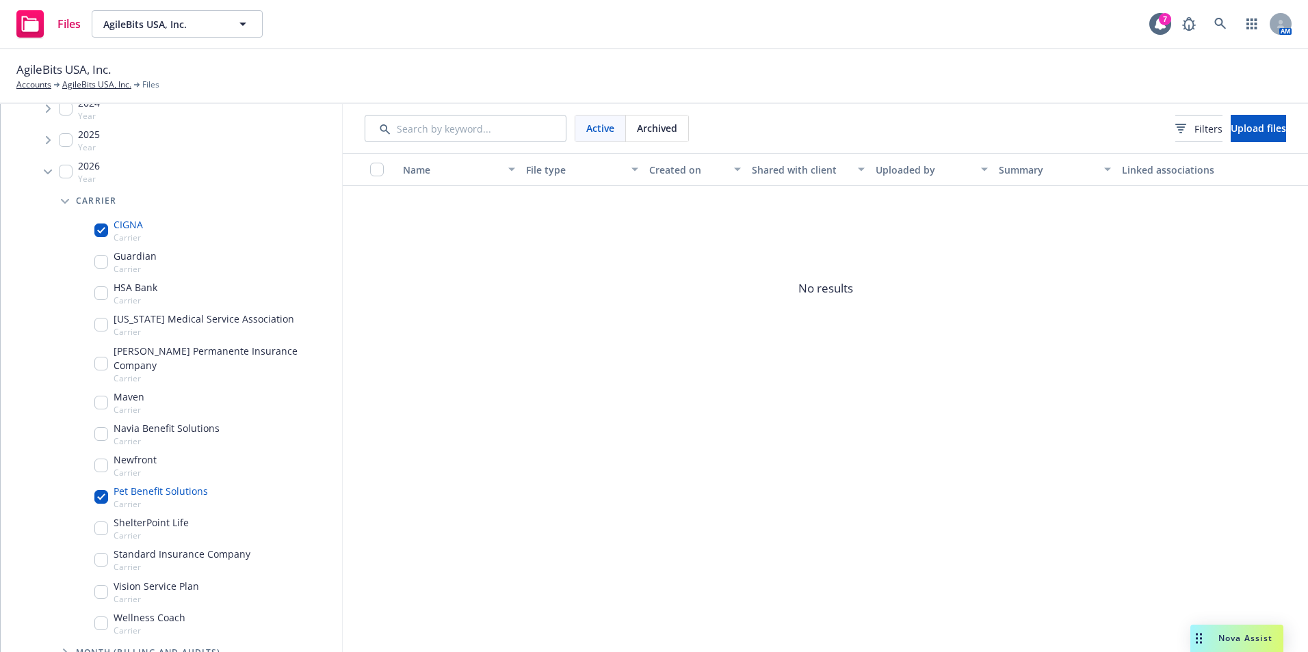
click at [103, 233] on input "Tree Example" at bounding box center [101, 231] width 14 height 14
checkbox input "false"
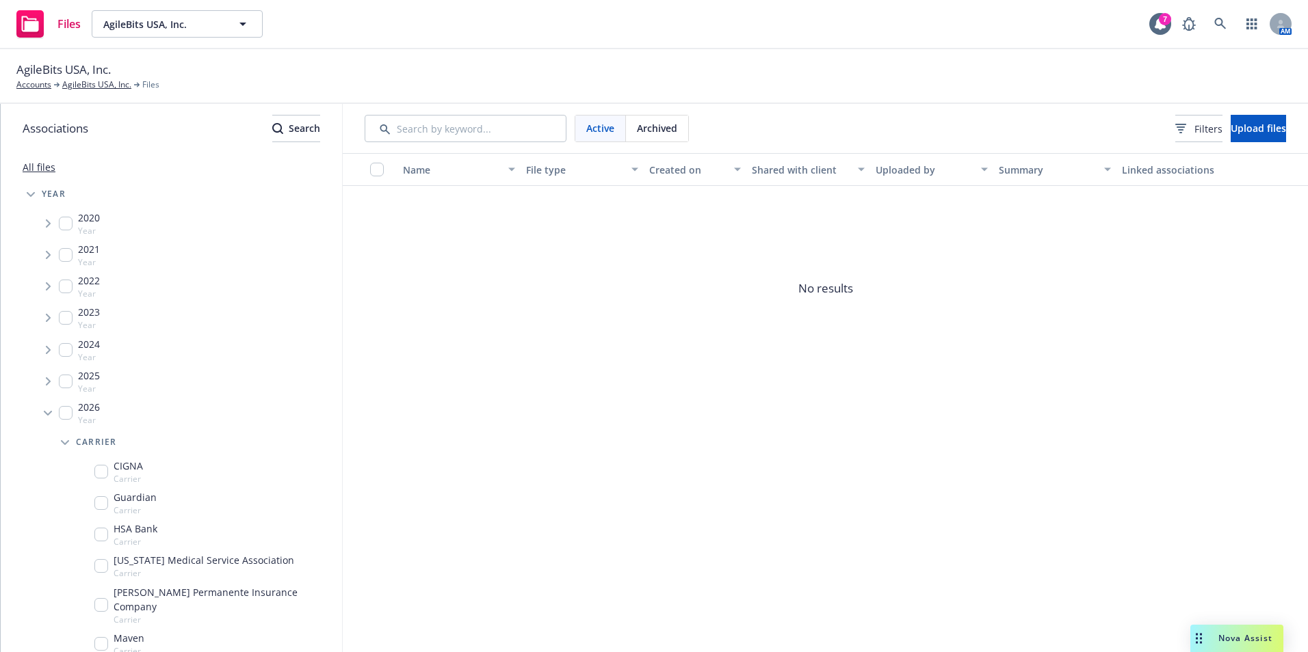
scroll to position [241, 0]
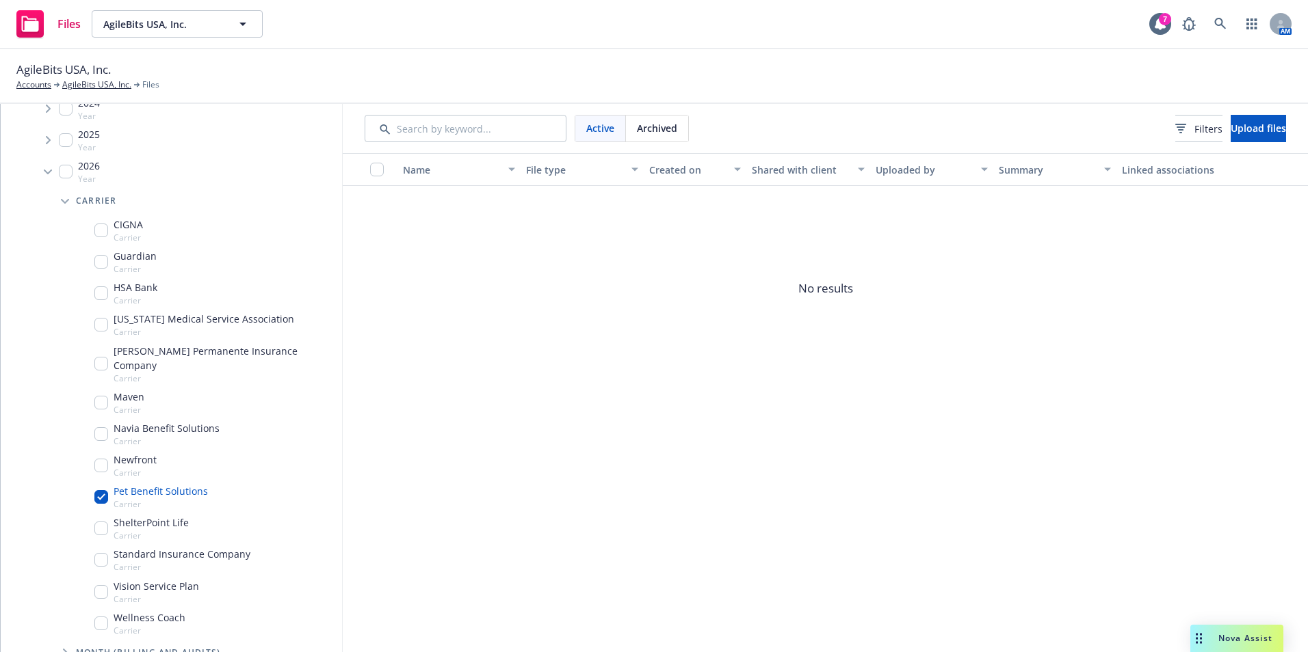
click at [101, 490] on input "Tree Example" at bounding box center [101, 497] width 14 height 14
checkbox input "false"
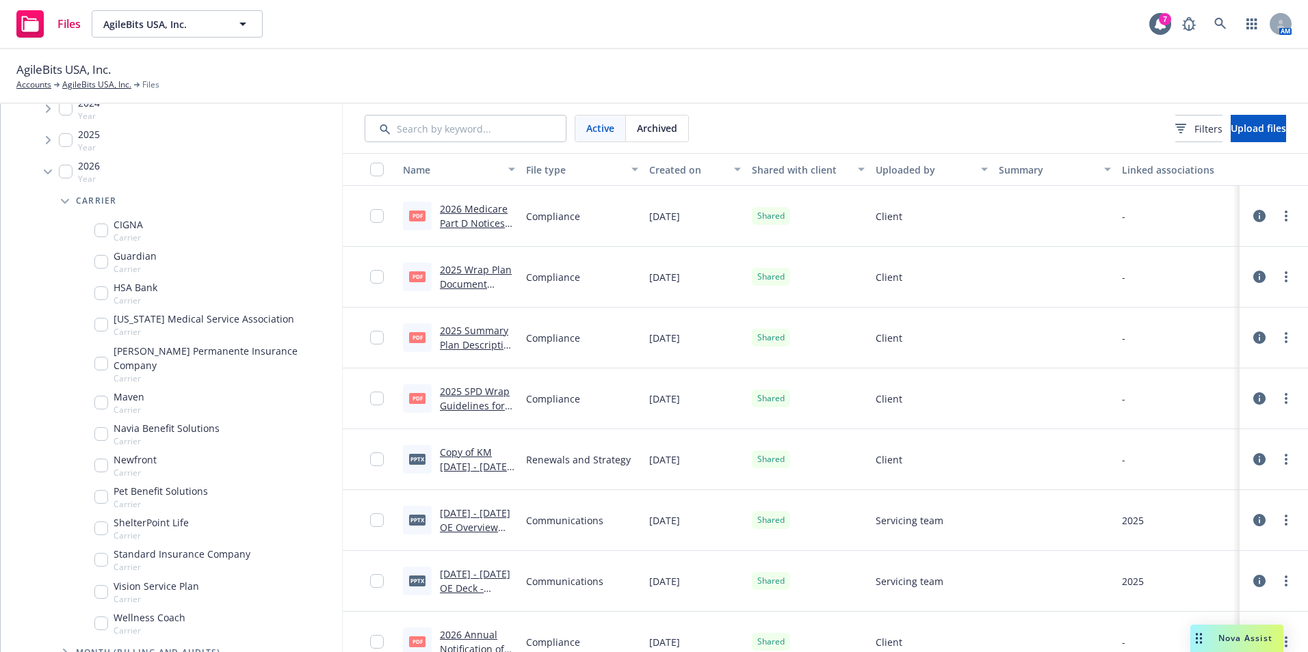
click at [97, 427] on input "Tree Example" at bounding box center [101, 434] width 14 height 14
checkbox input "true"
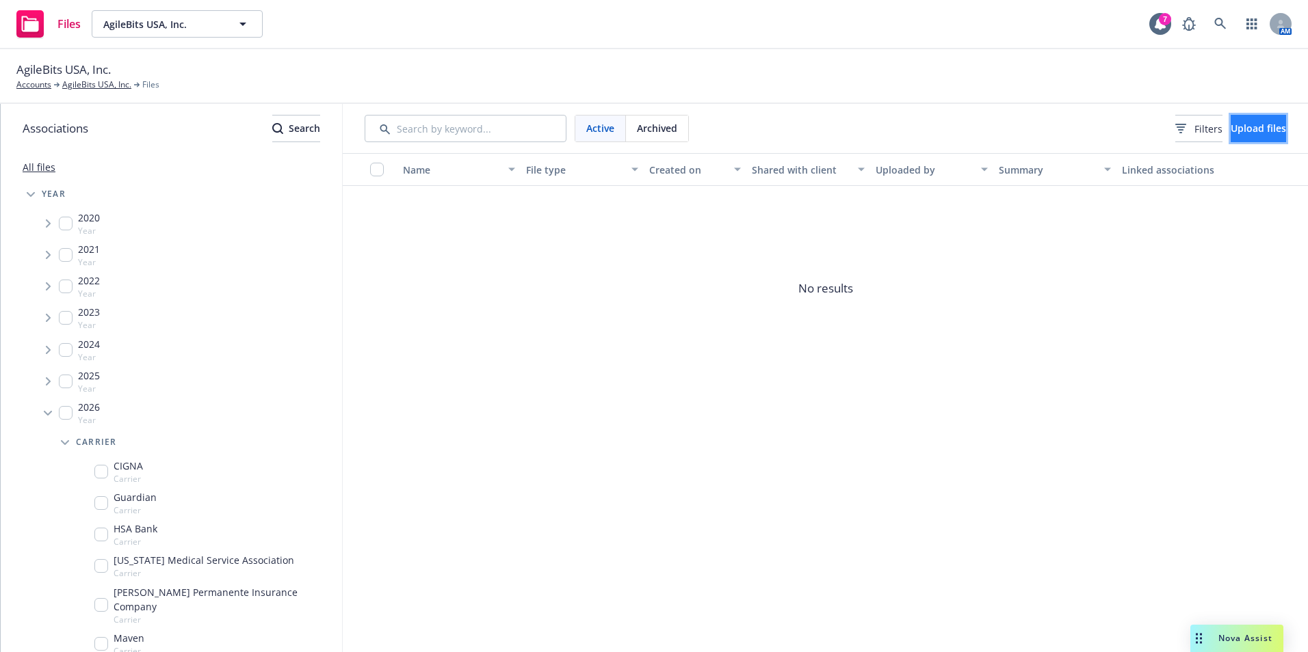
click at [1258, 126] on span "Upload files" at bounding box center [1257, 128] width 55 height 13
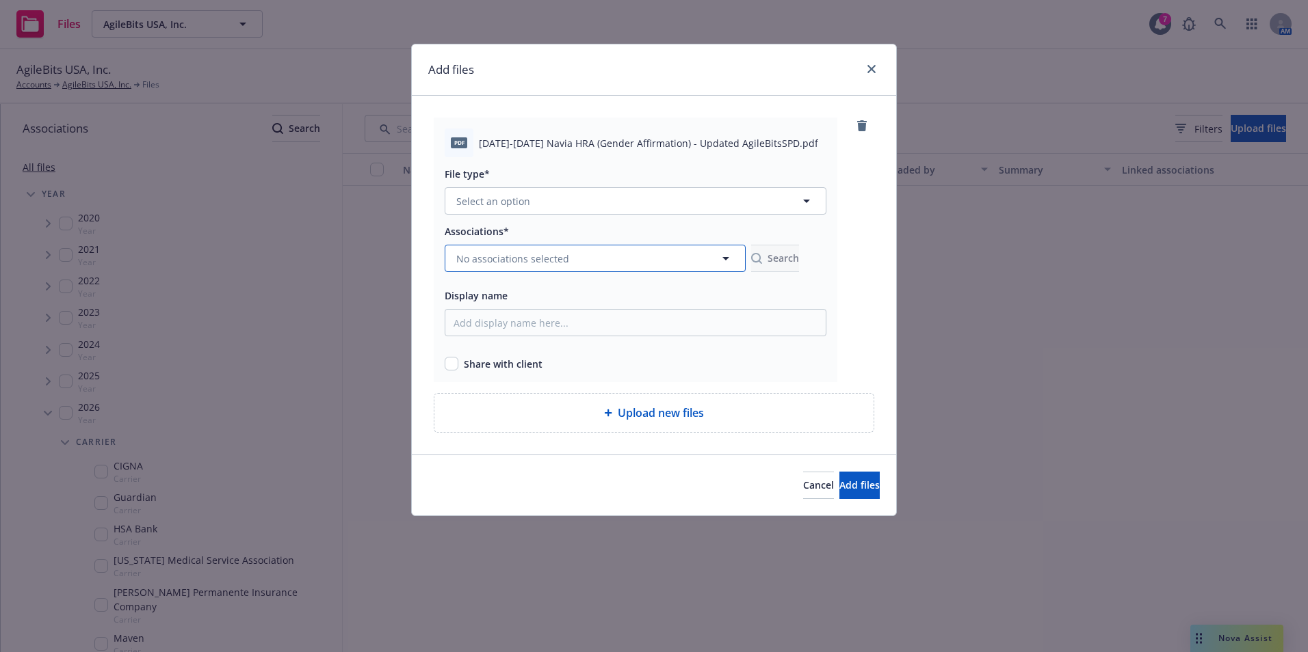
click at [660, 252] on button "No associations selected" at bounding box center [595, 258] width 301 height 27
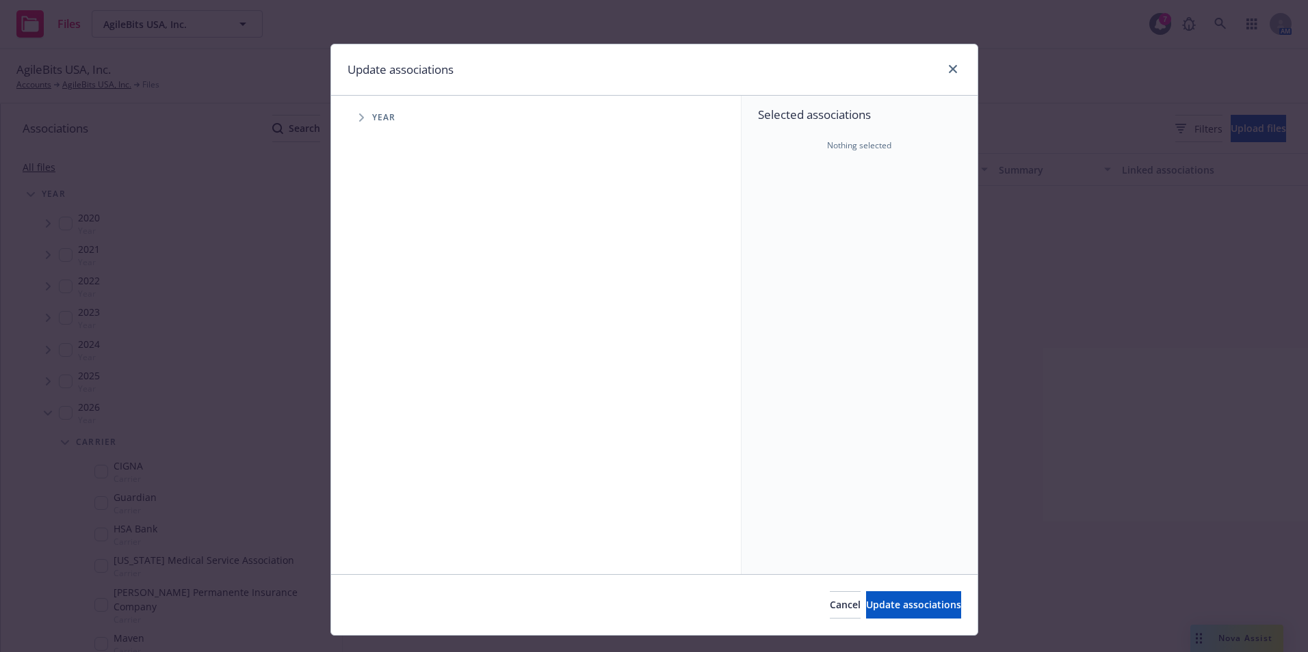
click at [390, 123] on div "Year" at bounding box center [543, 117] width 396 height 27
click at [378, 118] on span "Year" at bounding box center [384, 118] width 24 height 8
click at [359, 116] on icon "Tree Example" at bounding box center [361, 118] width 5 height 8
click at [379, 338] on span "Tree Example" at bounding box center [378, 337] width 22 height 22
click at [393, 331] on input "Tree Example" at bounding box center [396, 337] width 14 height 14
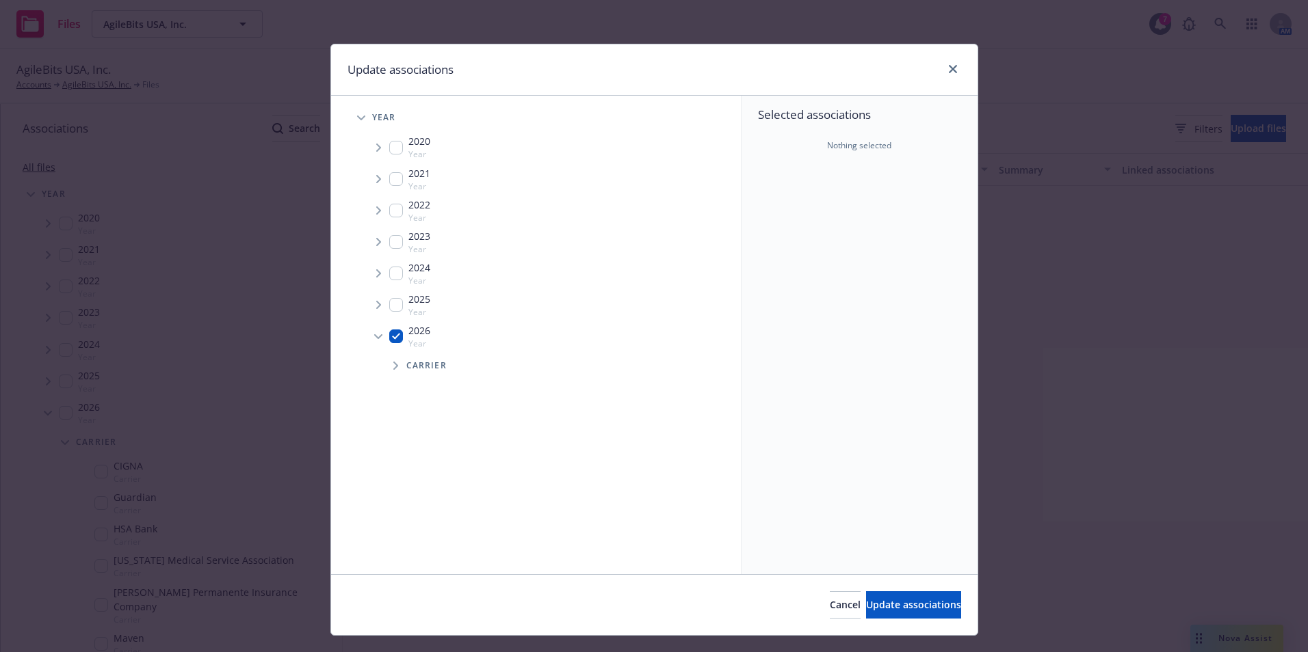
checkbox input "true"
click at [386, 376] on span "Tree Example" at bounding box center [395, 366] width 22 height 22
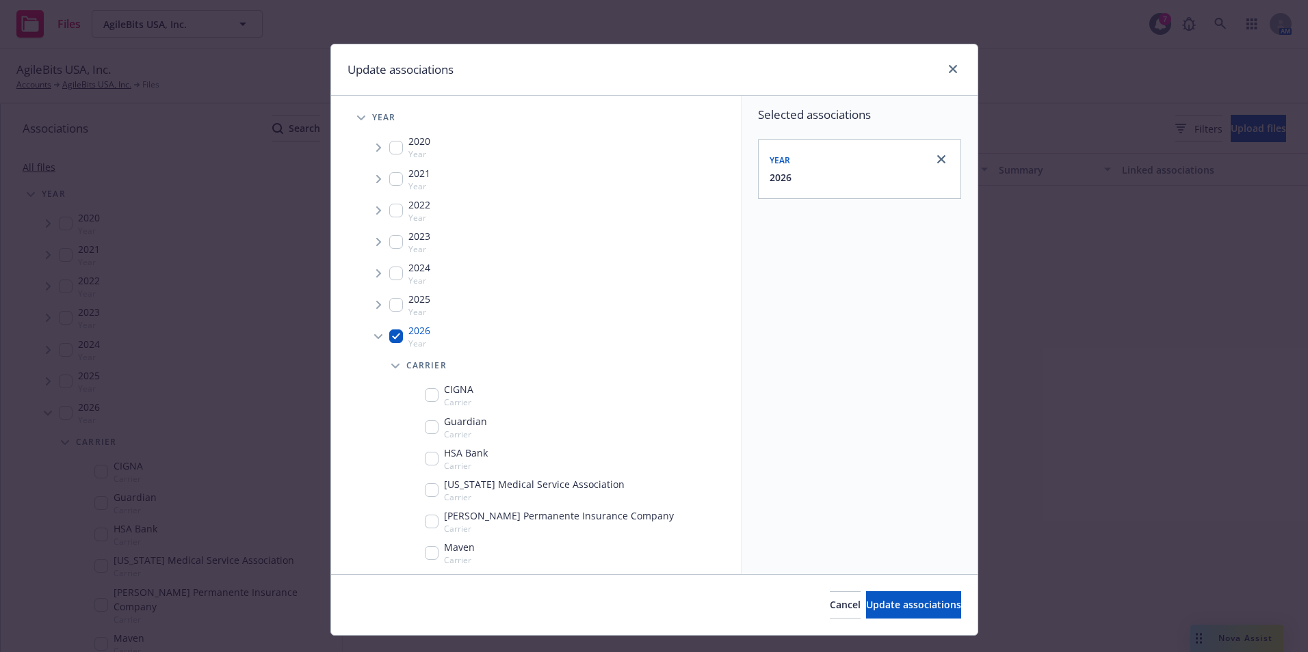
scroll to position [68, 0]
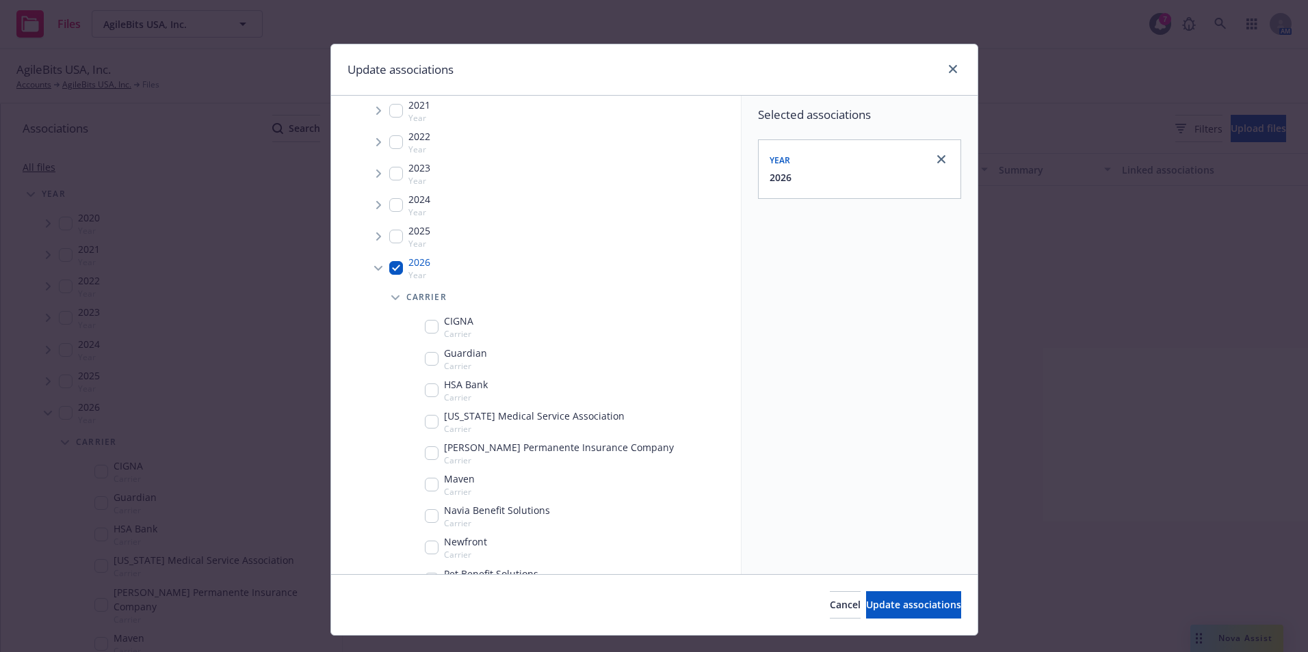
click at [432, 521] on input "Tree Example" at bounding box center [432, 516] width 14 height 14
checkbox input "true"
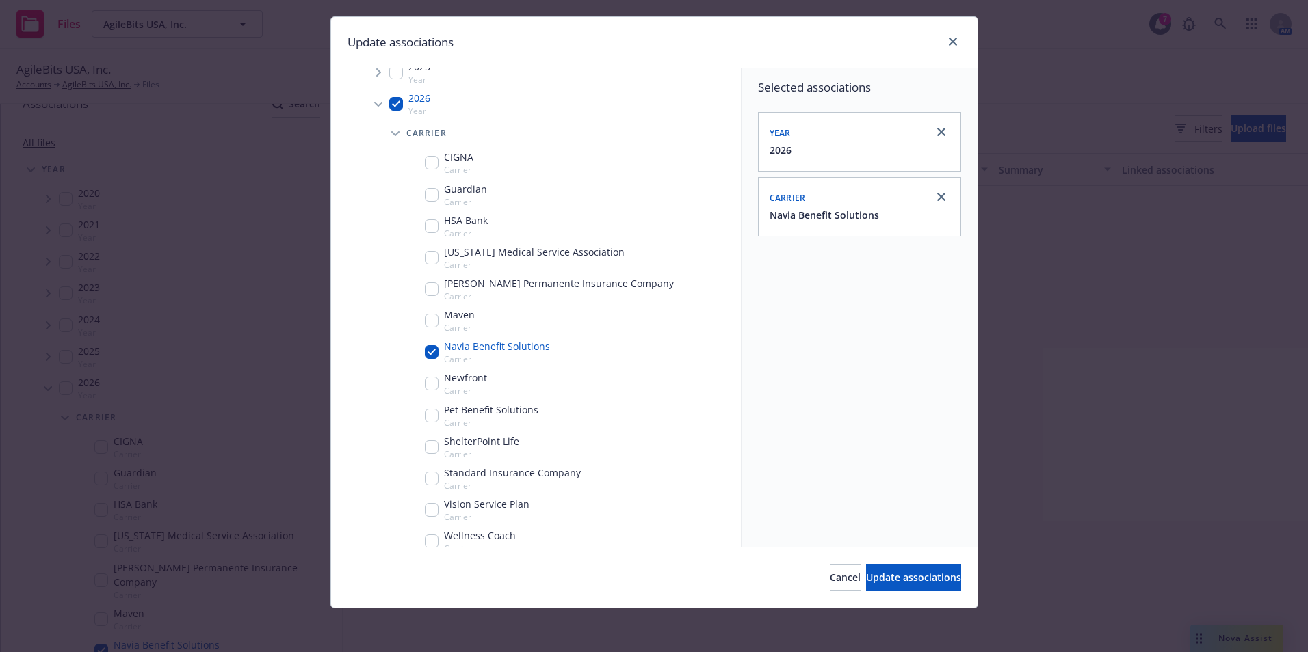
scroll to position [224, 0]
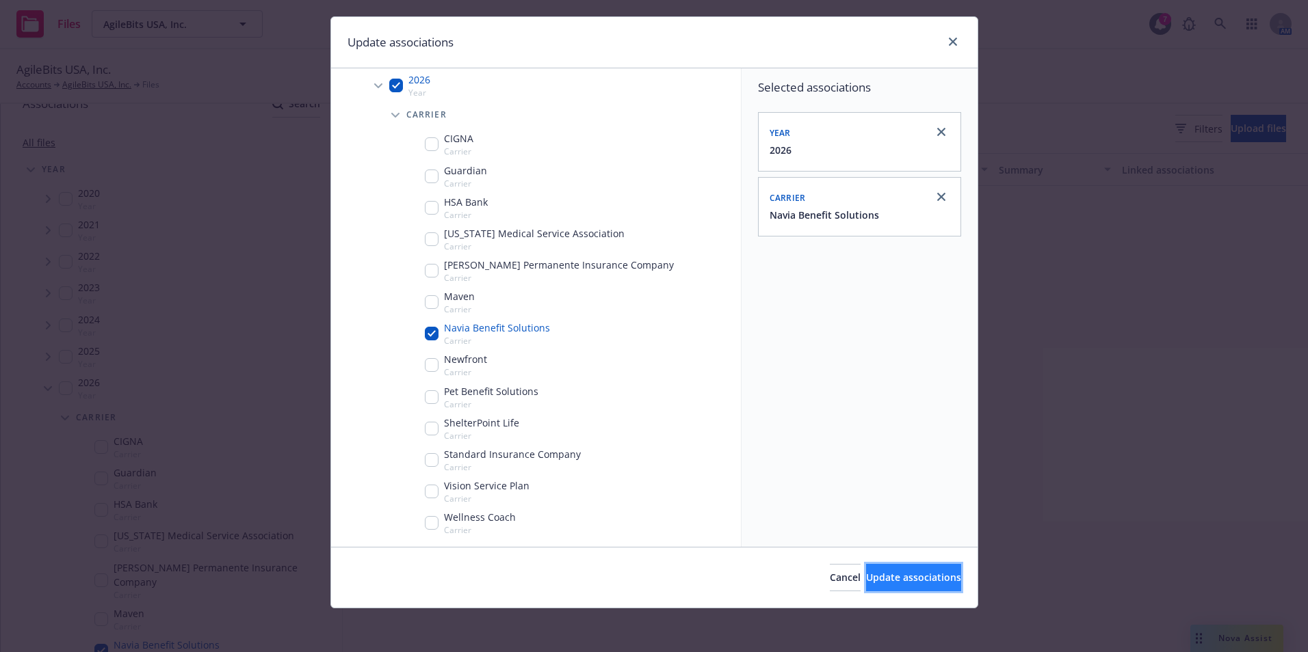
click at [872, 579] on span "Update associations" at bounding box center [913, 577] width 95 height 13
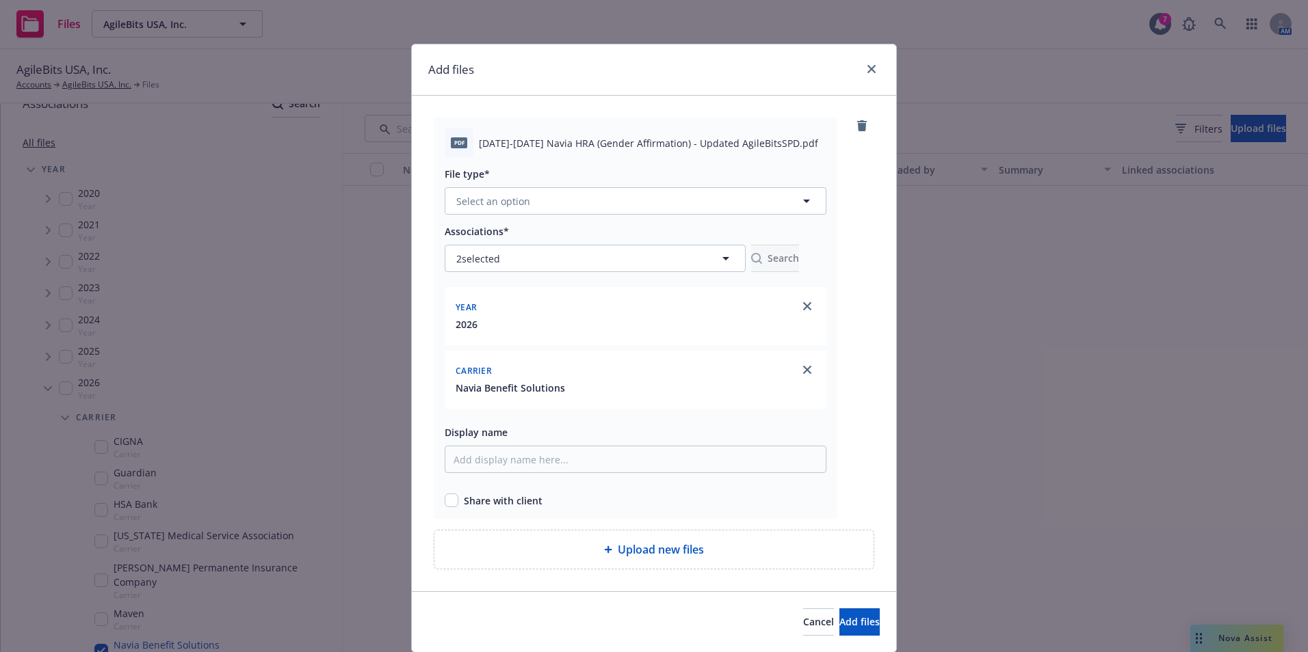
scroll to position [44, 0]
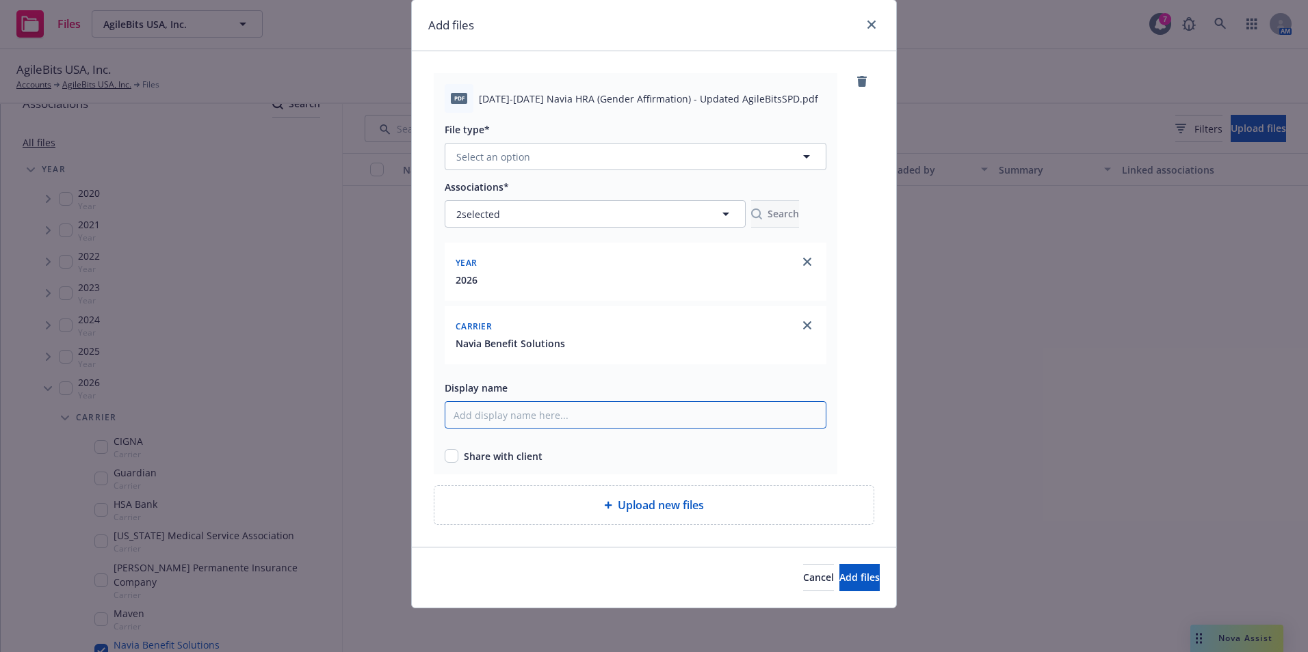
click at [531, 417] on input "Display name" at bounding box center [636, 414] width 382 height 27
click at [584, 369] on div "Associations* 2 selected Search Year [DATE] Carrier Navia Benefit Solutions Dis…" at bounding box center [636, 320] width 382 height 285
click at [446, 453] on input "checkbox" at bounding box center [452, 456] width 14 height 14
click at [728, 163] on button "Select an option" at bounding box center [636, 156] width 382 height 27
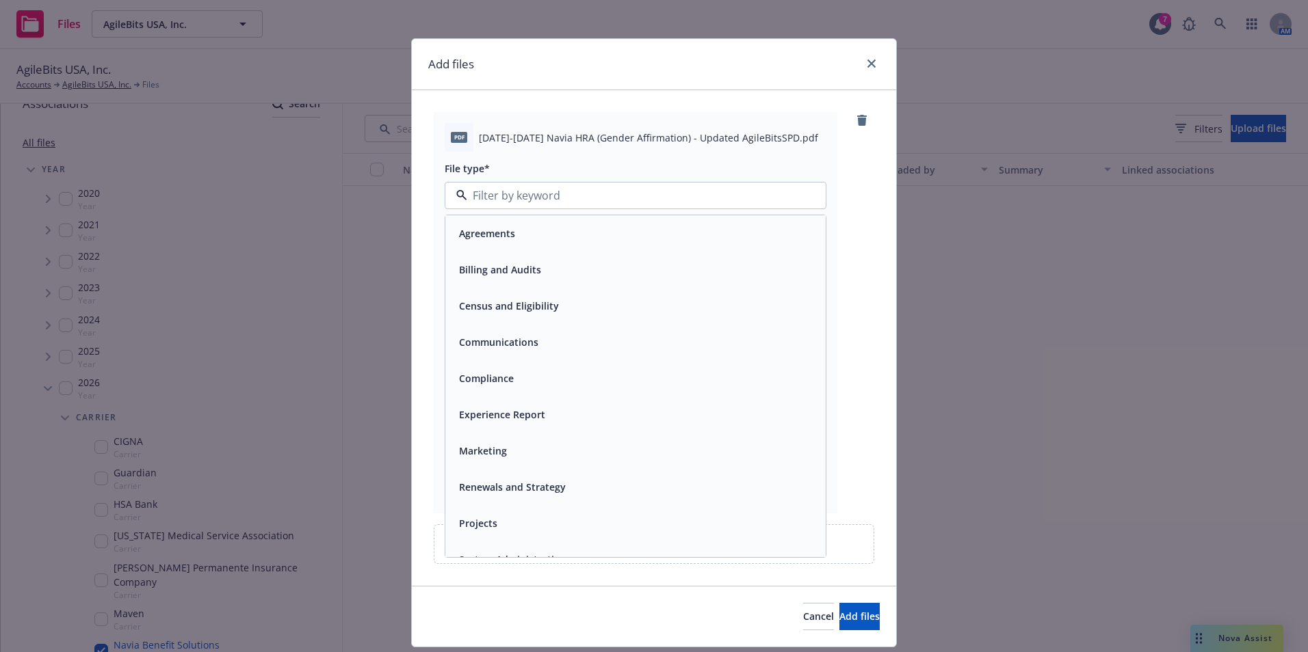
scroll to position [0, 0]
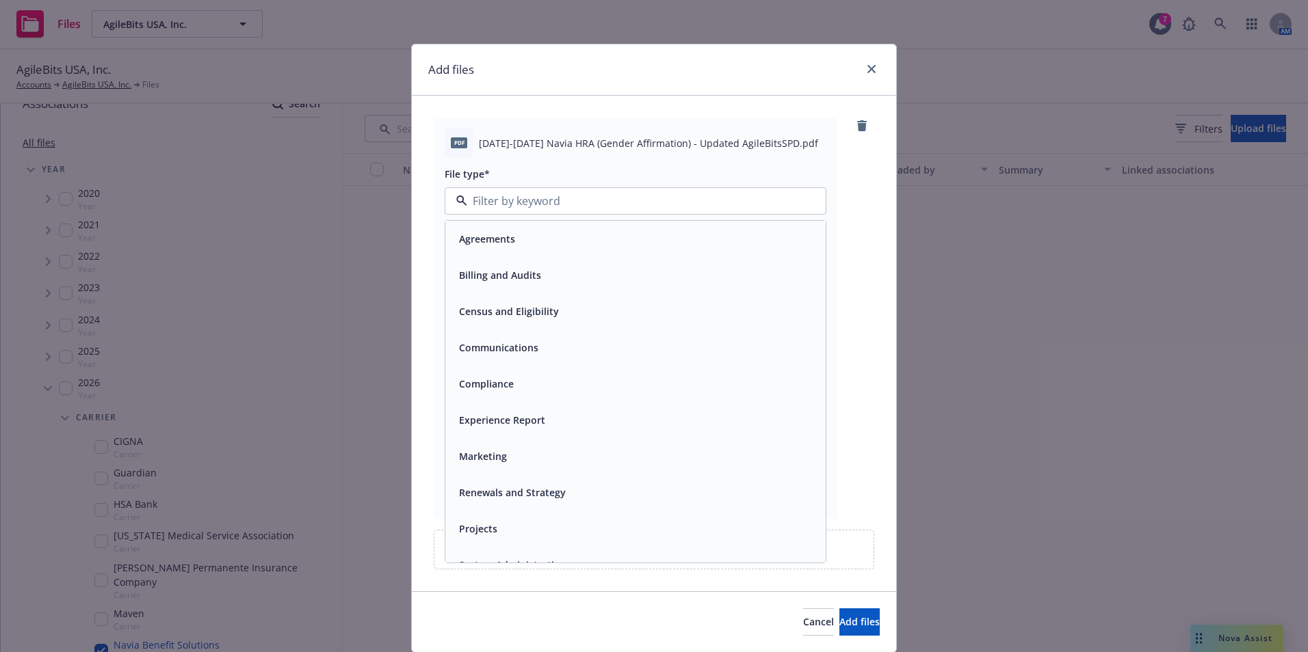
click at [717, 176] on div "File type*" at bounding box center [636, 173] width 382 height 16
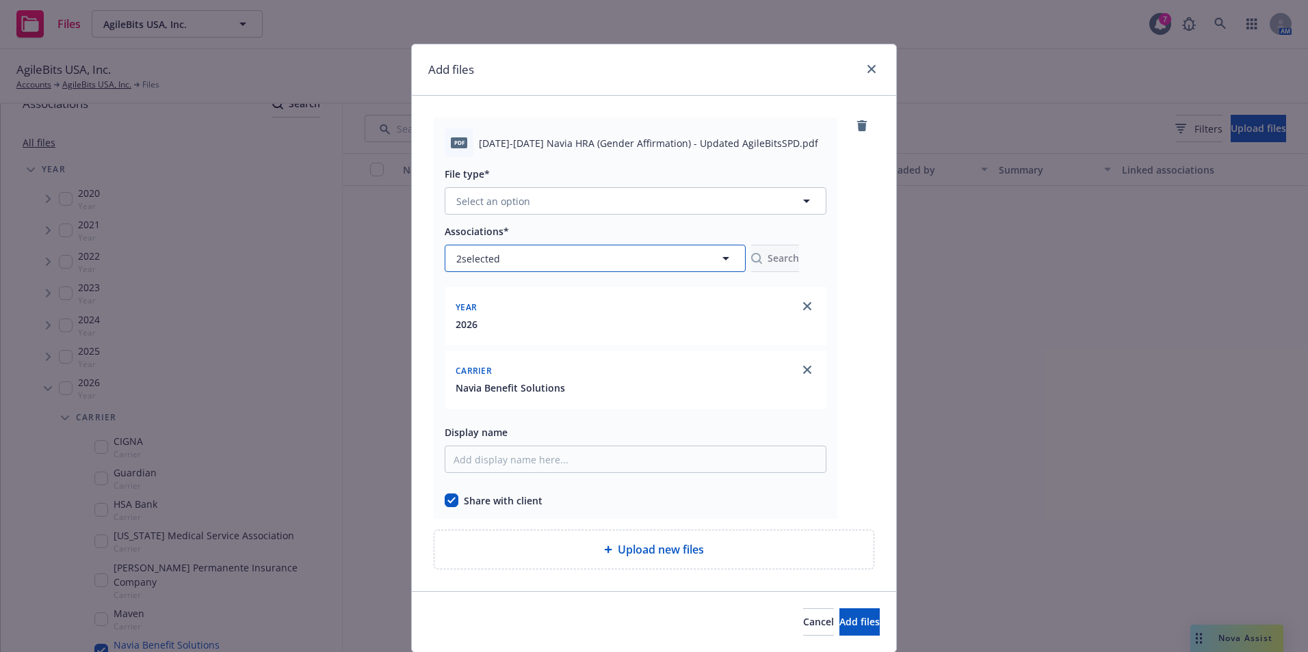
click at [656, 252] on button "2 selected" at bounding box center [595, 258] width 301 height 27
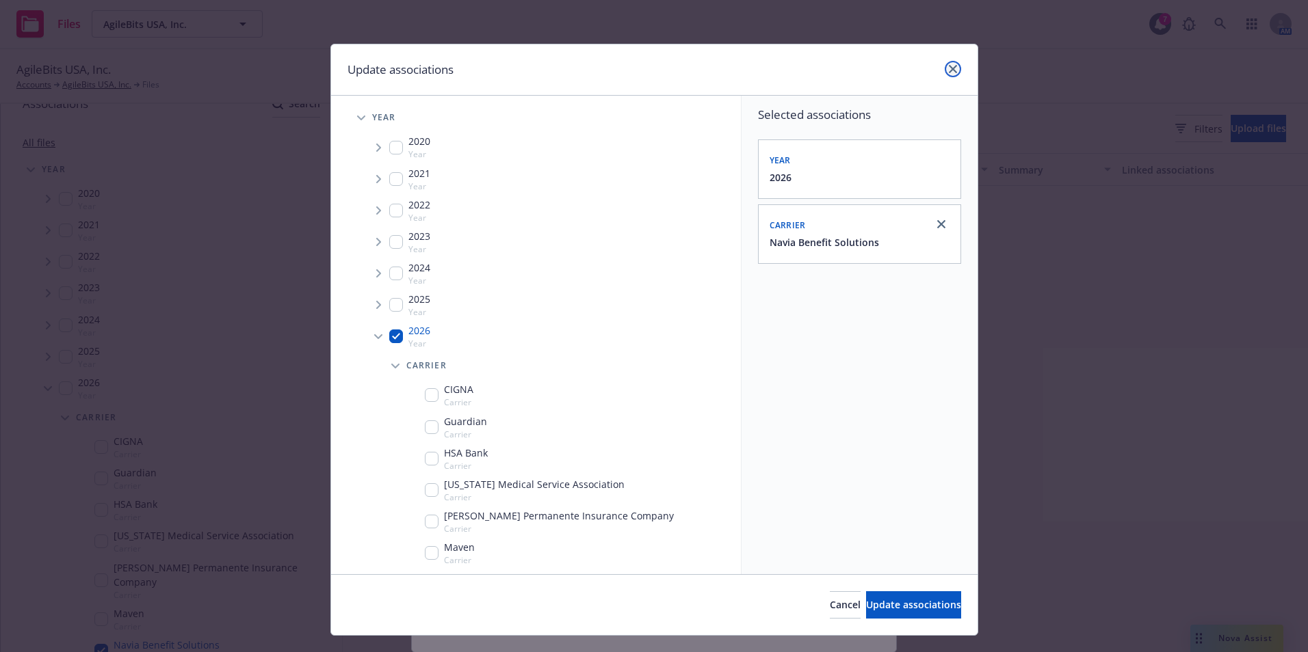
click at [949, 68] on icon "close" at bounding box center [953, 69] width 8 height 8
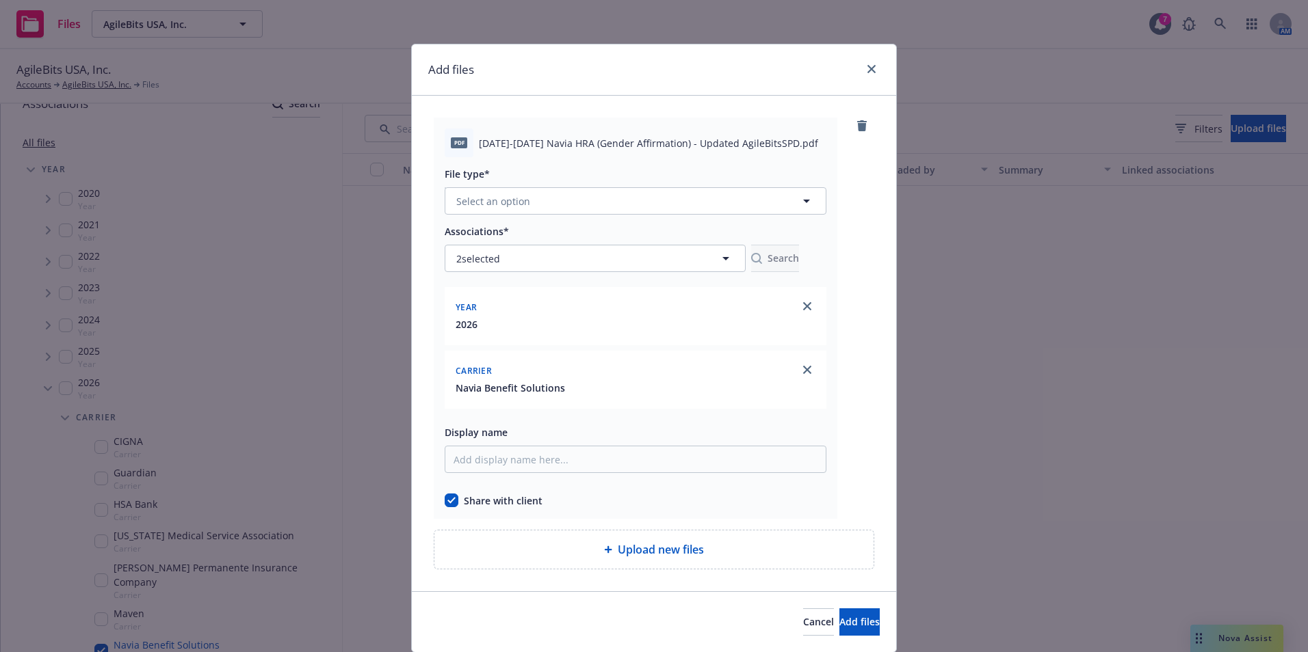
click at [436, 494] on div "pdf [DATE]-[DATE] Navia HRA (Gender Affirmation) - Updated AgileBitsSPD.pdf Fil…" at bounding box center [635, 318] width 403 height 401
click at [449, 493] on div "Share with client" at bounding box center [636, 498] width 382 height 20
click at [448, 499] on input "checkbox" at bounding box center [452, 501] width 14 height 14
click at [452, 501] on input "checkbox" at bounding box center [452, 501] width 14 height 14
checkbox input "true"
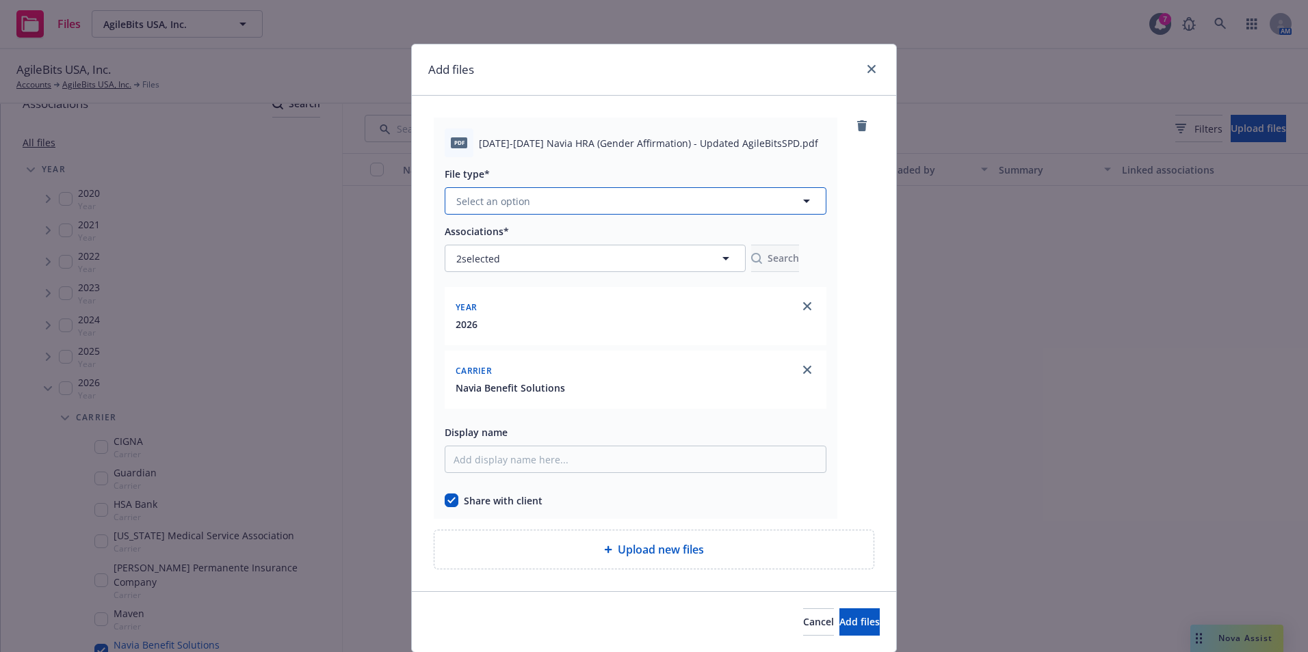
click at [745, 203] on button "Select an option" at bounding box center [636, 200] width 382 height 27
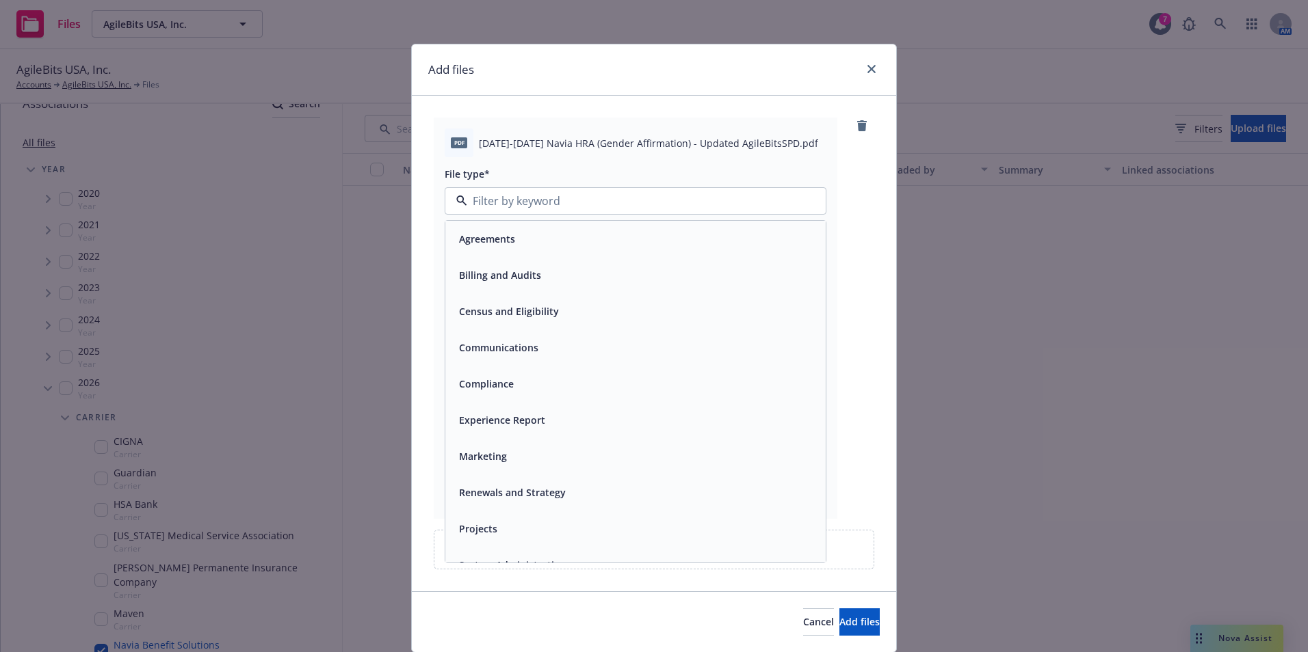
click at [544, 252] on div "Agreements" at bounding box center [635, 239] width 380 height 36
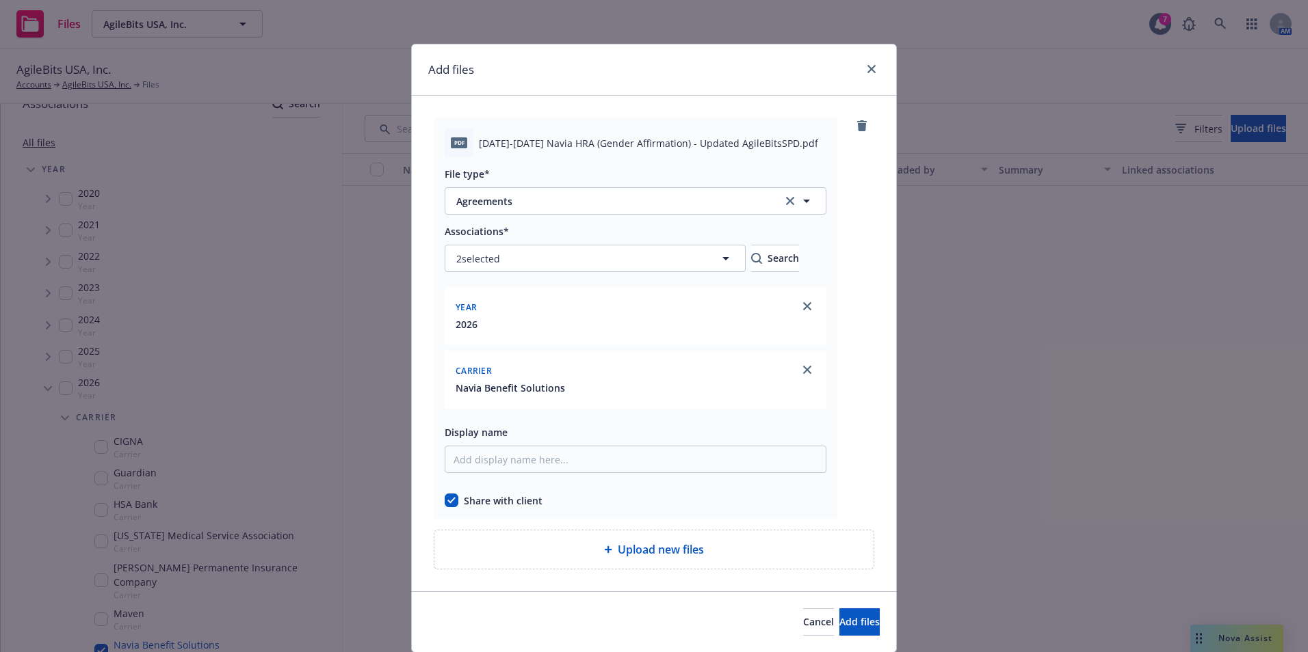
click at [506, 135] on div "pdf [DATE]-[DATE] Navia HRA (Gender Affirmation) - Updated AgileBitsSPD.pdf" at bounding box center [636, 143] width 382 height 29
drag, startPoint x: 506, startPoint y: 135, endPoint x: 498, endPoint y: 141, distance: 9.9
click at [498, 140] on span "[DATE]-[DATE] Navia HRA (Gender Affirmation) - Updated AgileBitsSPD.pdf" at bounding box center [648, 143] width 339 height 14
drag, startPoint x: 845, startPoint y: 620, endPoint x: 832, endPoint y: 620, distance: 12.3
click at [846, 620] on span "Add files" at bounding box center [859, 621] width 40 height 13
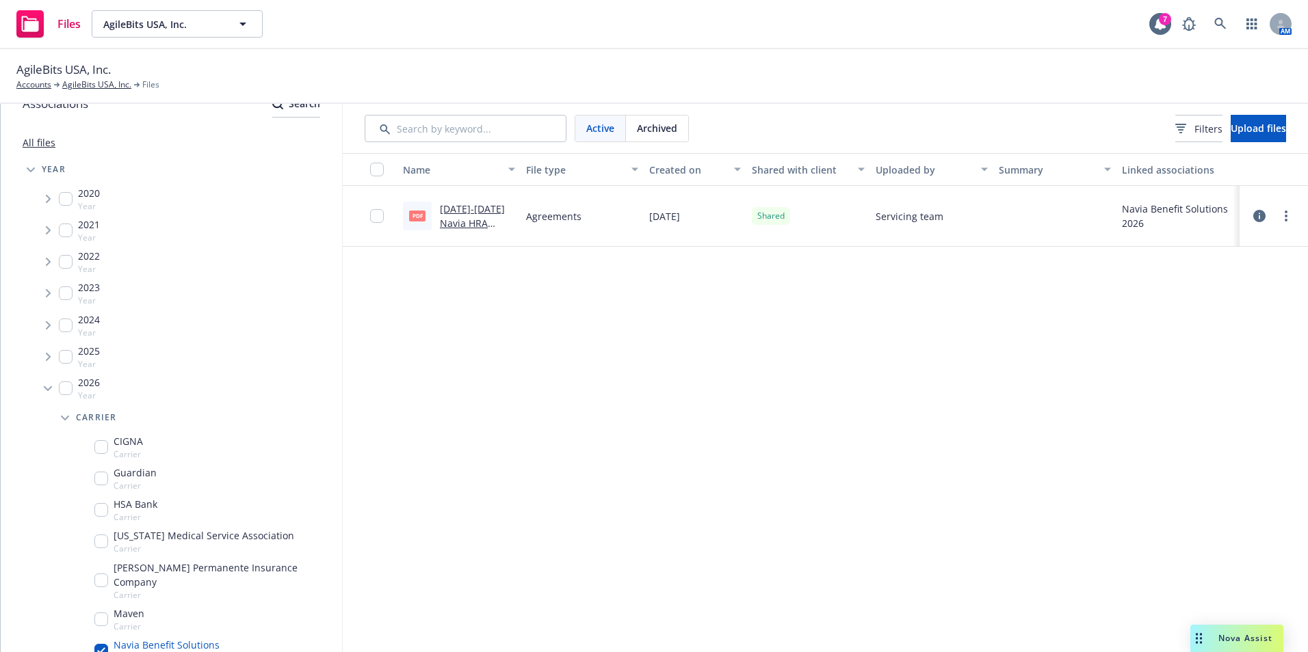
click at [1261, 215] on icon at bounding box center [1259, 216] width 12 height 12
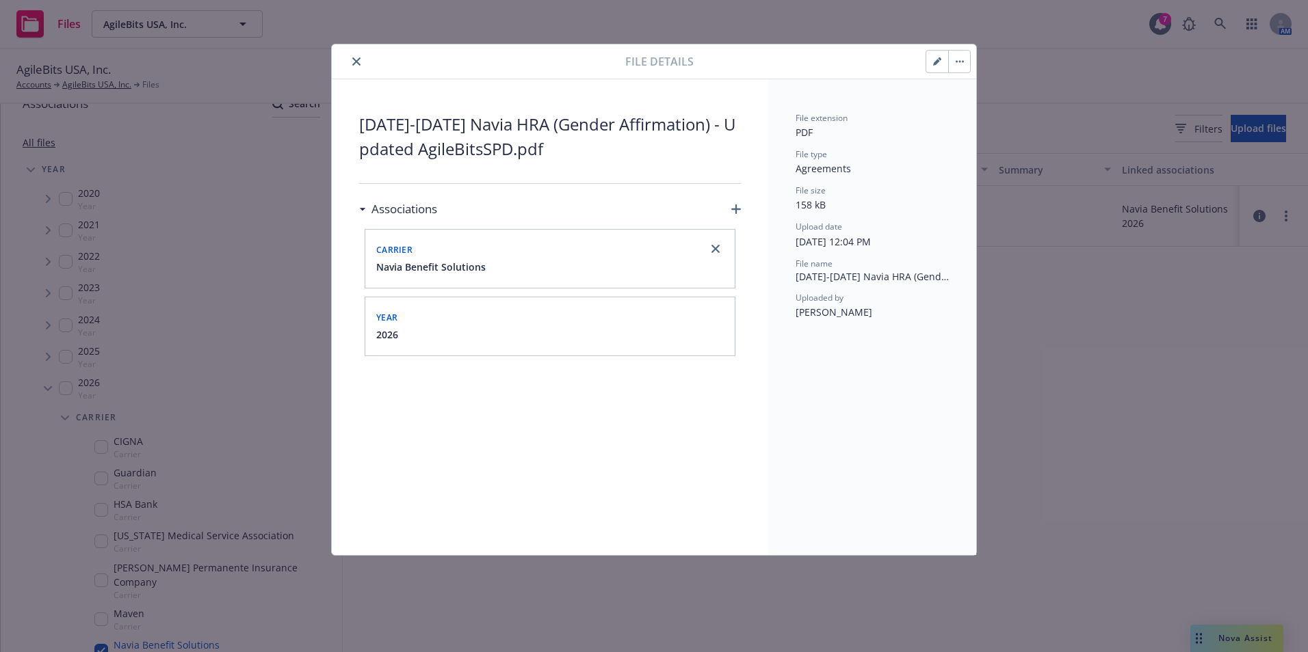
click at [857, 307] on div "Uploaded by [PERSON_NAME]" at bounding box center [871, 306] width 153 height 28
drag, startPoint x: 857, startPoint y: 307, endPoint x: 821, endPoint y: 377, distance: 78.3
click at [821, 377] on div "File extension PDF File type Agreements File size 158 kB Upload date [DATE] 12:…" at bounding box center [872, 317] width 208 height 476
click at [351, 57] on button "close" at bounding box center [356, 61] width 16 height 16
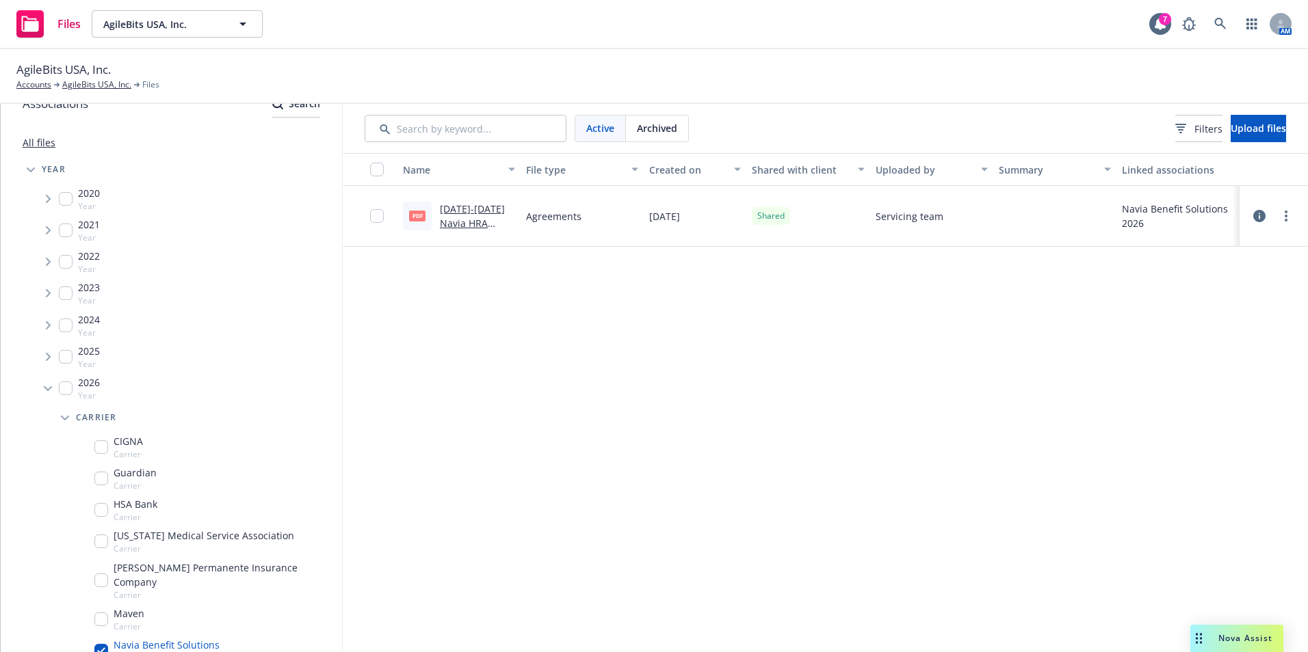
scroll to position [93, 0]
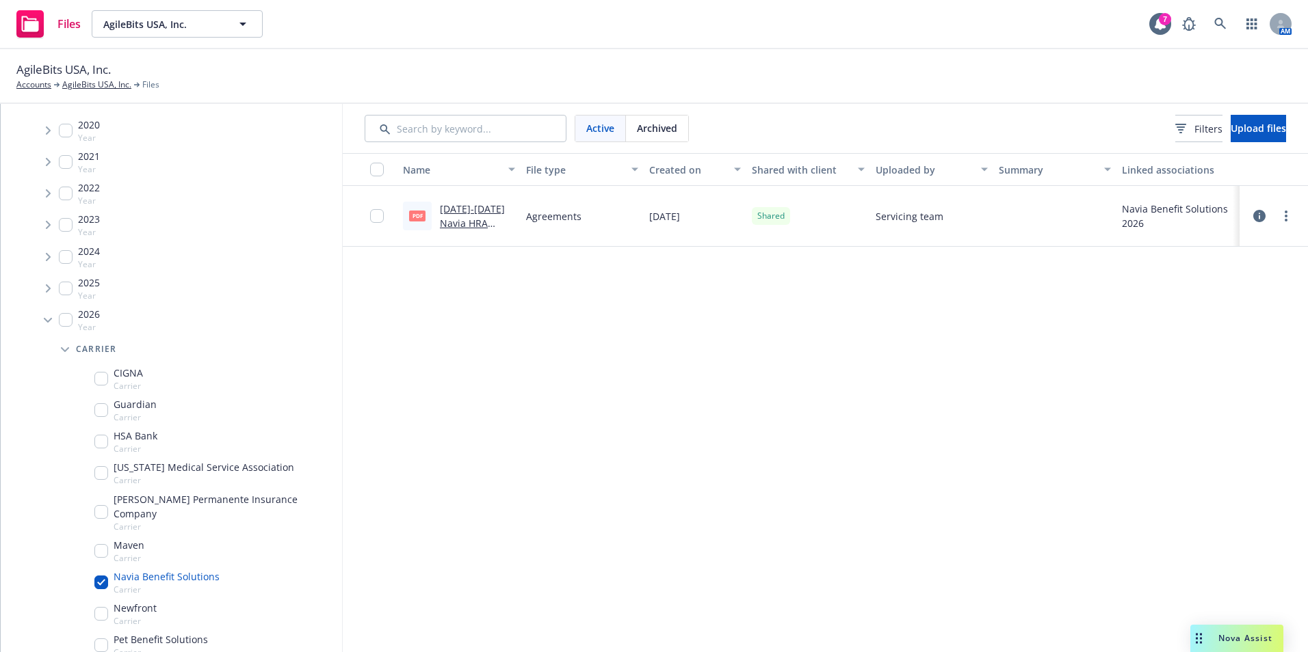
click at [103, 576] on input "Tree Example" at bounding box center [101, 583] width 14 height 14
checkbox input "false"
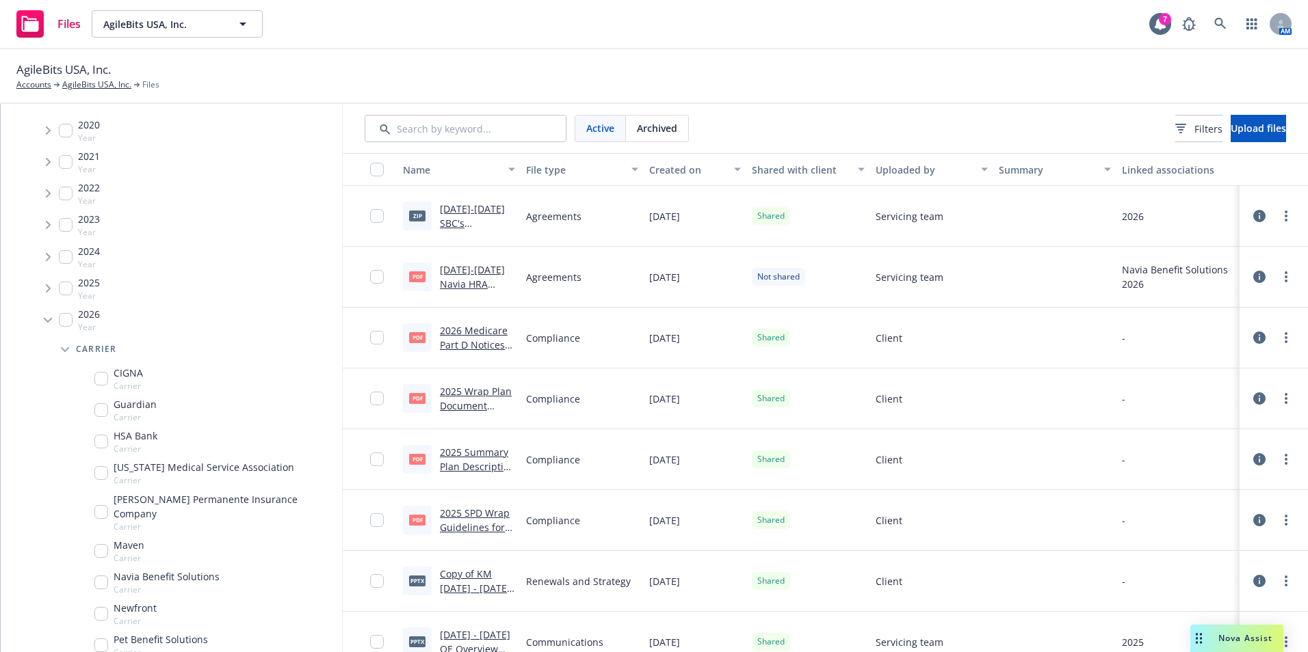
click at [64, 330] on div "2026 Year" at bounding box center [79, 320] width 41 height 26
checkbox input "true"
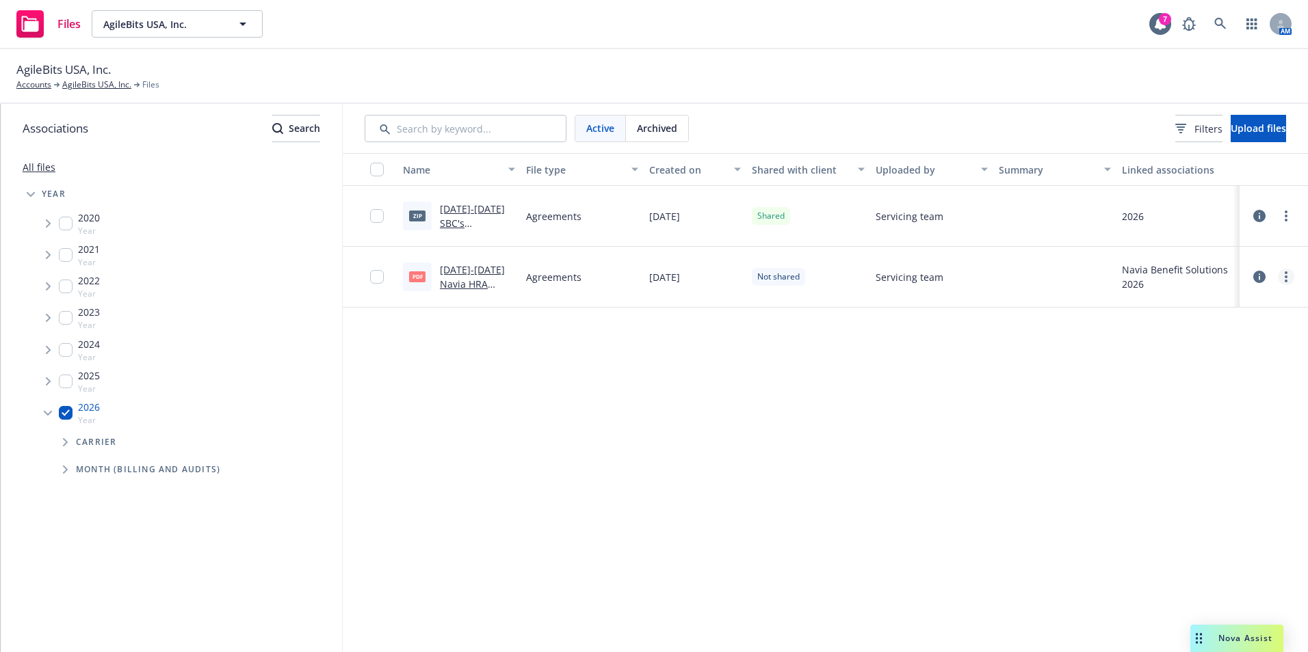
click at [1290, 282] on link "more" at bounding box center [1285, 277] width 16 height 16
click at [1048, 421] on div "Name File type Created on Shared with client Uploaded by Summary Linked associa…" at bounding box center [825, 402] width 965 height 499
